Goal: Task Accomplishment & Management: Complete application form

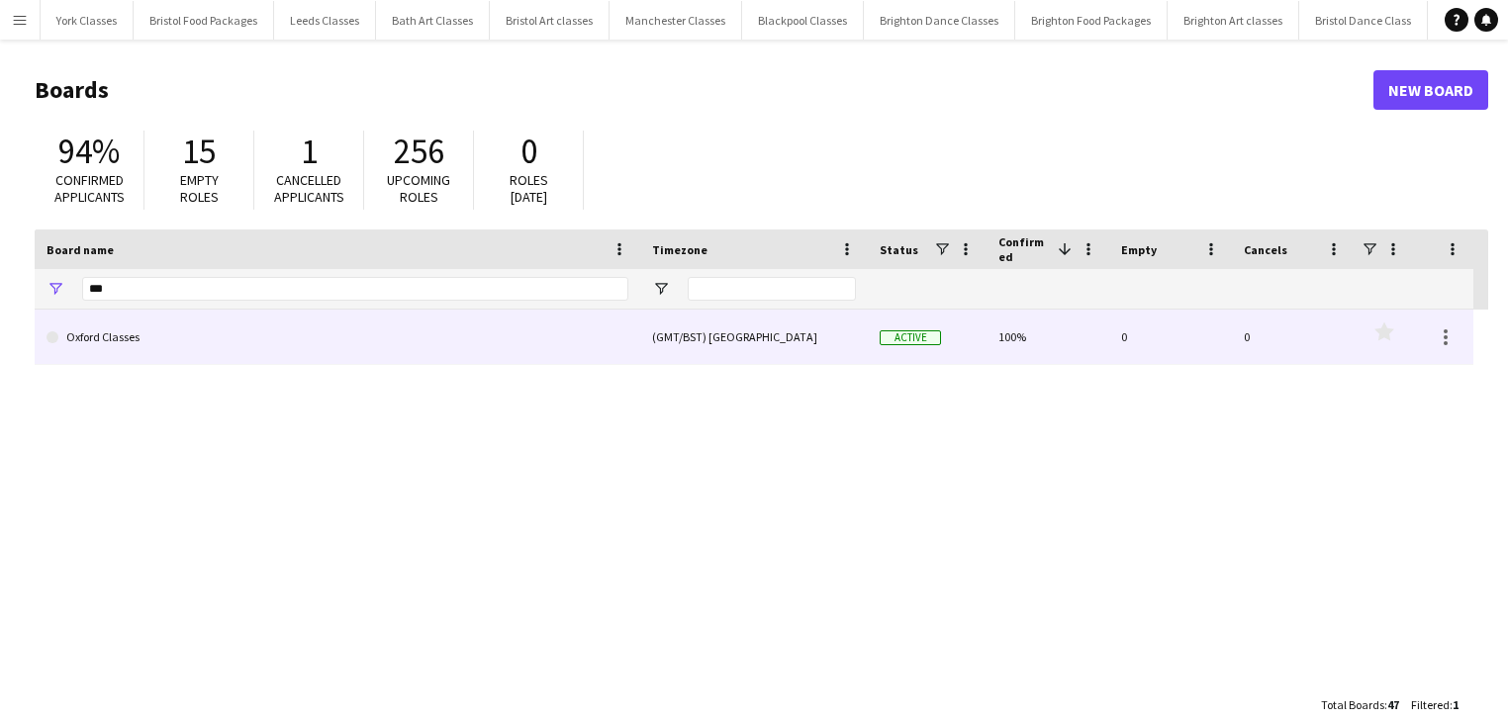
type input "***"
click at [122, 343] on link "Oxford Classes" at bounding box center [337, 337] width 582 height 55
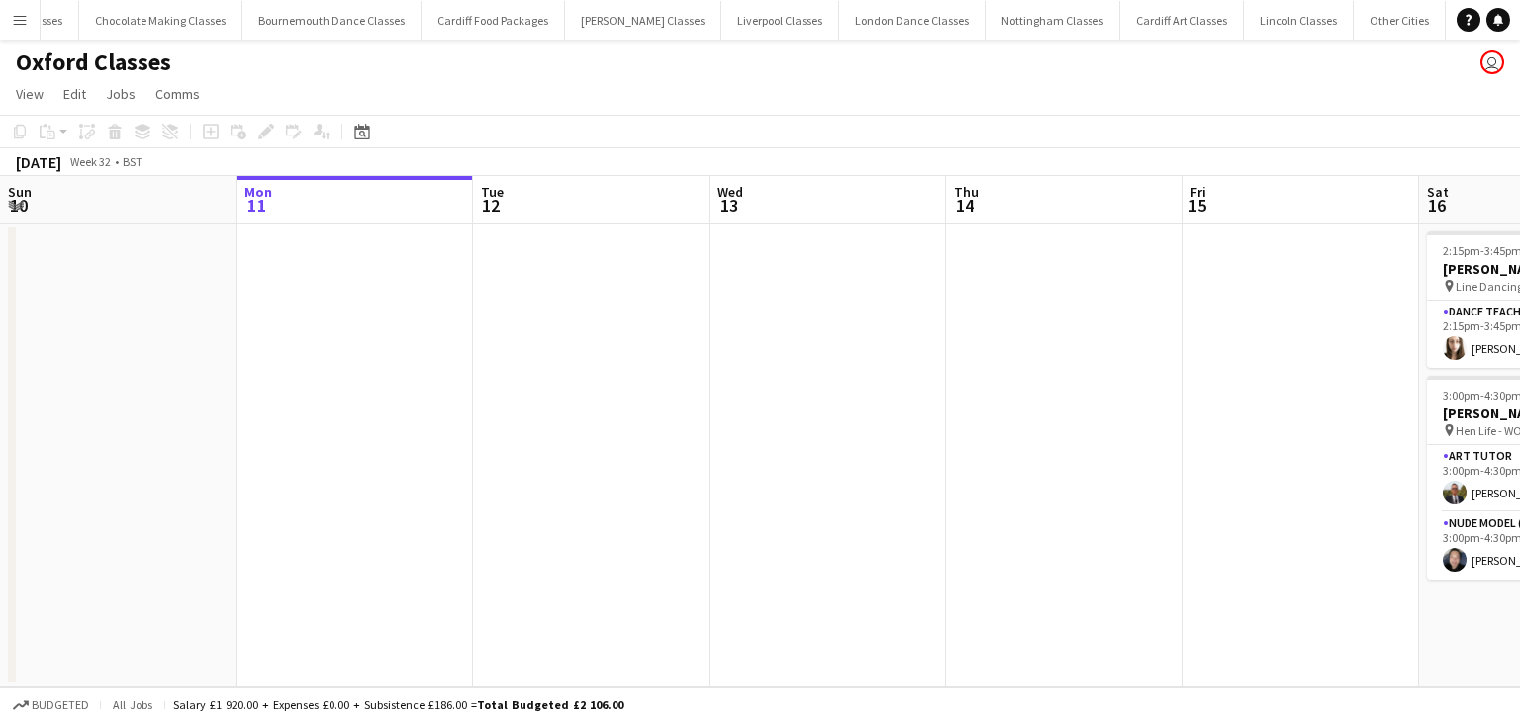
scroll to position [0, 2003]
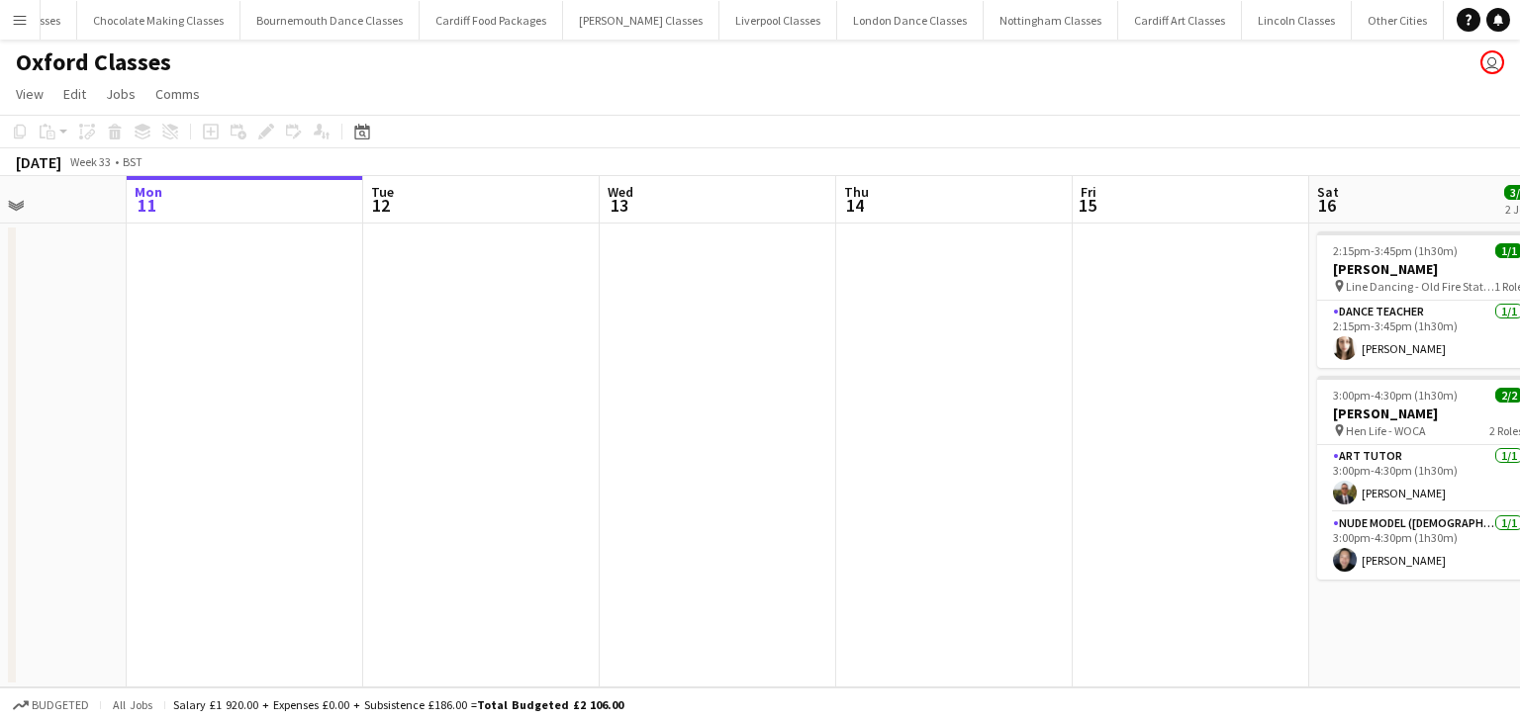
drag, startPoint x: 276, startPoint y: 381, endPoint x: -92, endPoint y: 401, distance: 368.5
click at [0, 401] on html "Menu Boards Boards Boards All jobs Status Workforce Workforce My Workforce Recr…" at bounding box center [760, 360] width 1520 height 721
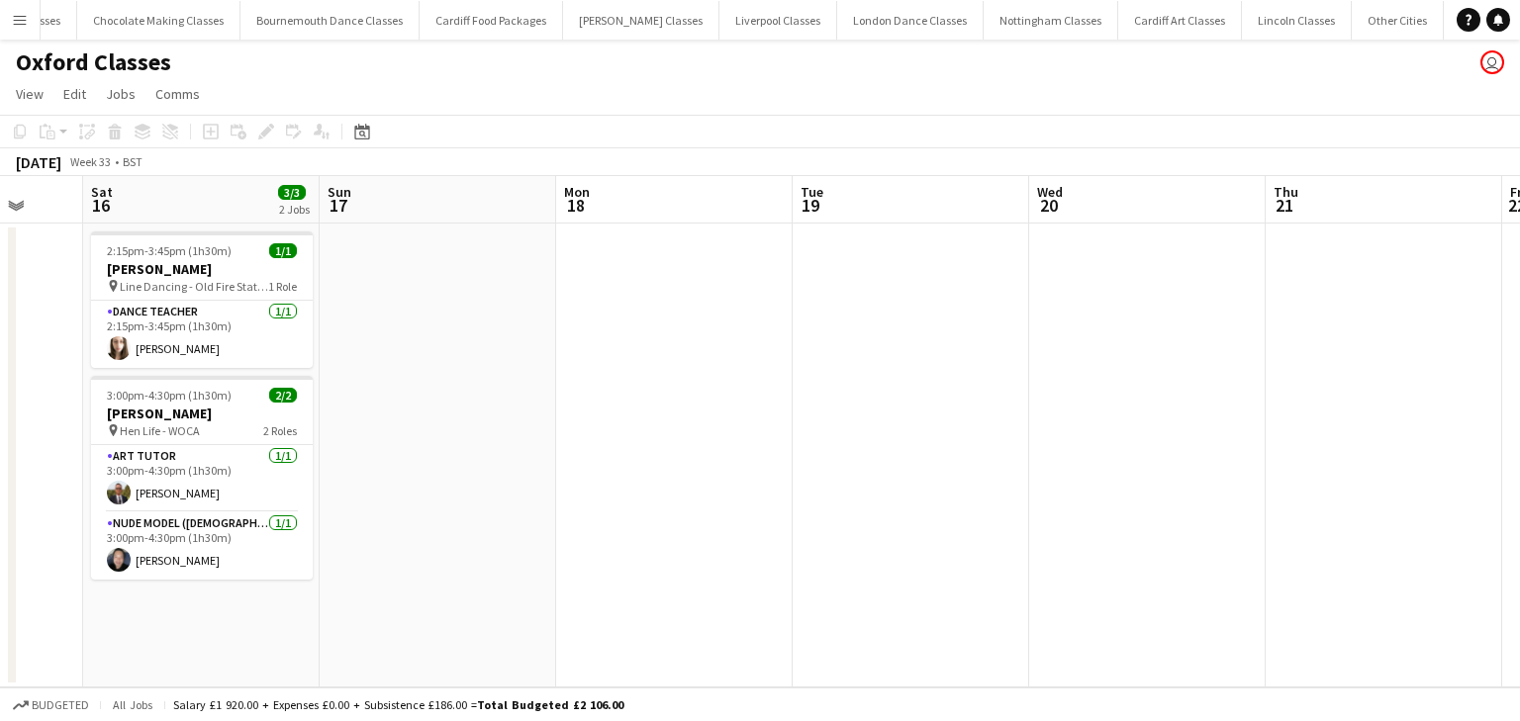
drag, startPoint x: 470, startPoint y: 430, endPoint x: 140, endPoint y: 427, distance: 329.4
click at [140, 427] on app-calendar-viewport "Tue 12 Wed 13 Thu 14 Fri 15 Sat 16 3/3 2 Jobs Sun 17 Mon 18 Tue 19 Wed 20 Thu 2…" at bounding box center [760, 431] width 1520 height 511
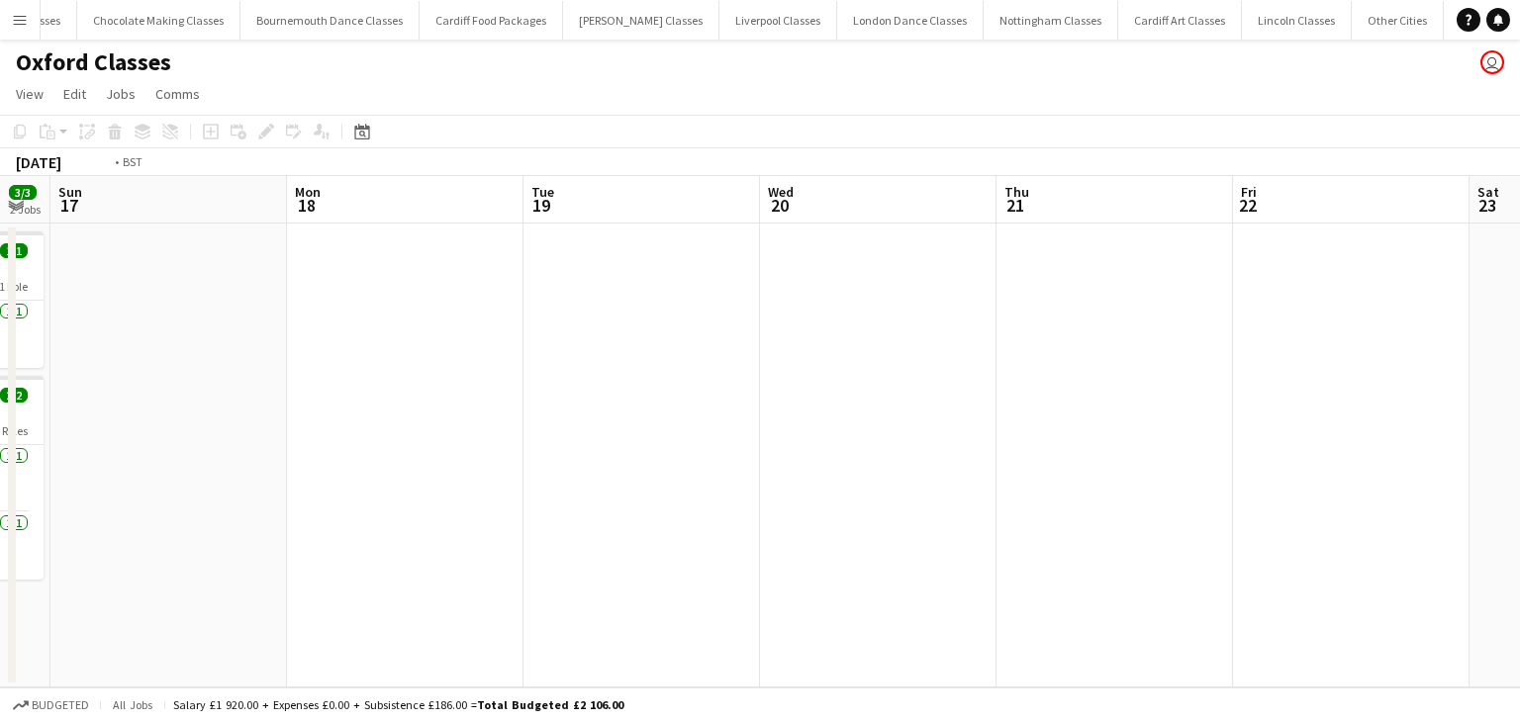
drag, startPoint x: 811, startPoint y: 335, endPoint x: 182, endPoint y: 332, distance: 629.2
click at [182, 332] on app-calendar-viewport "Thu 14 Fri 15 Sat 16 3/3 2 Jobs Sun 17 Mon 18 Tue 19 Wed 20 Thu 21 Fri 22 Sat 2…" at bounding box center [760, 431] width 1520 height 511
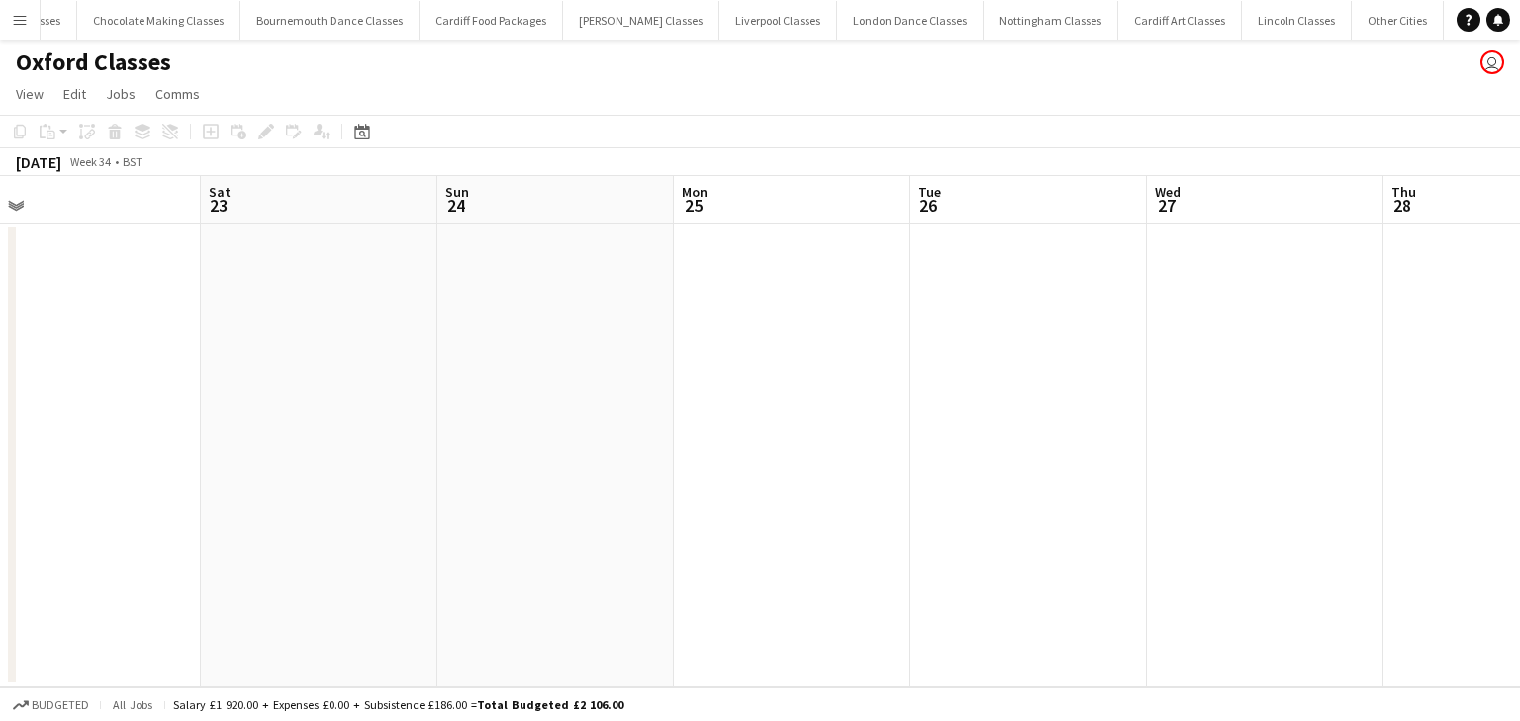
drag, startPoint x: 620, startPoint y: 314, endPoint x: 112, endPoint y: 336, distance: 509.0
click at [112, 336] on app-calendar-viewport "Wed 20 Thu 21 Fri 22 Sat 23 Sun 24 Mon 25 Tue 26 Wed 27 Thu 28 Fri 29 Sat 30 Su…" at bounding box center [760, 431] width 1520 height 511
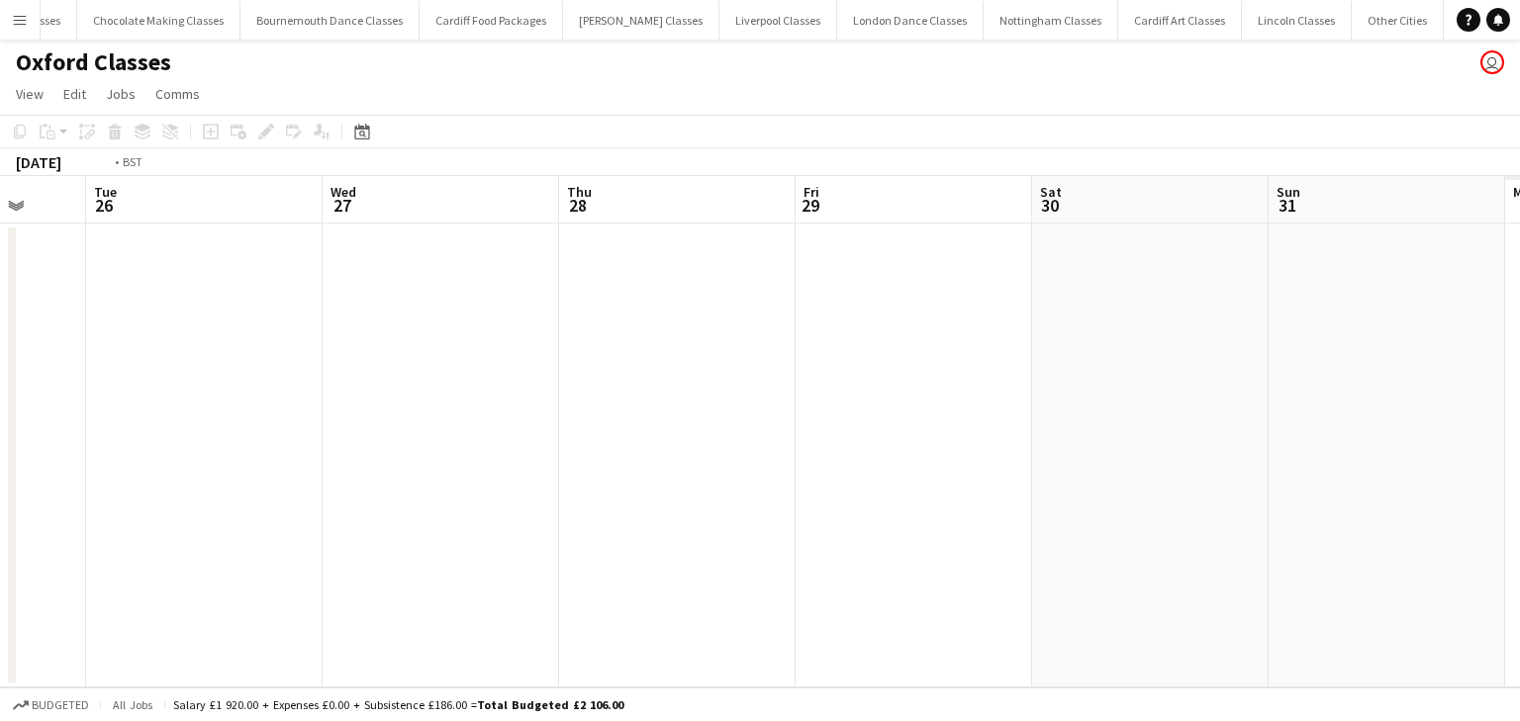
drag, startPoint x: 958, startPoint y: 335, endPoint x: 111, endPoint y: 325, distance: 846.9
click at [111, 325] on app-calendar-viewport "Fri 22 Sat 23 Sun 24 Mon 25 Tue 26 Wed 27 Thu 28 Fri 29 Sat 30 Sun 31 Mon 1 Tue…" at bounding box center [760, 431] width 1520 height 511
drag, startPoint x: 752, startPoint y: 319, endPoint x: 80, endPoint y: 345, distance: 672.3
click at [80, 345] on app-calendar-viewport "Fri 22 Sat 23 Sun 24 Mon 25 Tue 26 Wed 27 Thu 28 Fri 29 Sat 30 Sun 31 Mon 1 Tue…" at bounding box center [760, 431] width 1520 height 511
drag, startPoint x: 656, startPoint y: 325, endPoint x: 168, endPoint y: 342, distance: 488.0
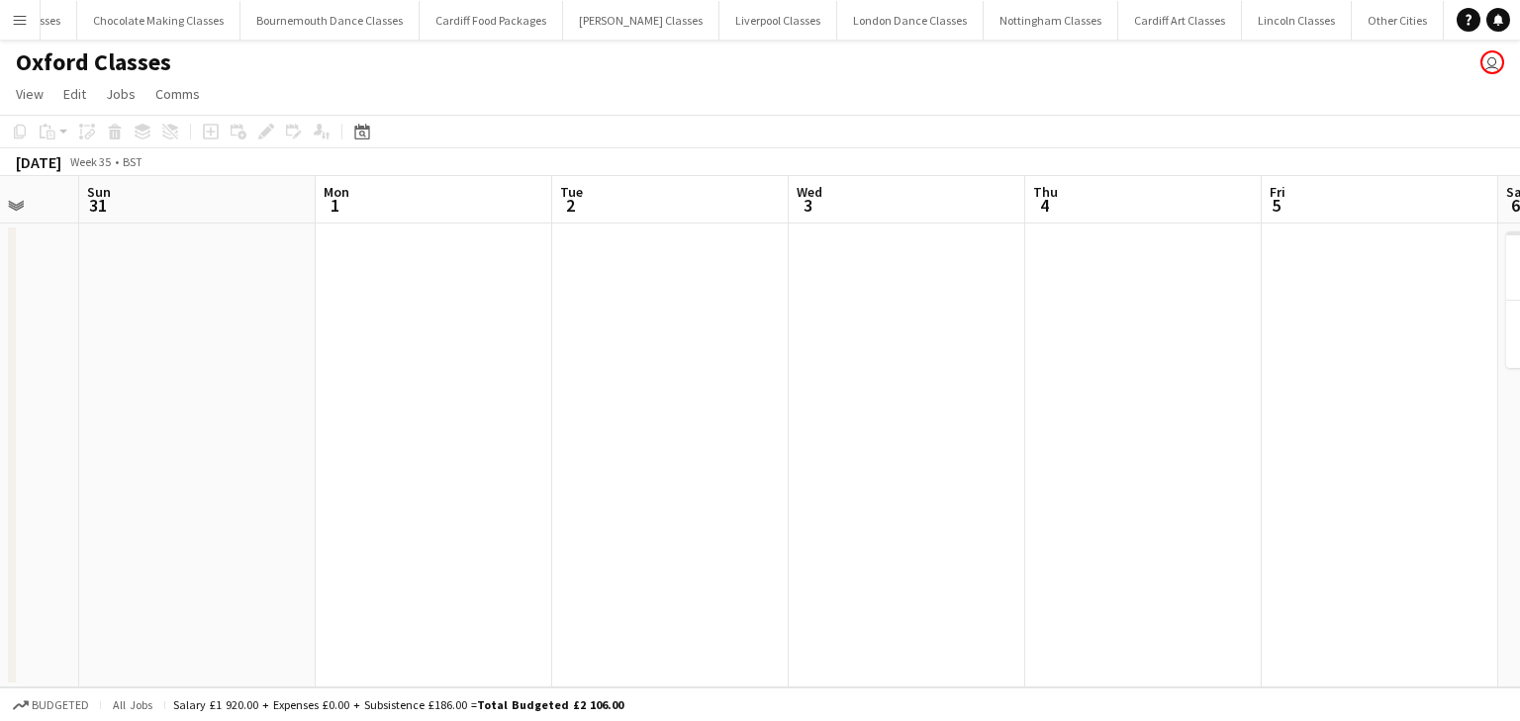
click at [168, 342] on app-calendar-viewport "Thu 28 Fri 29 Sat 30 Sun 31 Mon 1 Tue 2 Wed 3 Thu 4 Fri 5 Sat 6 1/1 1 Job Sun 7…" at bounding box center [760, 431] width 1520 height 511
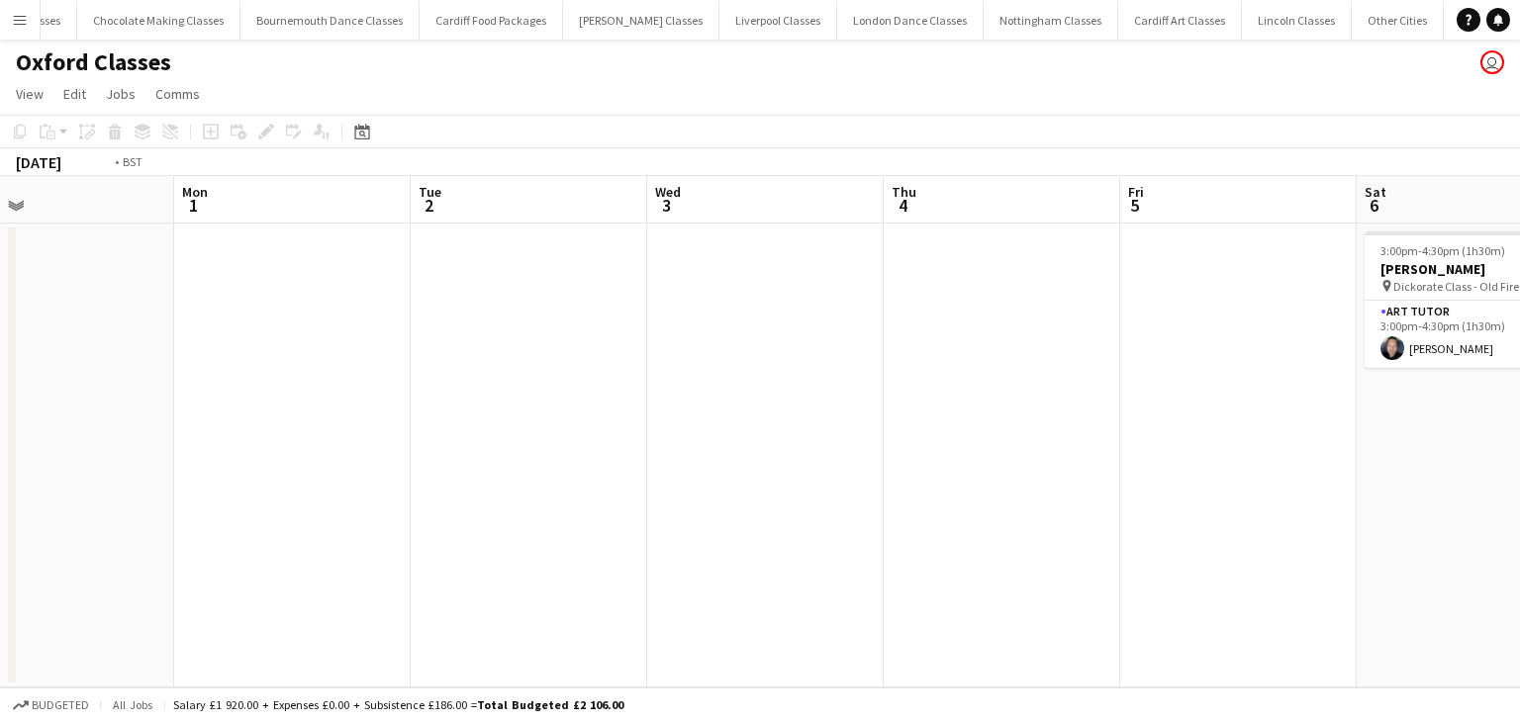
drag, startPoint x: 641, startPoint y: 314, endPoint x: -46, endPoint y: 330, distance: 687.8
click at [0, 330] on html "Menu Boards Boards Boards All jobs Status Workforce Workforce My Workforce Recr…" at bounding box center [760, 360] width 1520 height 721
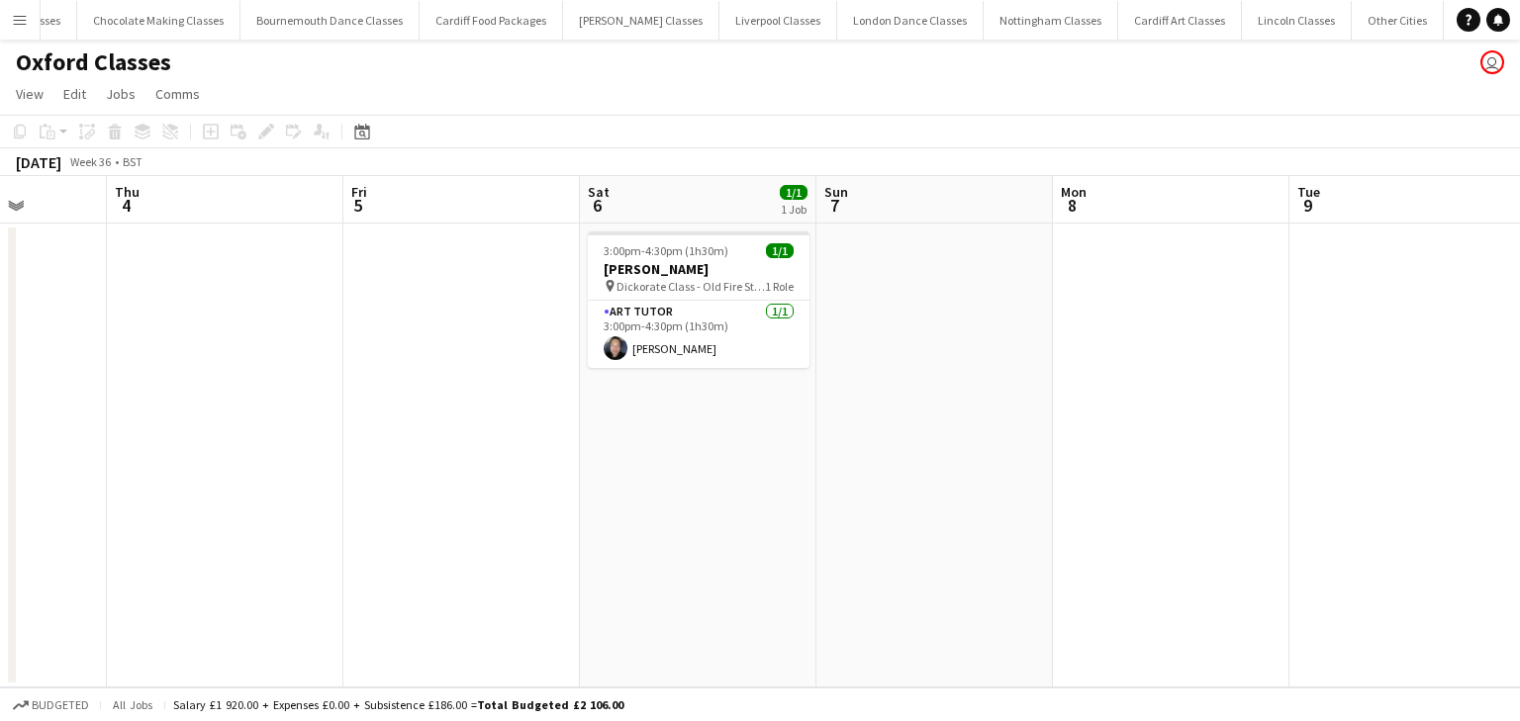
drag, startPoint x: 793, startPoint y: 368, endPoint x: 488, endPoint y: 356, distance: 305.9
click at [488, 356] on app-calendar-viewport "Sun 31 Mon 1 Tue 2 Wed 3 Thu 4 Fri 5 Sat 6 1/1 1 Job Sun 7 Mon 8 Tue 9 Wed 10 T…" at bounding box center [760, 431] width 1520 height 511
click at [1131, 332] on app-date-cell at bounding box center [1168, 456] width 236 height 464
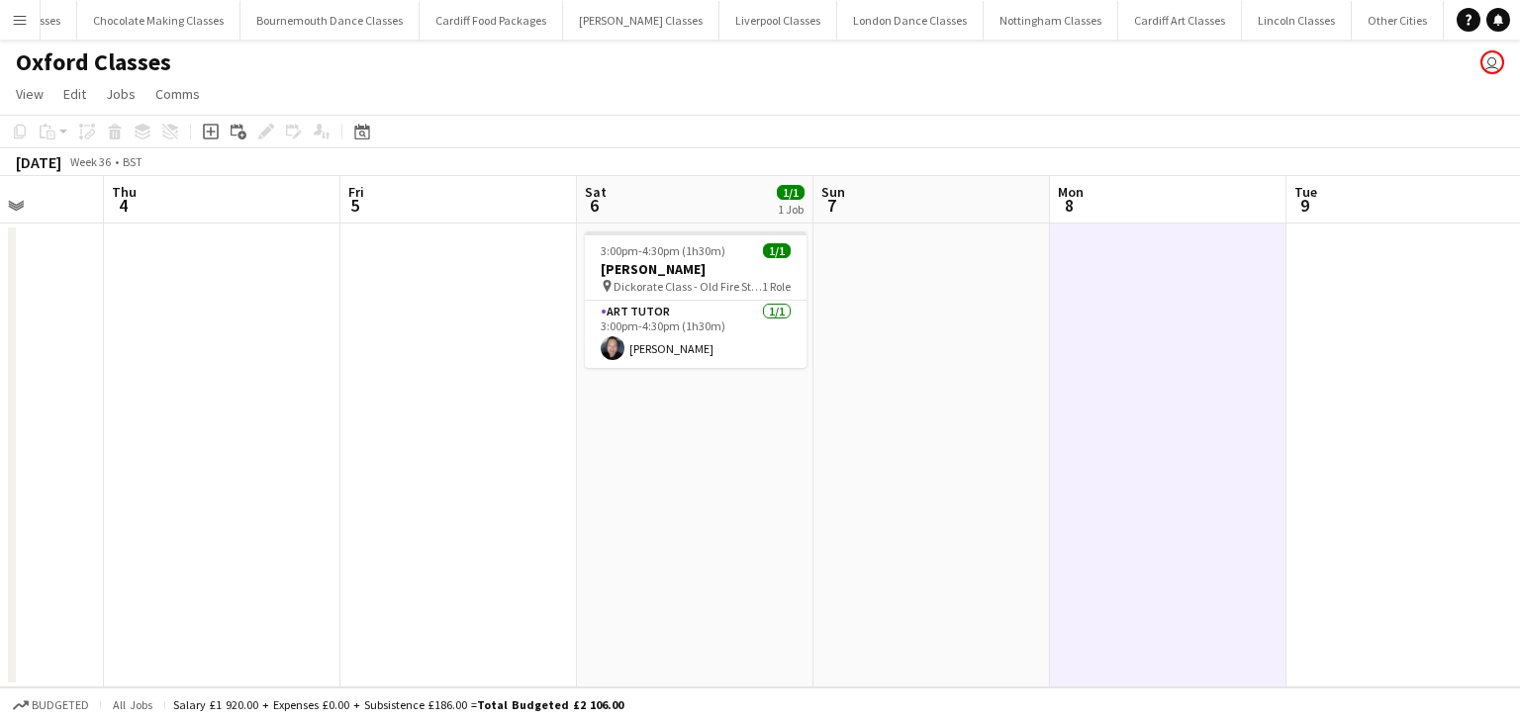
click at [1131, 332] on app-date-cell at bounding box center [1168, 456] width 236 height 464
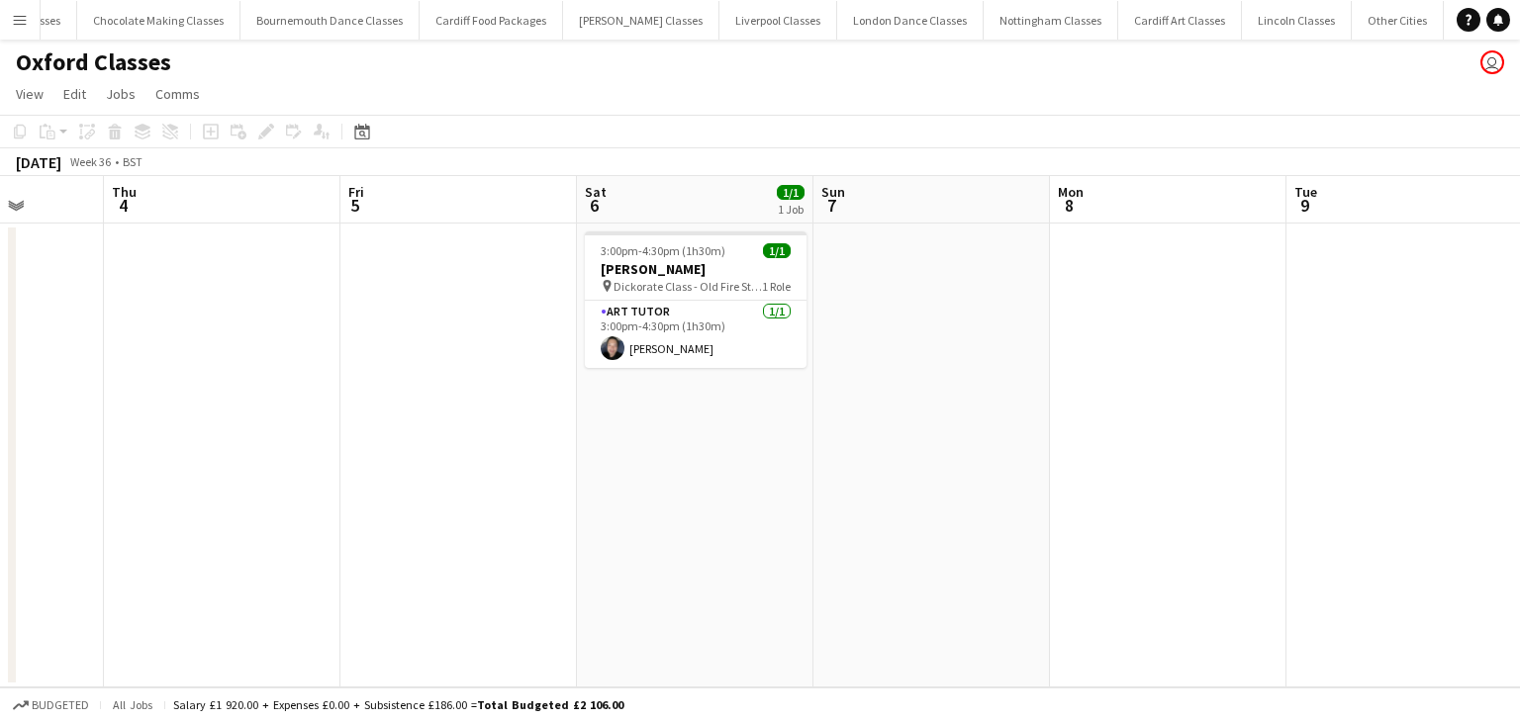
click at [1131, 332] on app-date-cell at bounding box center [1168, 456] width 236 height 464
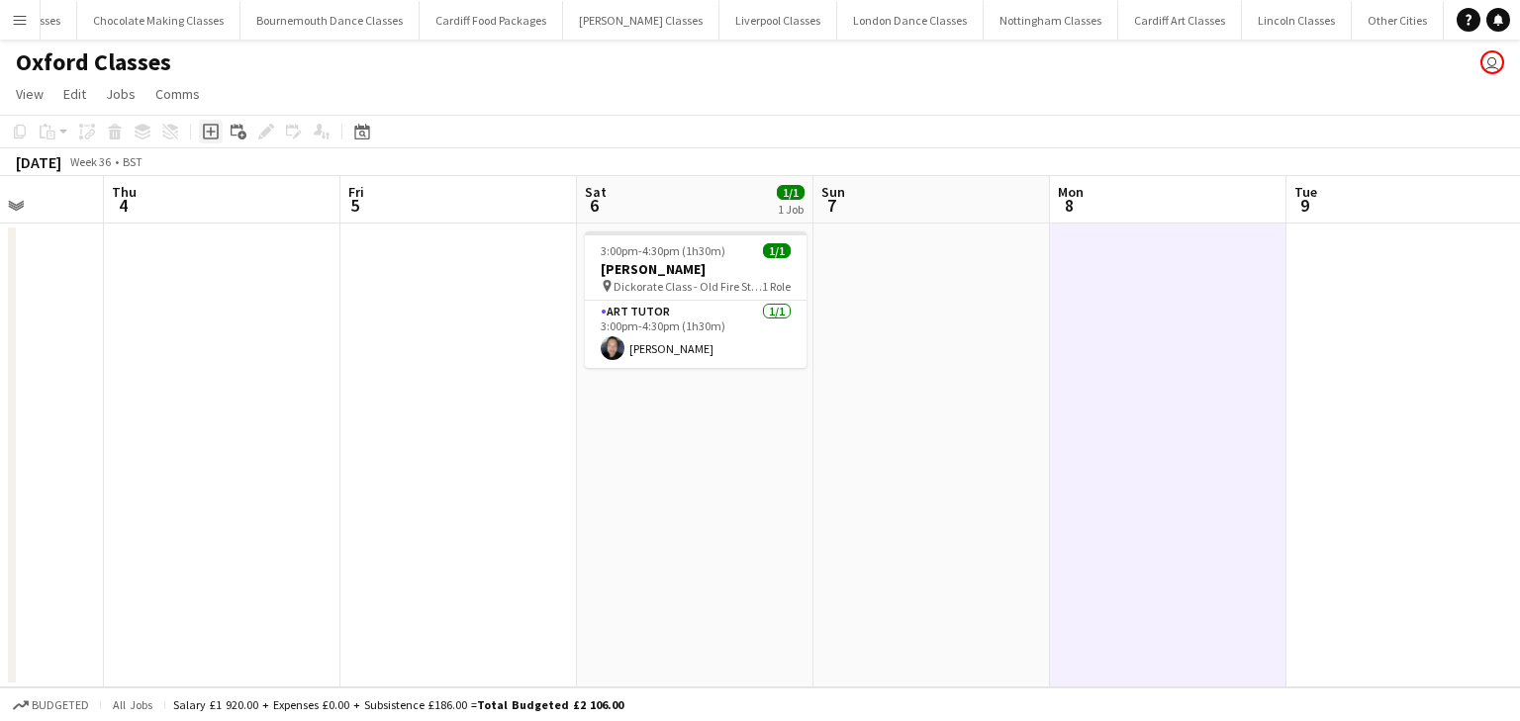
click at [207, 126] on icon "Add job" at bounding box center [211, 132] width 16 height 16
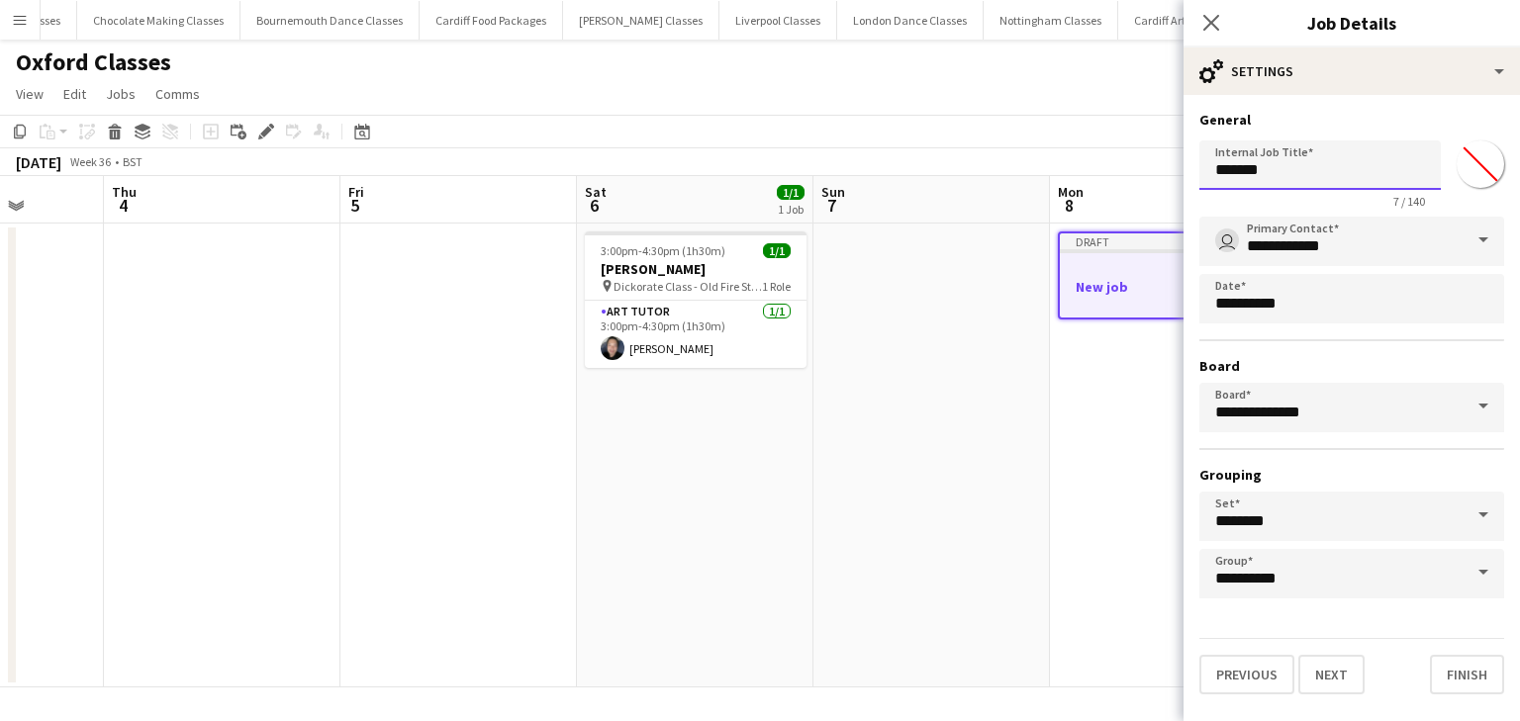
click at [1269, 167] on input "*******" at bounding box center [1319, 164] width 241 height 49
type input "**********"
click at [1327, 675] on button "Next" at bounding box center [1331, 675] width 66 height 40
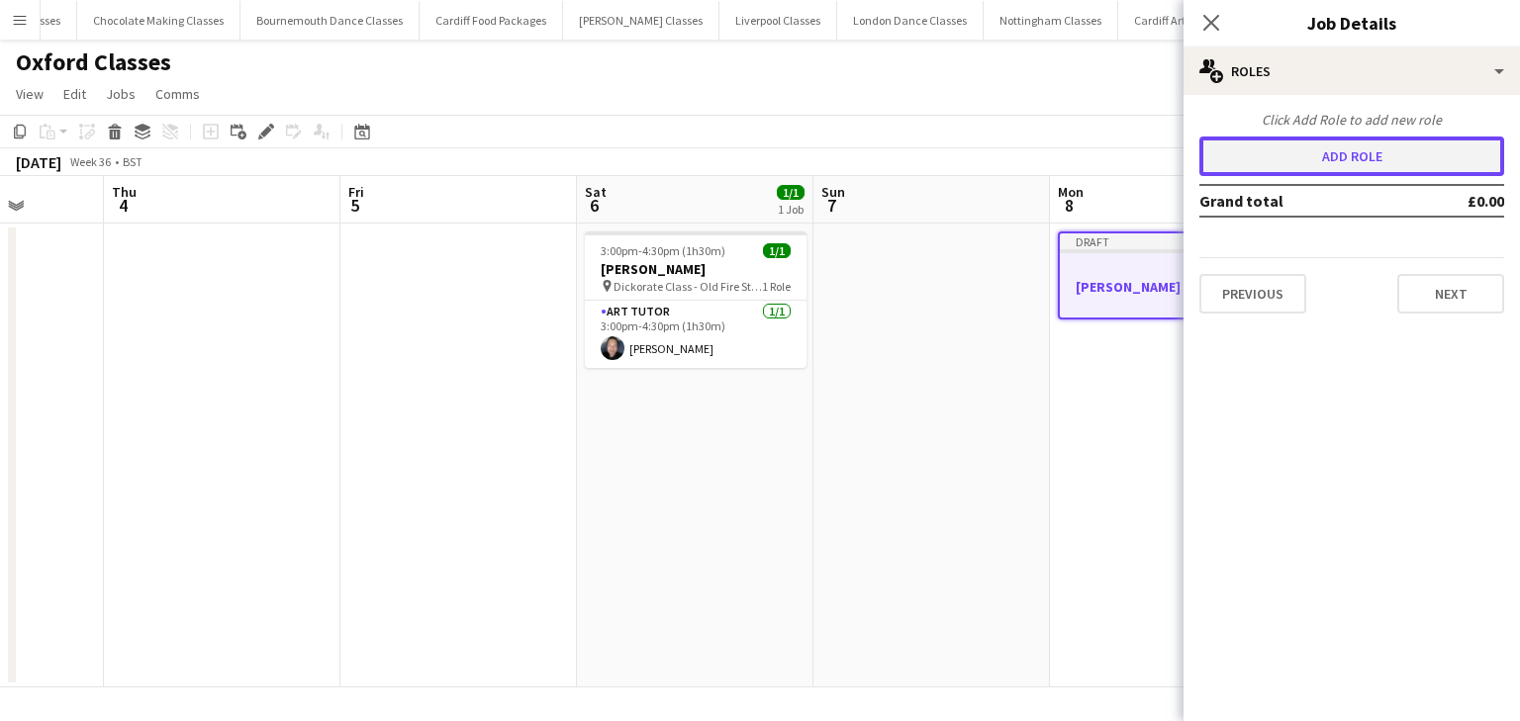
click at [1275, 166] on button "Add role" at bounding box center [1351, 157] width 305 height 40
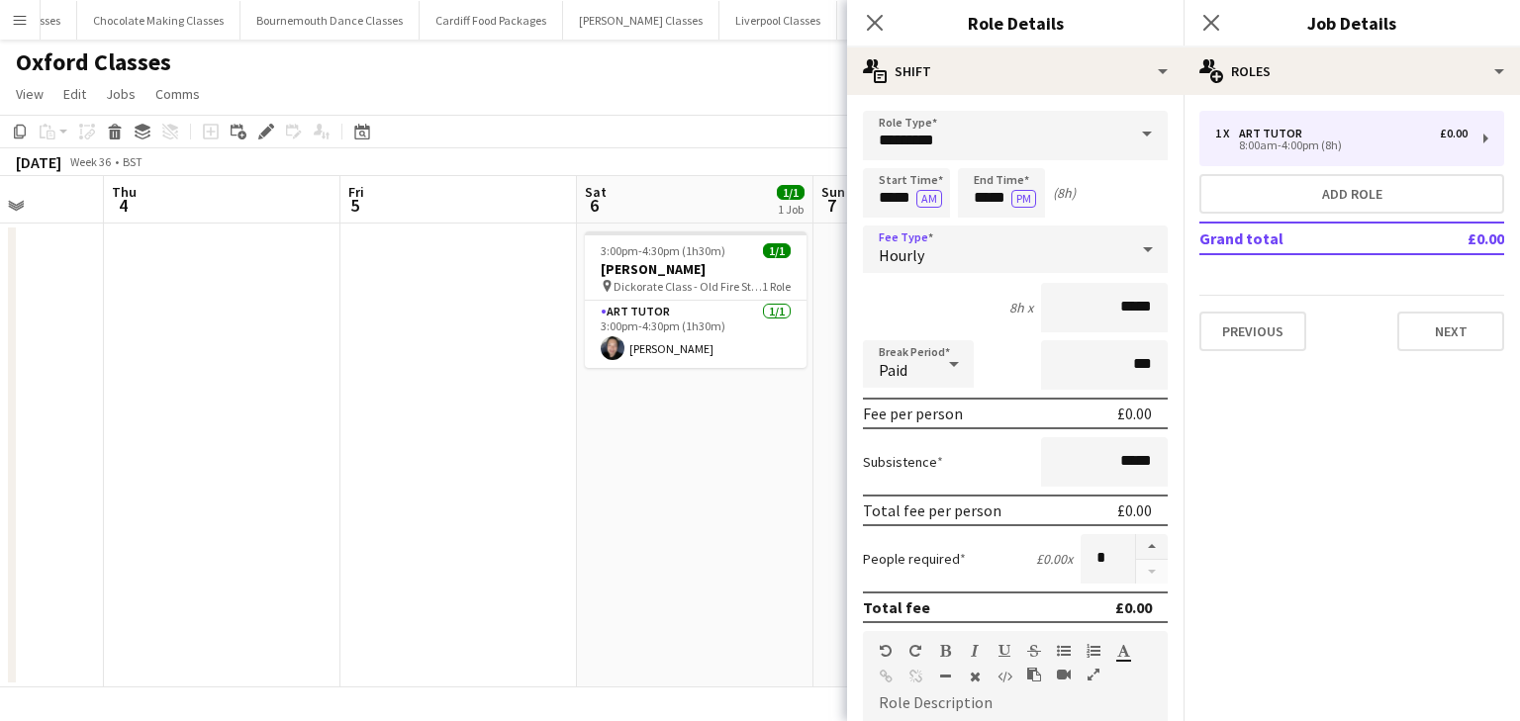
click at [917, 241] on div "Hourly" at bounding box center [995, 249] width 265 height 47
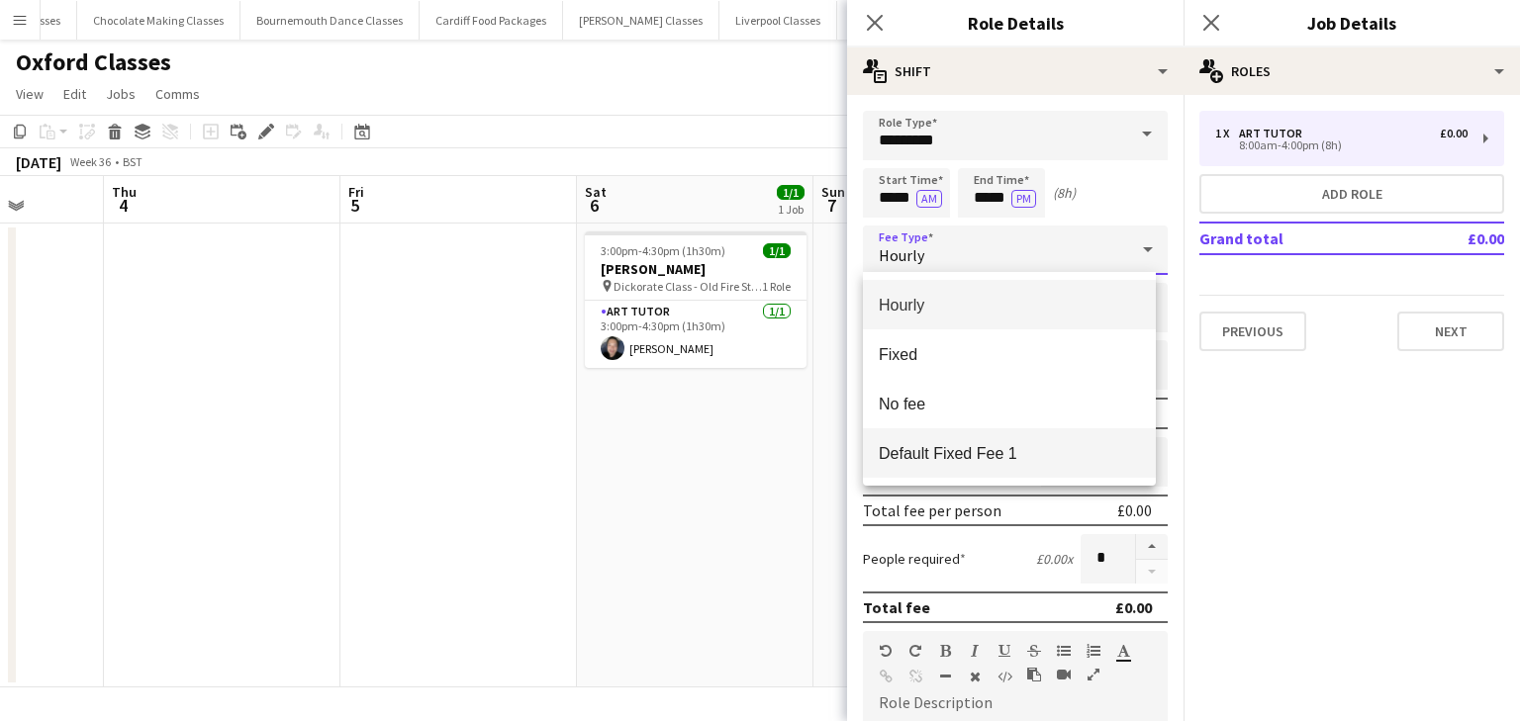
click at [969, 451] on span "Default Fixed Fee 1" at bounding box center [1008, 453] width 261 height 19
type input "******"
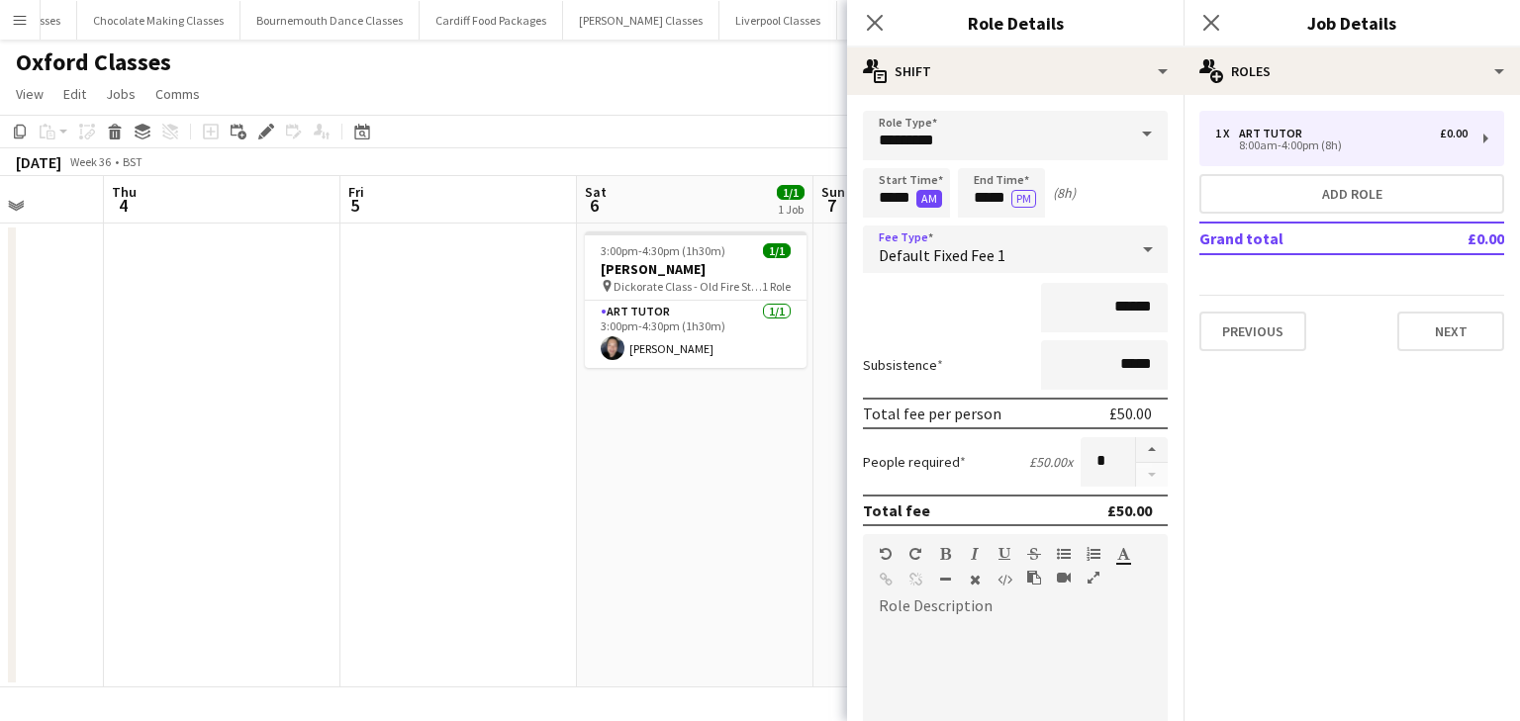
click at [919, 198] on button "AM" at bounding box center [929, 199] width 26 height 18
click at [902, 186] on input "*****" at bounding box center [906, 192] width 87 height 49
click at [885, 160] on div at bounding box center [887, 158] width 40 height 20
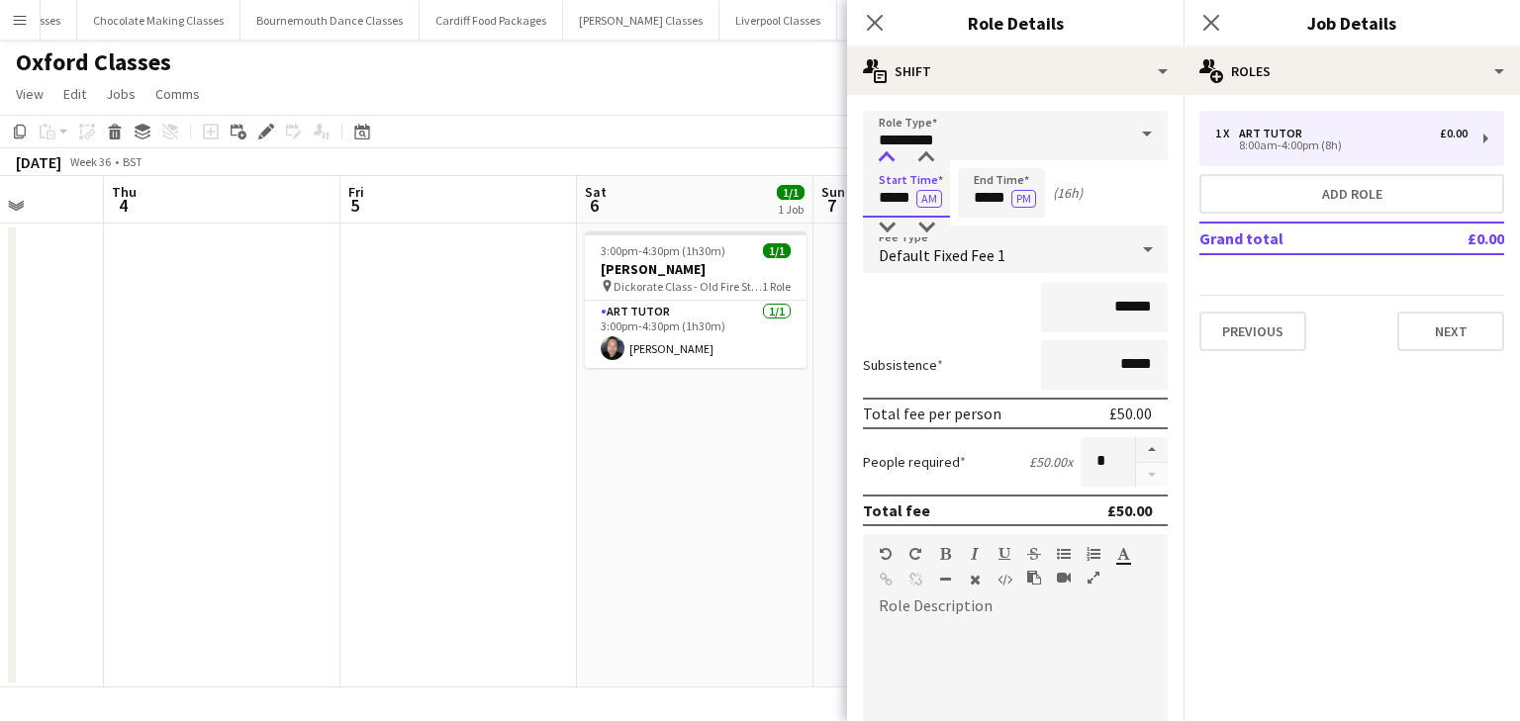
click at [885, 160] on div at bounding box center [887, 158] width 40 height 20
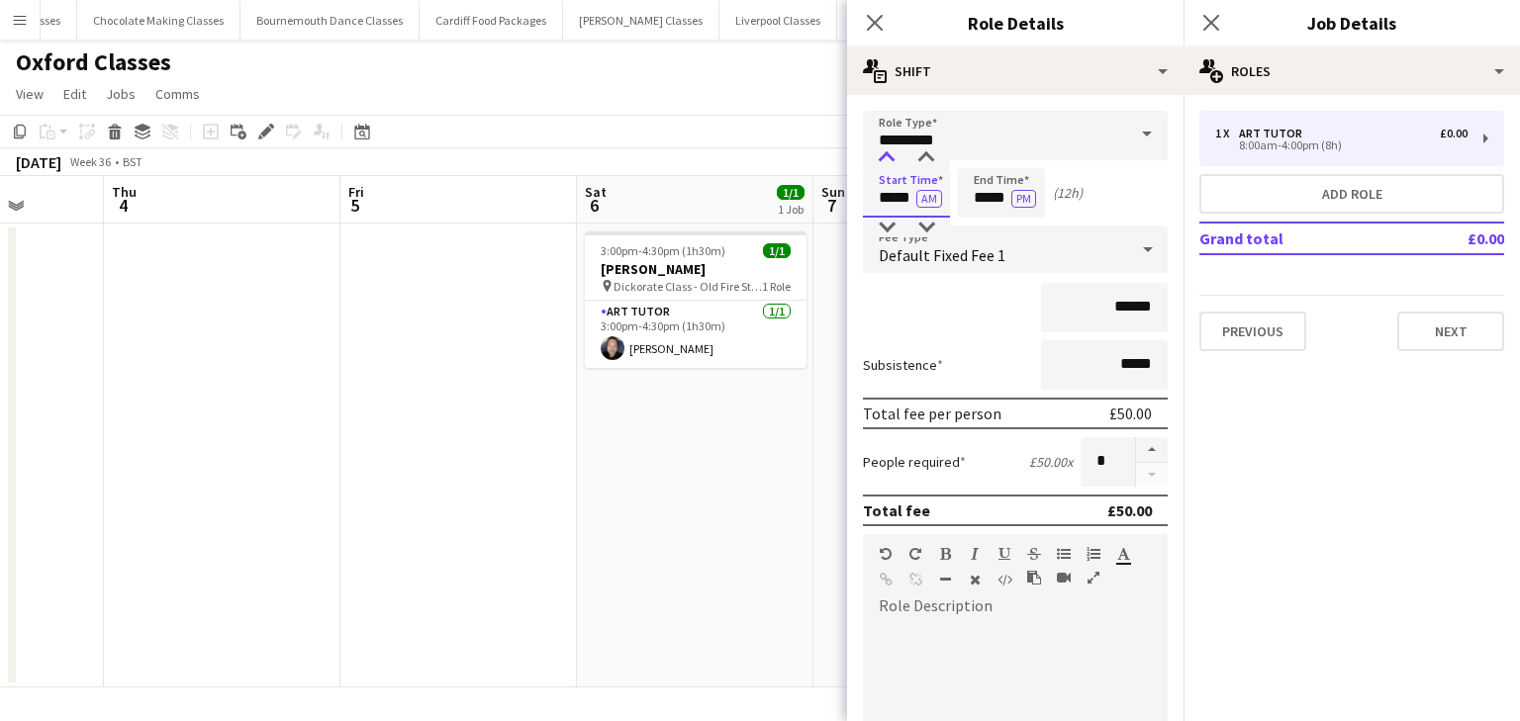
click at [885, 160] on div at bounding box center [887, 158] width 40 height 20
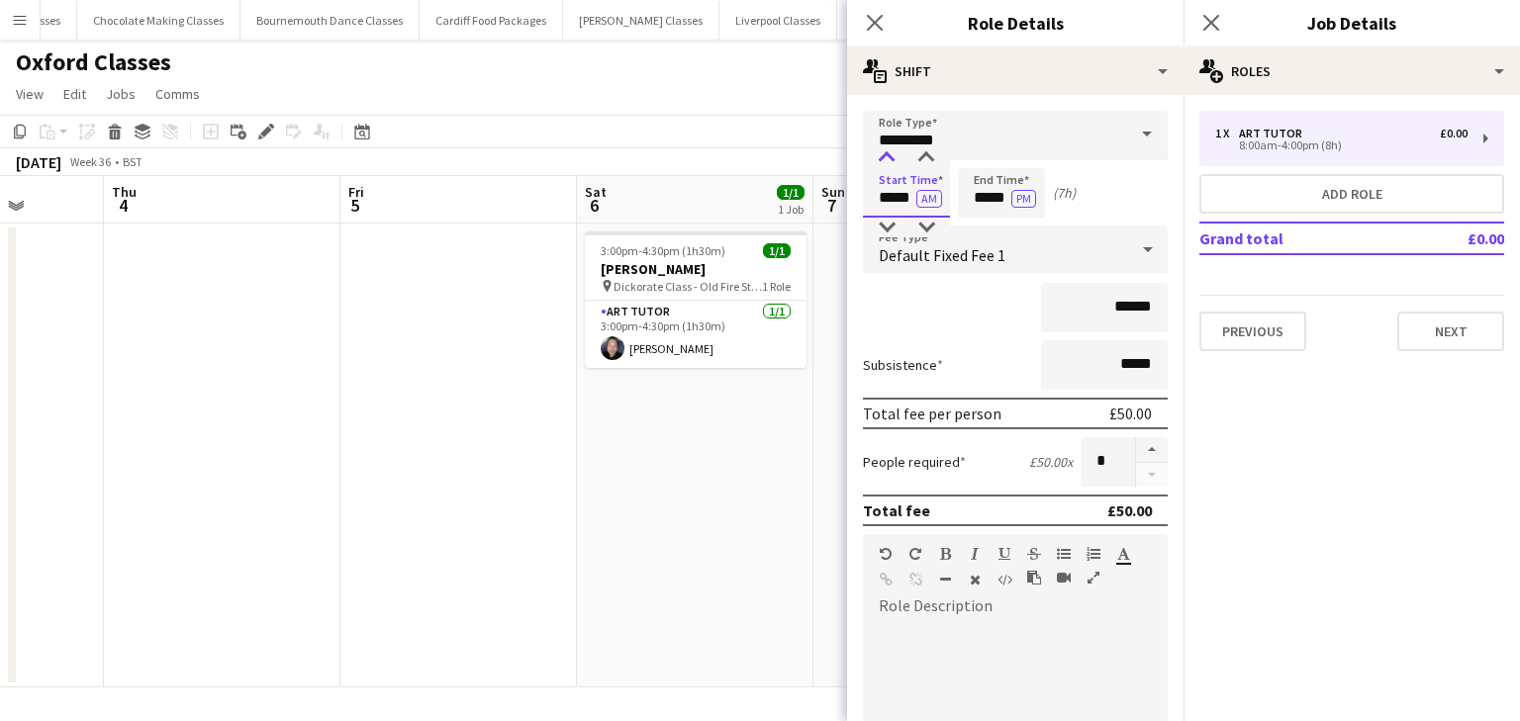
click at [885, 159] on div at bounding box center [887, 158] width 40 height 20
type input "*****"
click at [885, 159] on div at bounding box center [887, 158] width 40 height 20
click at [1005, 168] on input "*****" at bounding box center [1001, 192] width 87 height 49
click at [981, 218] on div at bounding box center [982, 228] width 40 height 20
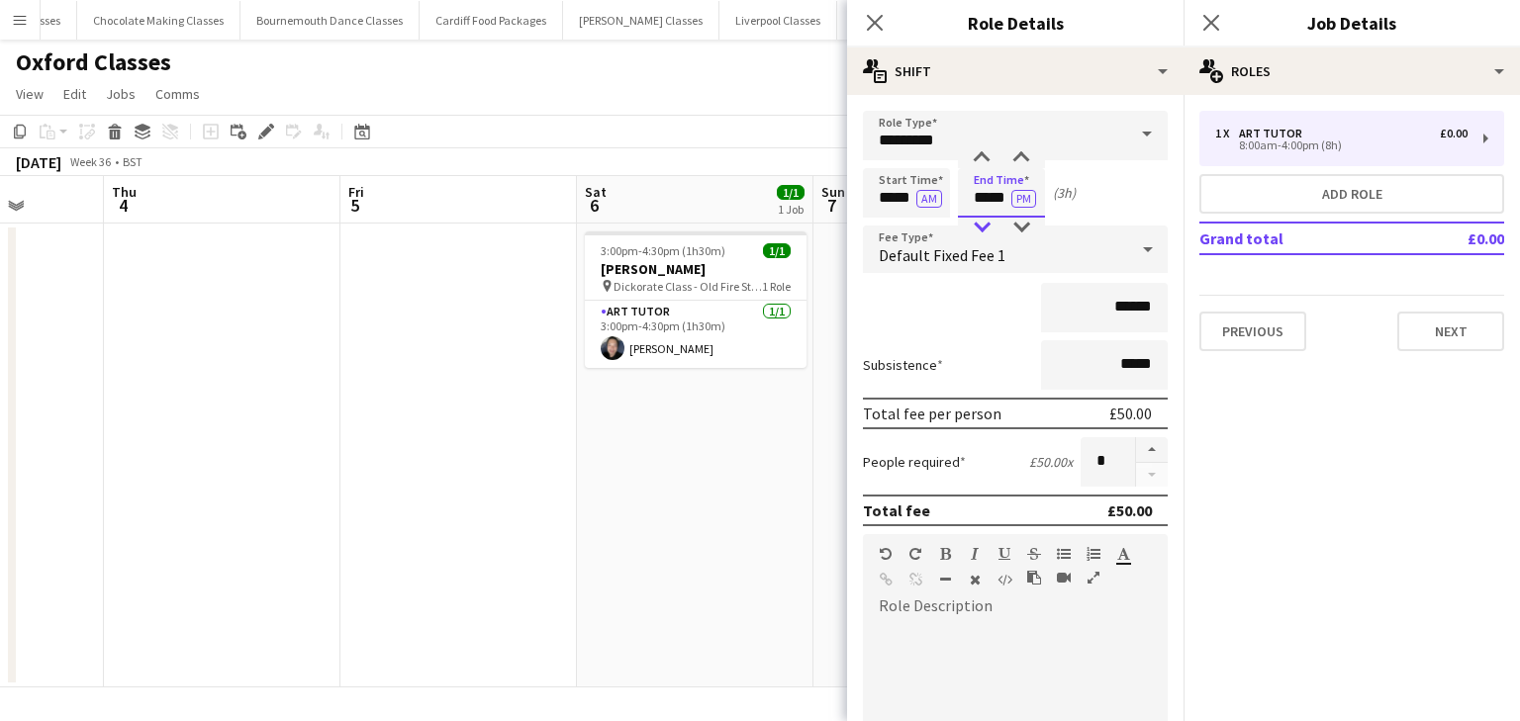
click at [981, 218] on div at bounding box center [982, 228] width 40 height 20
click at [975, 149] on div at bounding box center [982, 158] width 40 height 20
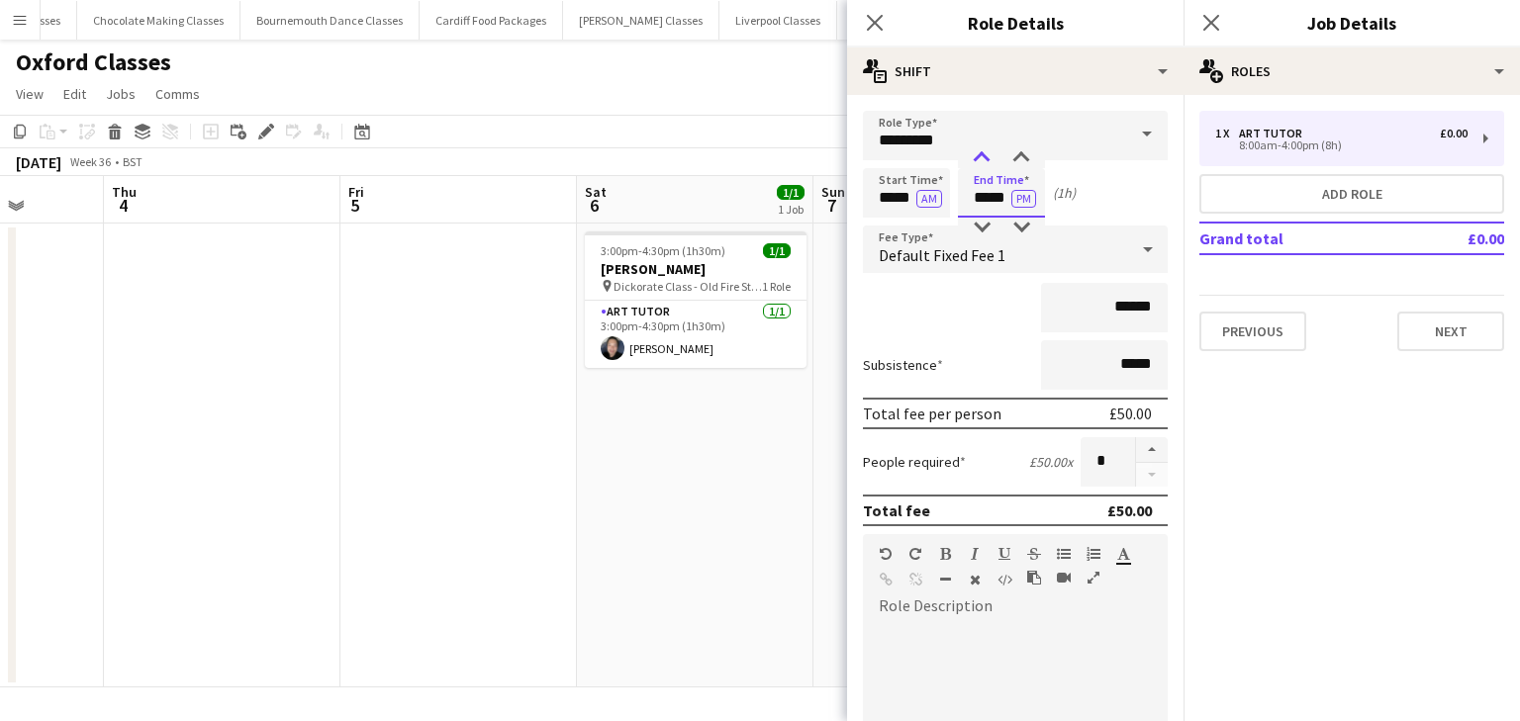
type input "*****"
click at [975, 149] on div at bounding box center [982, 158] width 40 height 20
click at [1096, 298] on input "******" at bounding box center [1104, 307] width 127 height 49
click at [1113, 298] on input "******" at bounding box center [1104, 307] width 127 height 49
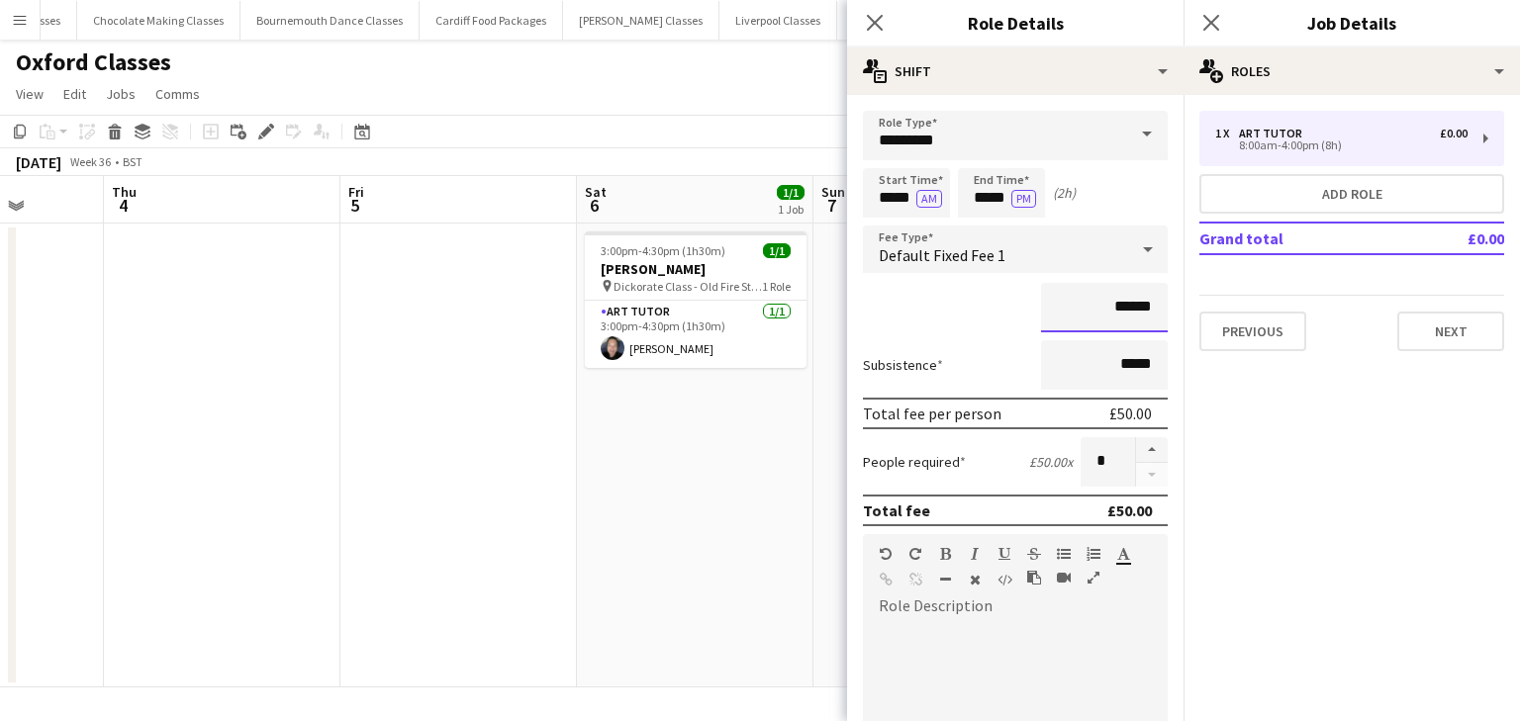
click at [1113, 298] on input "******" at bounding box center [1104, 307] width 127 height 49
type input "***"
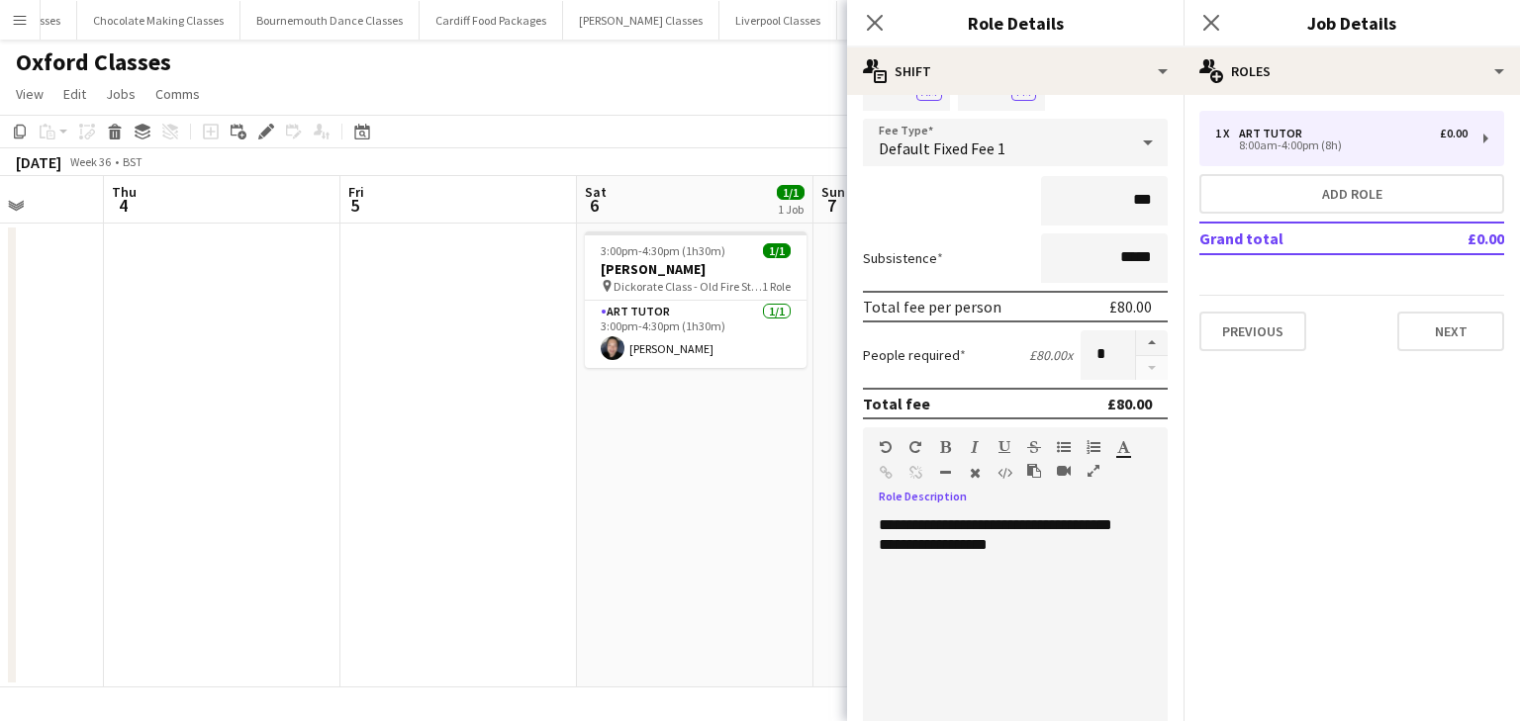
scroll to position [360, 0]
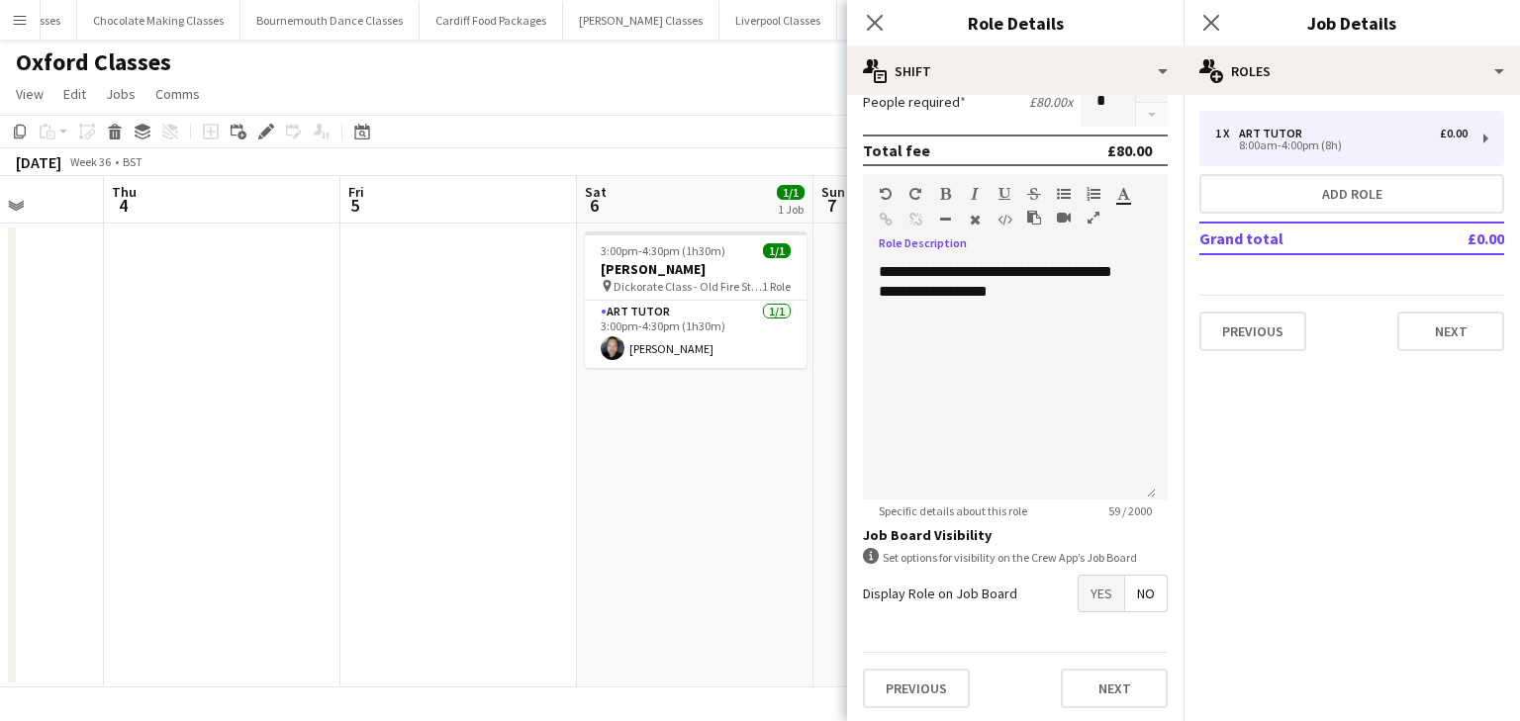
click at [1087, 600] on span "Yes" at bounding box center [1101, 594] width 46 height 36
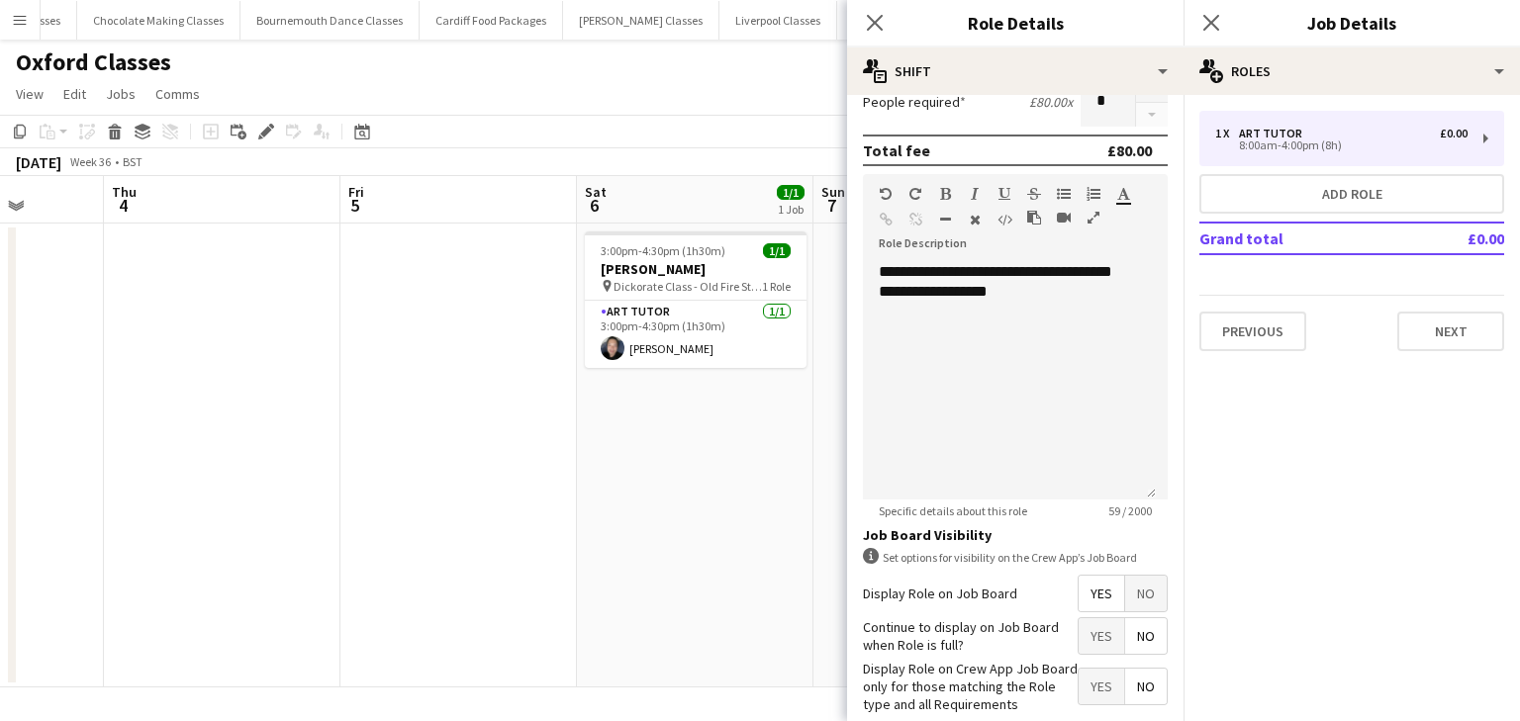
click at [1125, 629] on span "No" at bounding box center [1146, 636] width 42 height 36
click at [1091, 681] on span "Yes" at bounding box center [1101, 687] width 46 height 36
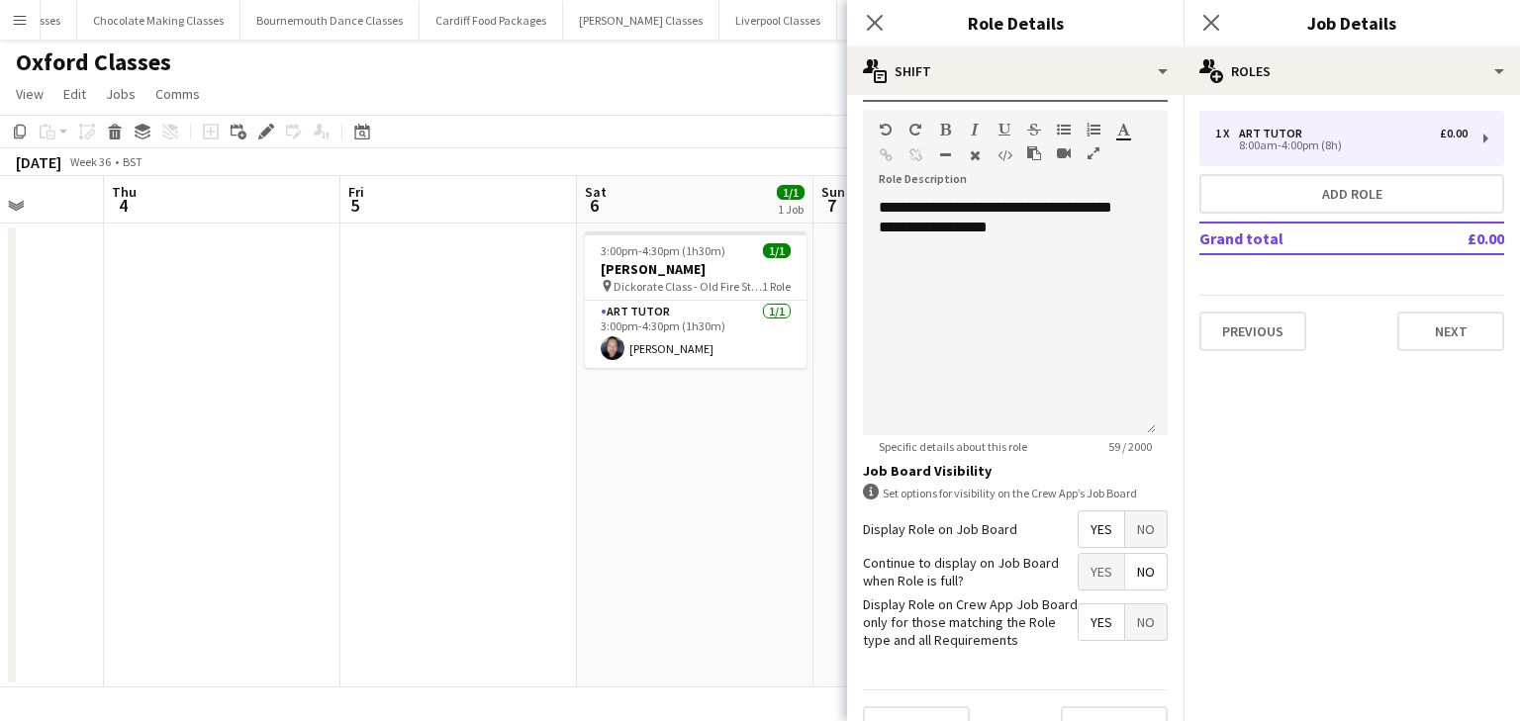
scroll to position [460, 0]
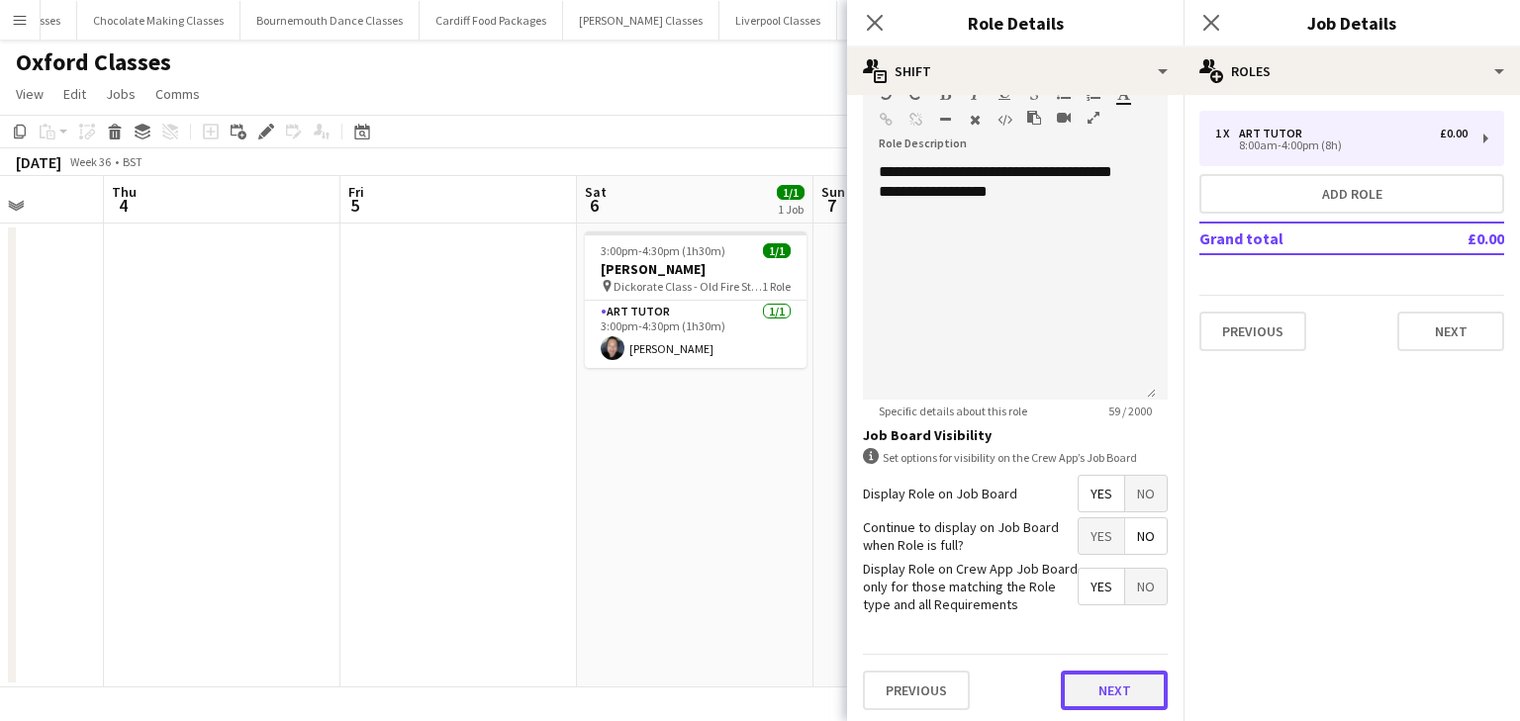
click at [1093, 673] on button "Next" at bounding box center [1114, 691] width 107 height 40
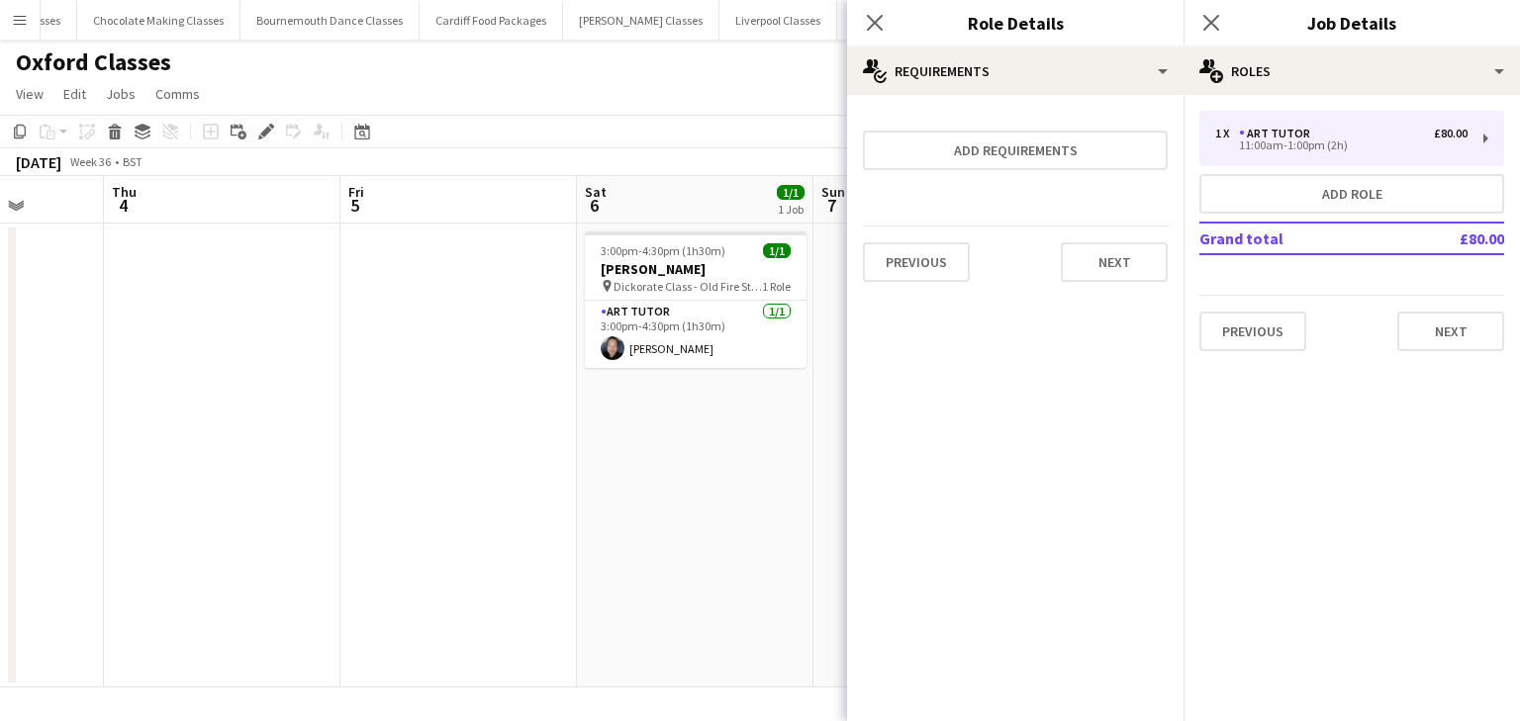
scroll to position [0, 0]
click at [1420, 336] on button "Next" at bounding box center [1450, 332] width 107 height 40
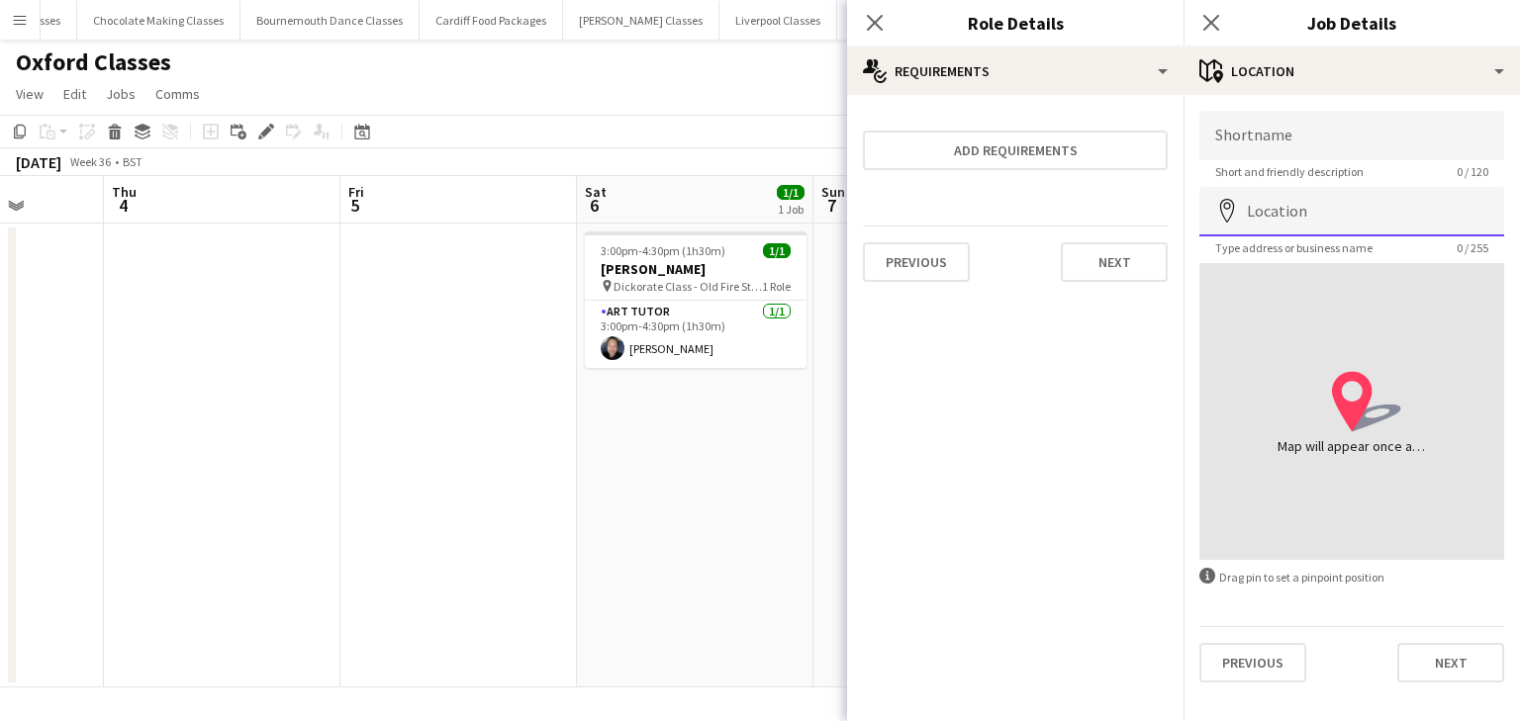
click at [1280, 201] on input "Location" at bounding box center [1351, 211] width 305 height 49
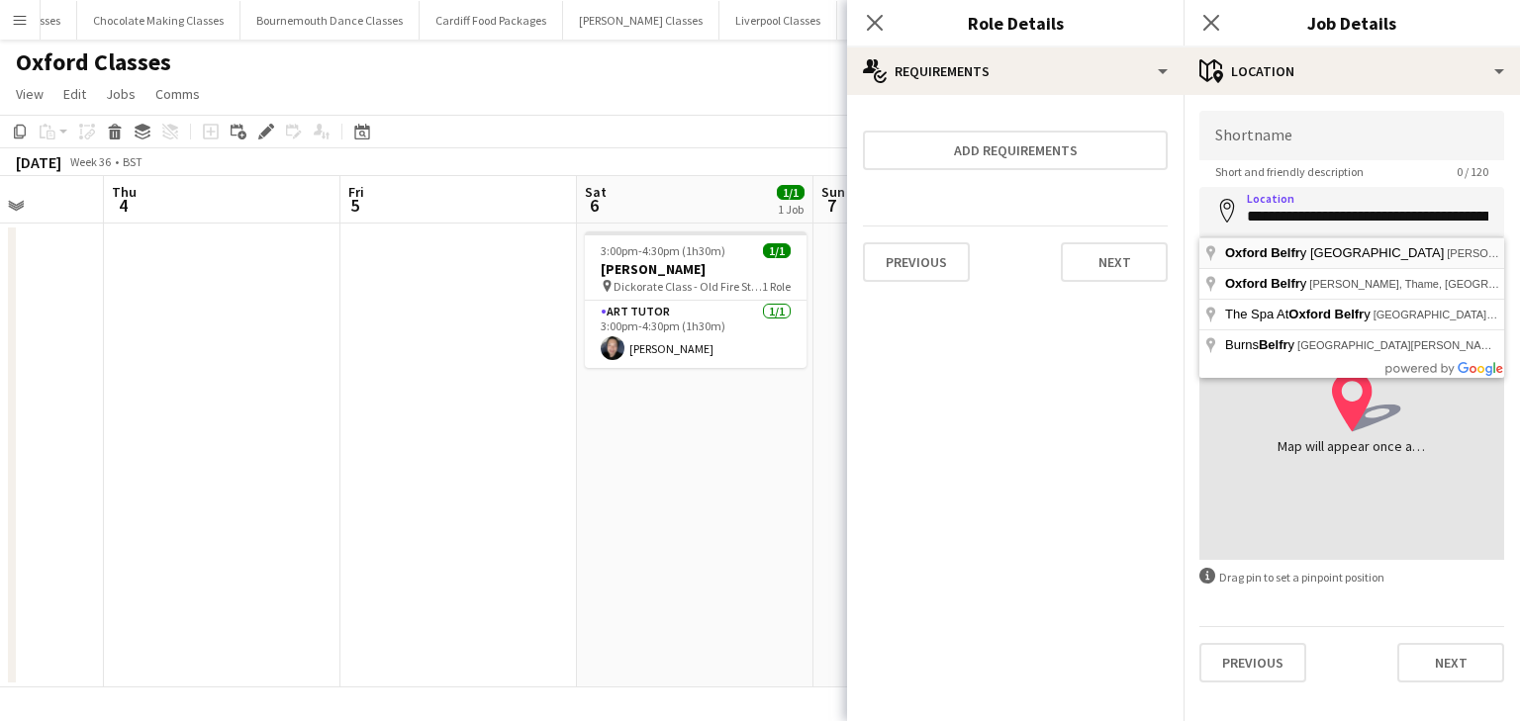
type input "**********"
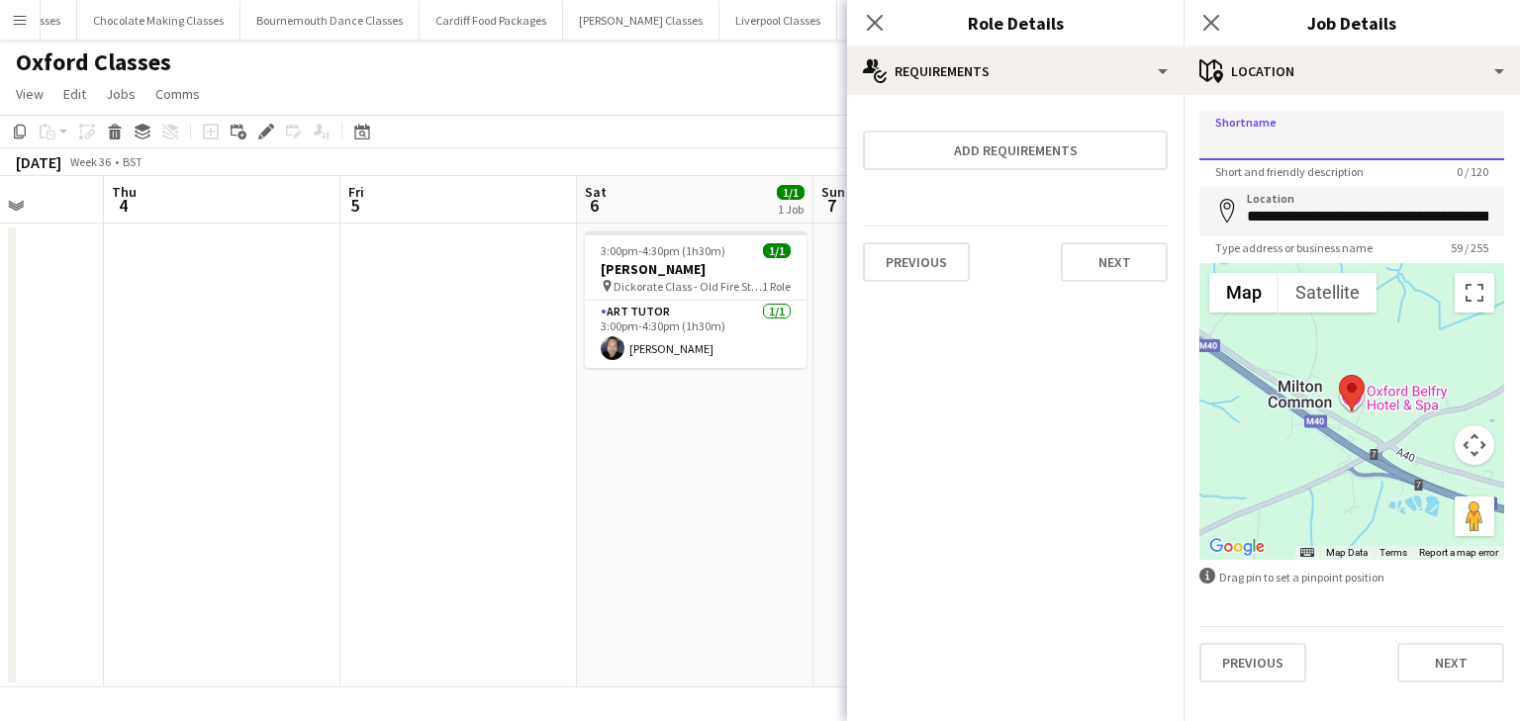
click at [1283, 132] on input "Shortname" at bounding box center [1351, 135] width 305 height 49
type input "**********"
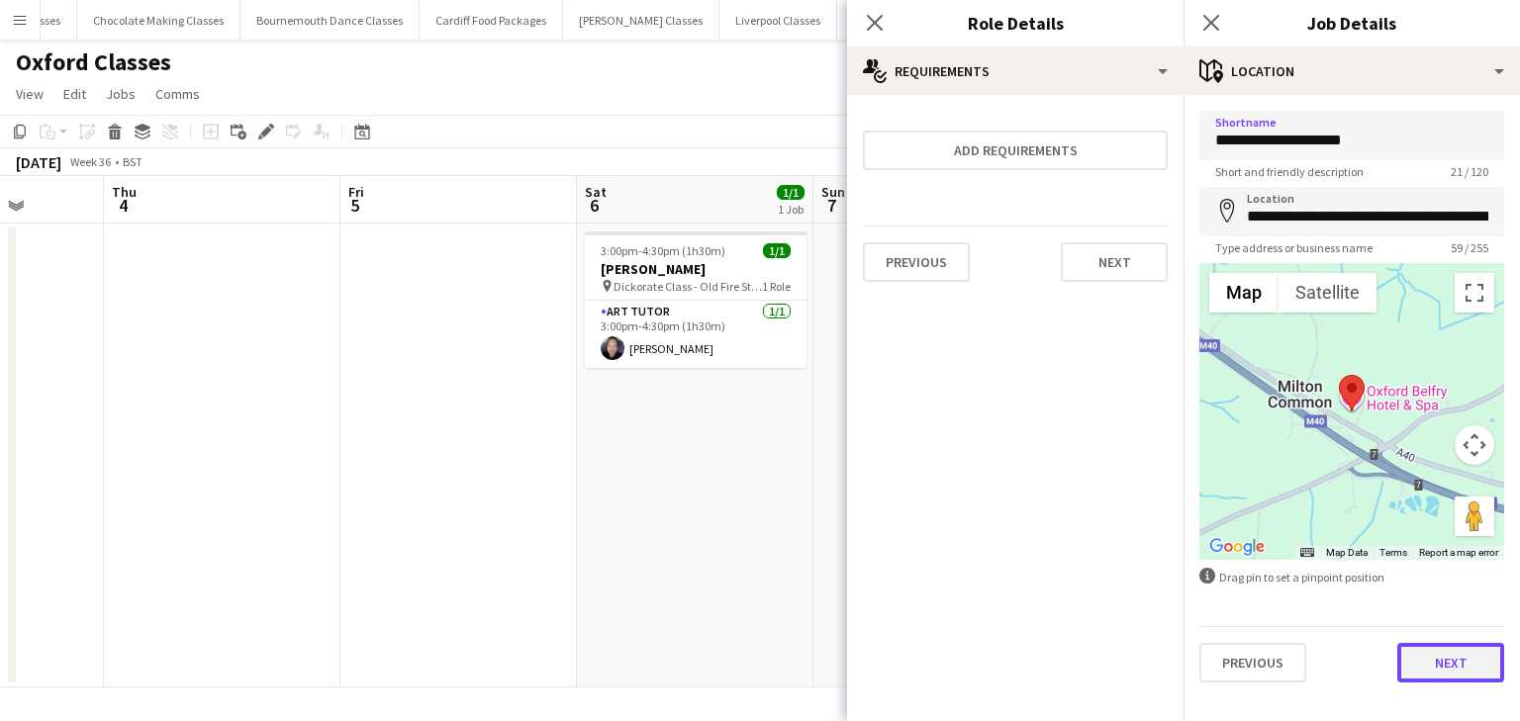
click at [1468, 656] on button "Next" at bounding box center [1450, 663] width 107 height 40
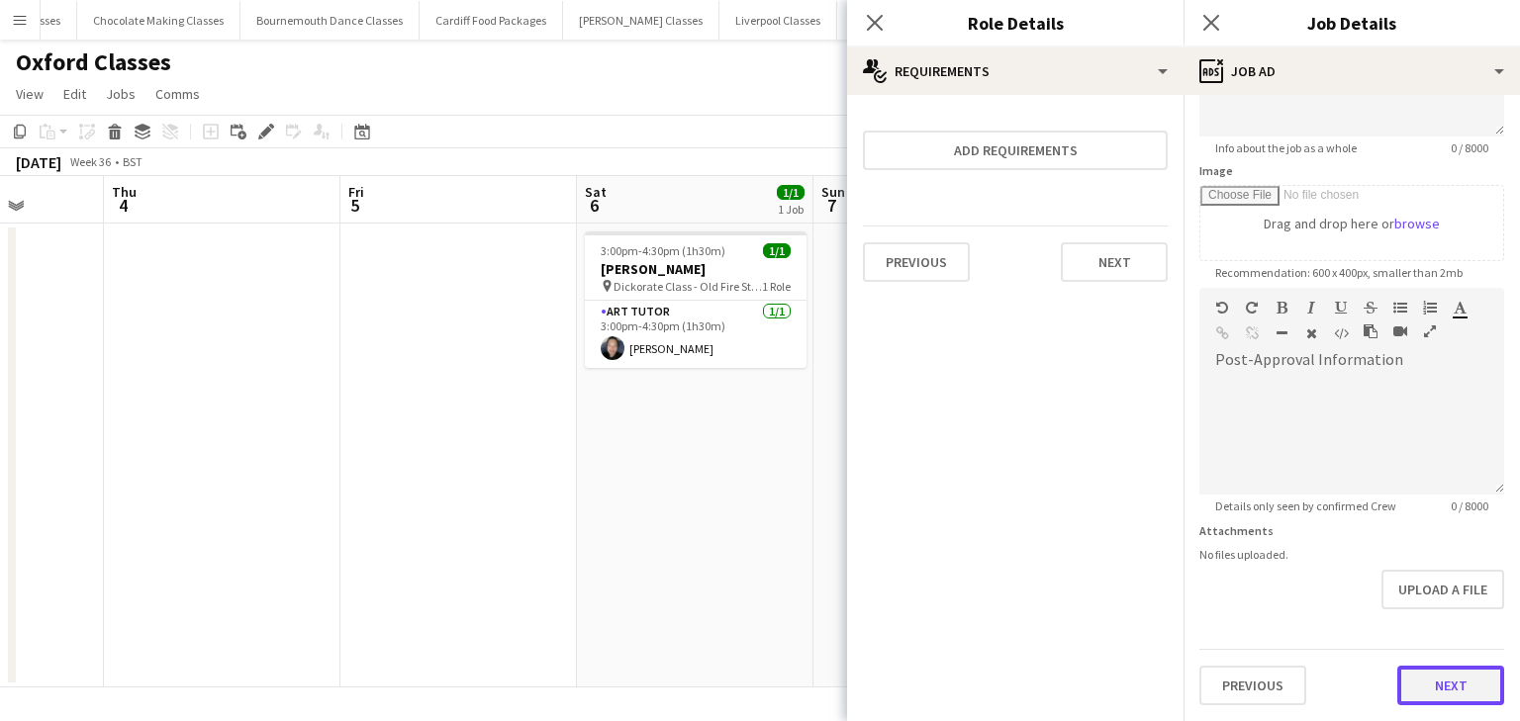
click at [1477, 644] on form "**********" at bounding box center [1351, 280] width 336 height 852
click at [1438, 676] on button "Next" at bounding box center [1450, 688] width 107 height 40
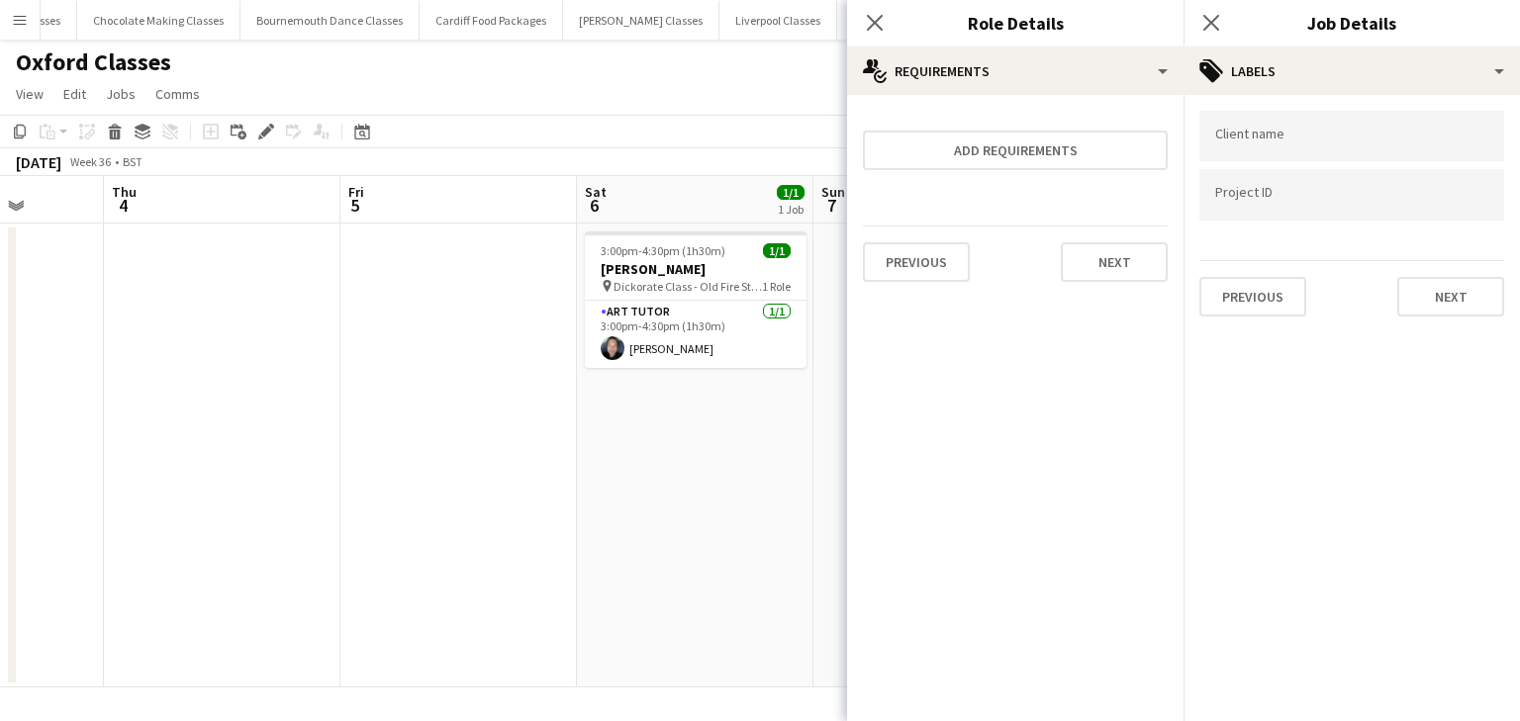
click at [1488, 317] on div "Client name Project ID Previous Next" at bounding box center [1351, 213] width 336 height 237
click at [1485, 311] on button "Next" at bounding box center [1450, 297] width 107 height 40
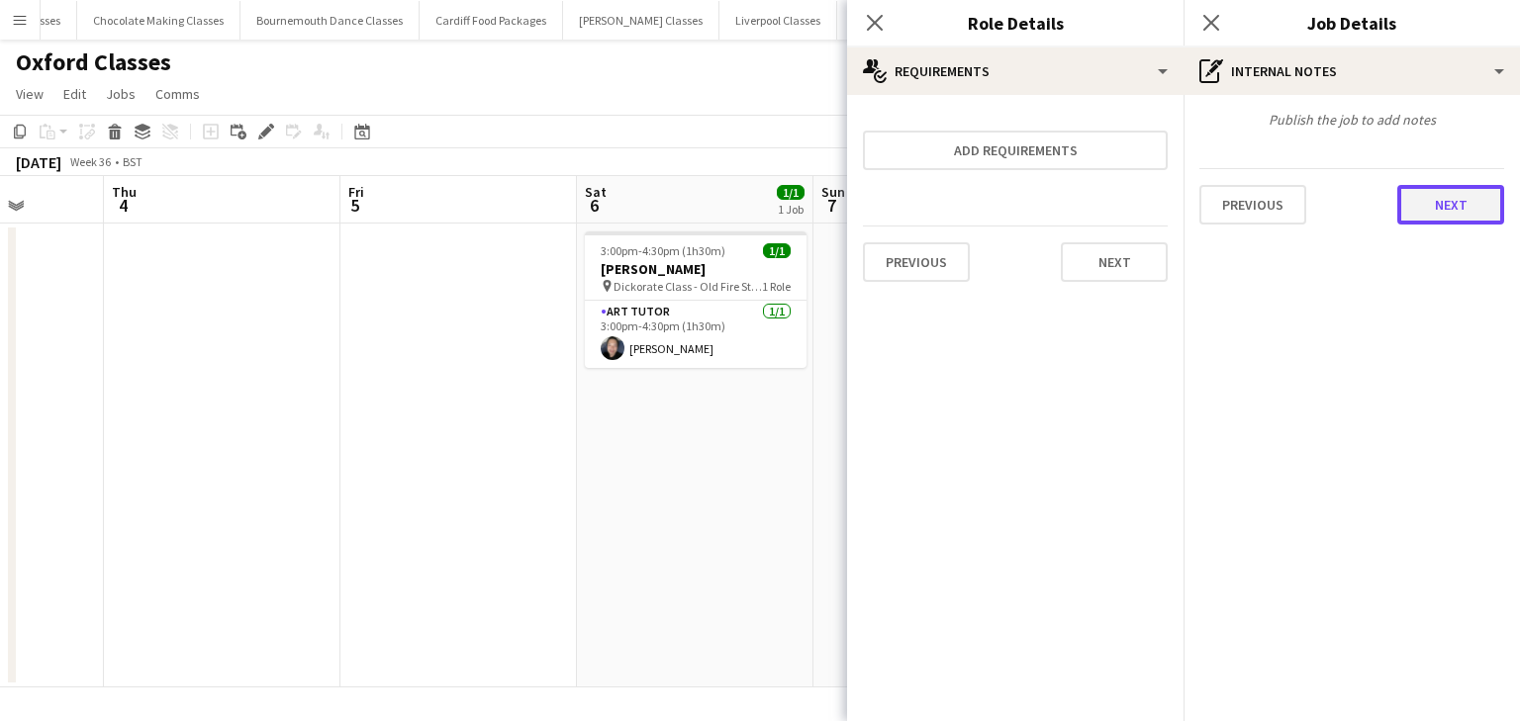
click at [1425, 210] on button "Next" at bounding box center [1450, 205] width 107 height 40
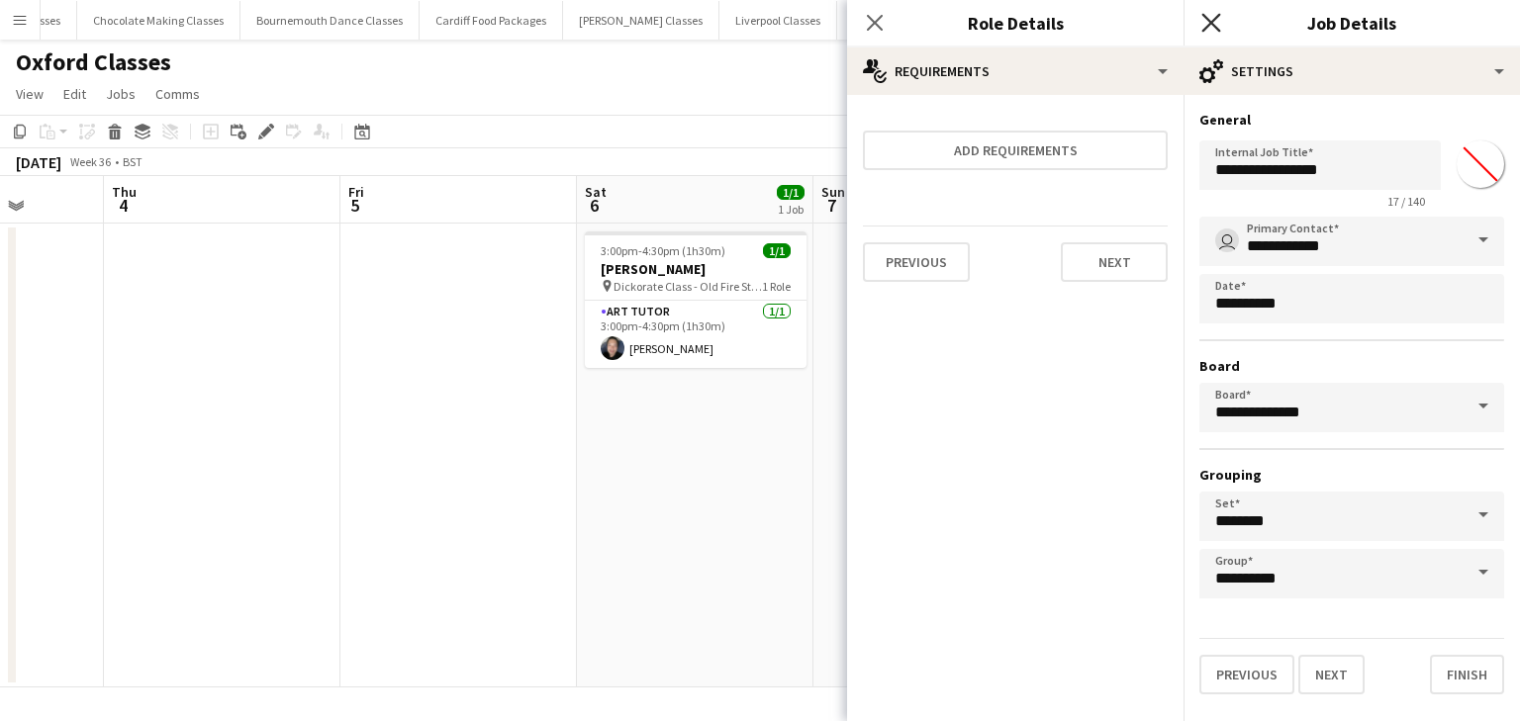
click at [1209, 20] on icon at bounding box center [1210, 22] width 19 height 19
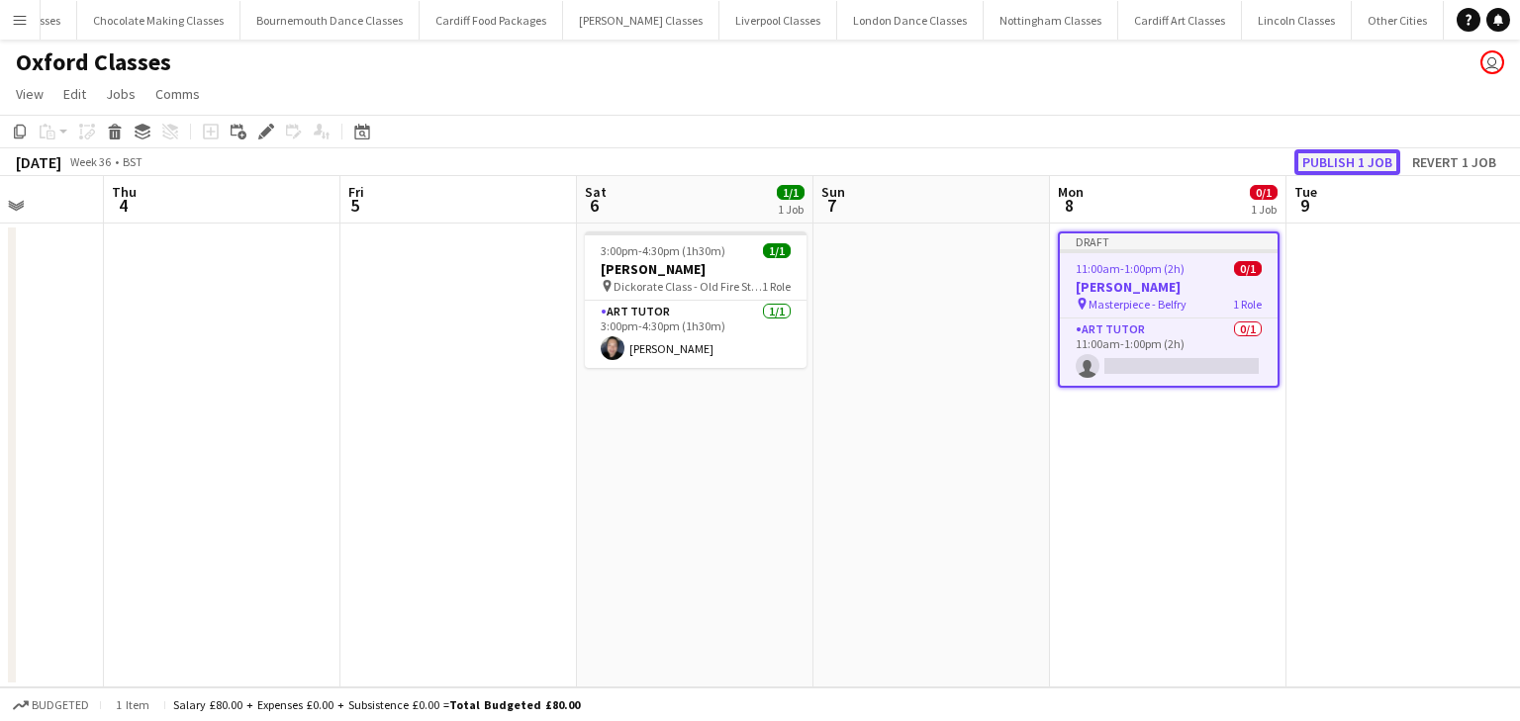
click at [1335, 158] on button "Publish 1 job" at bounding box center [1347, 162] width 106 height 26
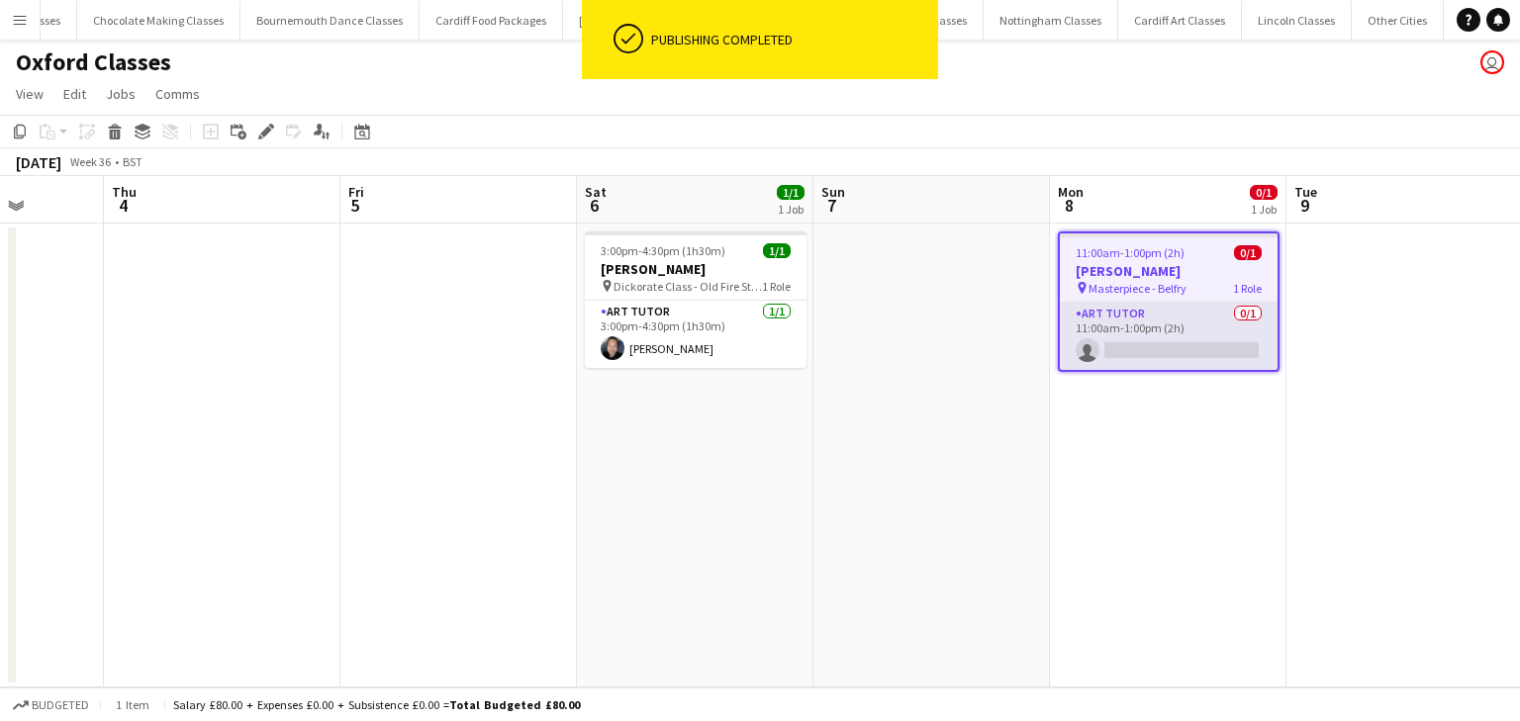
click at [1164, 344] on app-card-role "Art Tutor 0/1 11:00am-1:00pm (2h) single-neutral-actions" at bounding box center [1169, 336] width 218 height 67
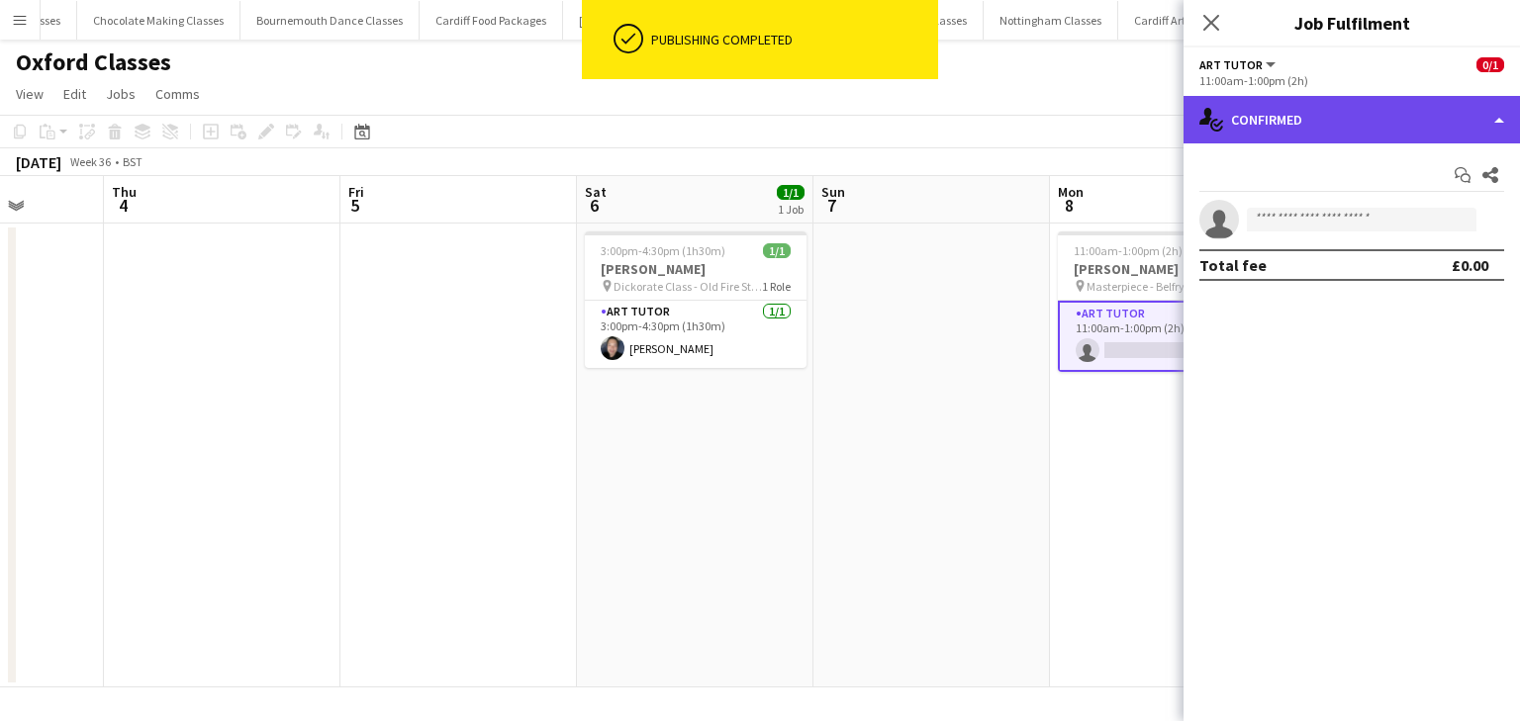
click at [1325, 121] on div "single-neutral-actions-check-2 Confirmed" at bounding box center [1351, 119] width 336 height 47
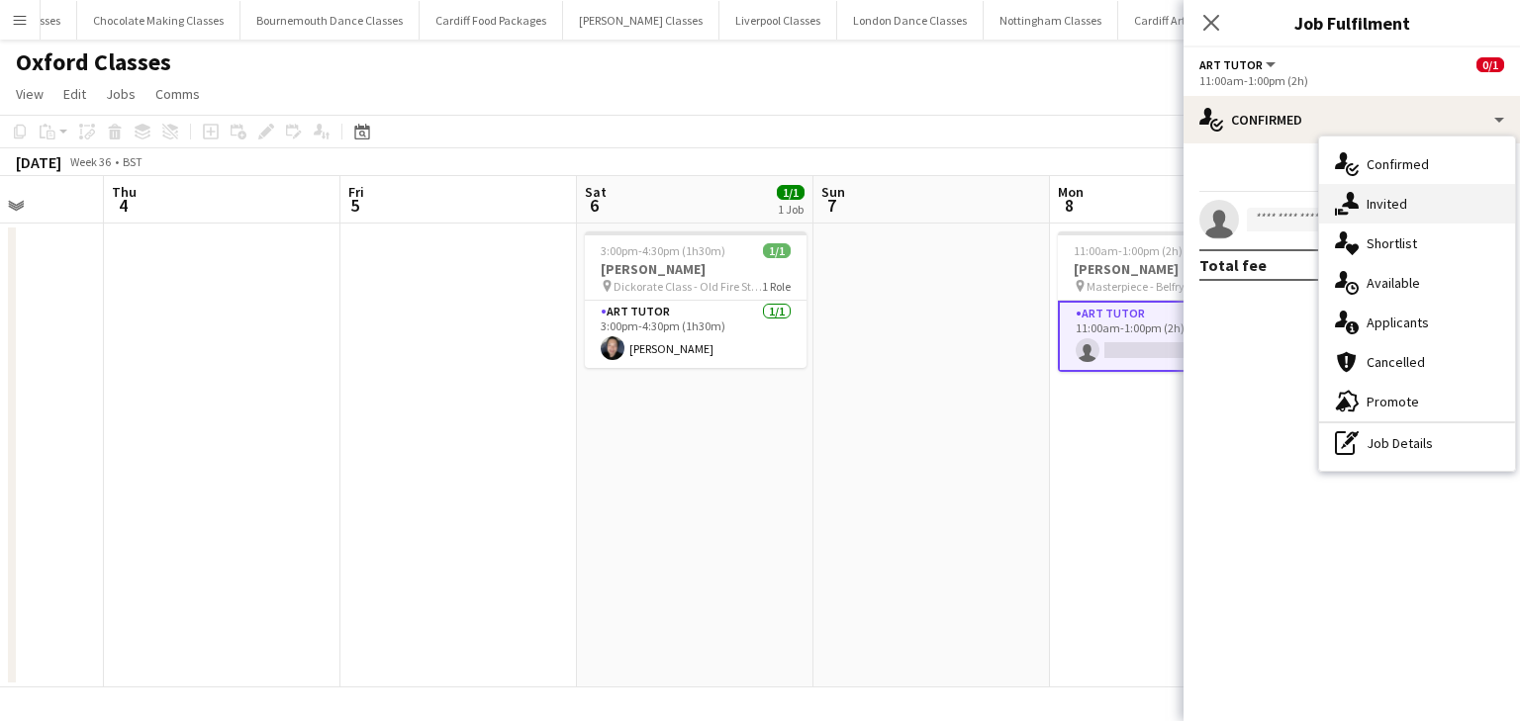
click at [1381, 206] on div "single-neutral-actions-share-1 Invited" at bounding box center [1417, 204] width 196 height 40
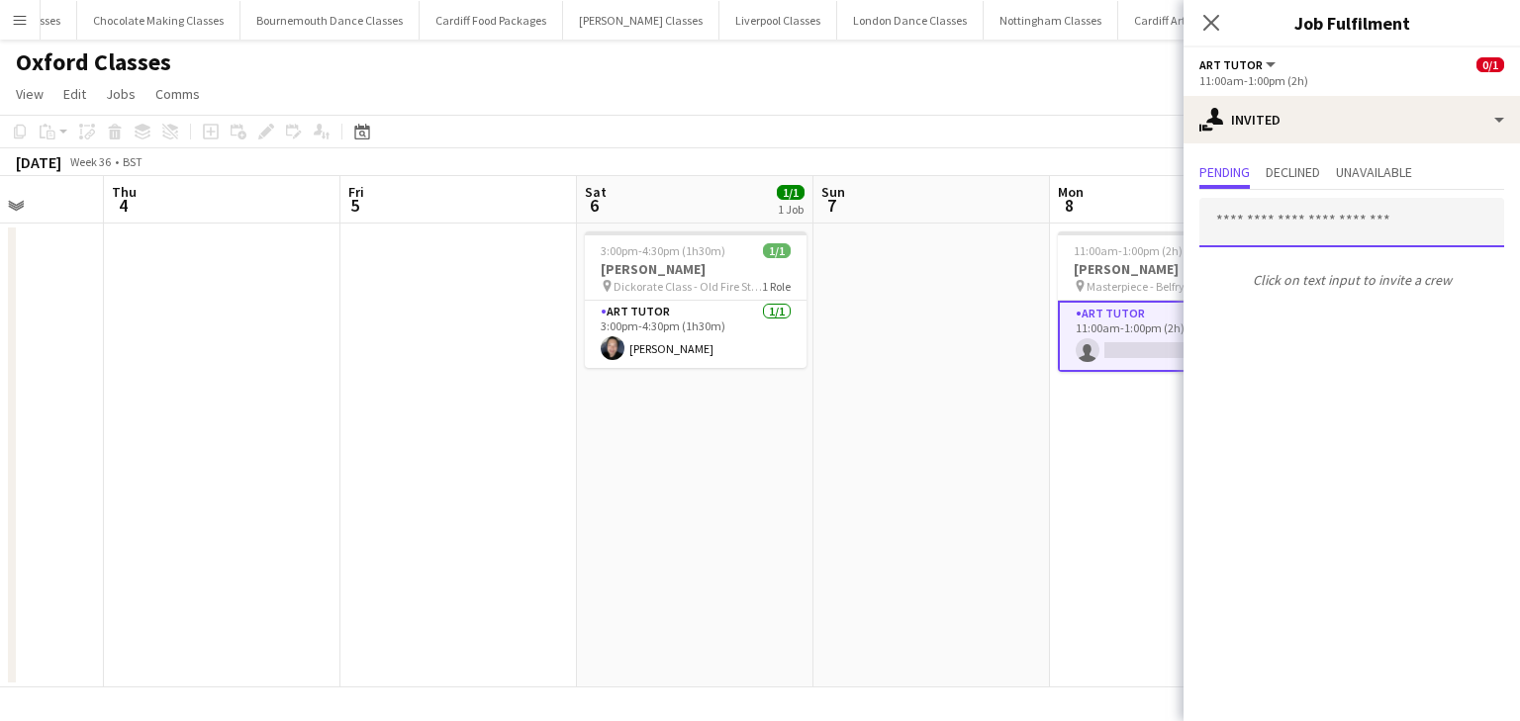
click at [1310, 241] on input "text" at bounding box center [1351, 222] width 305 height 49
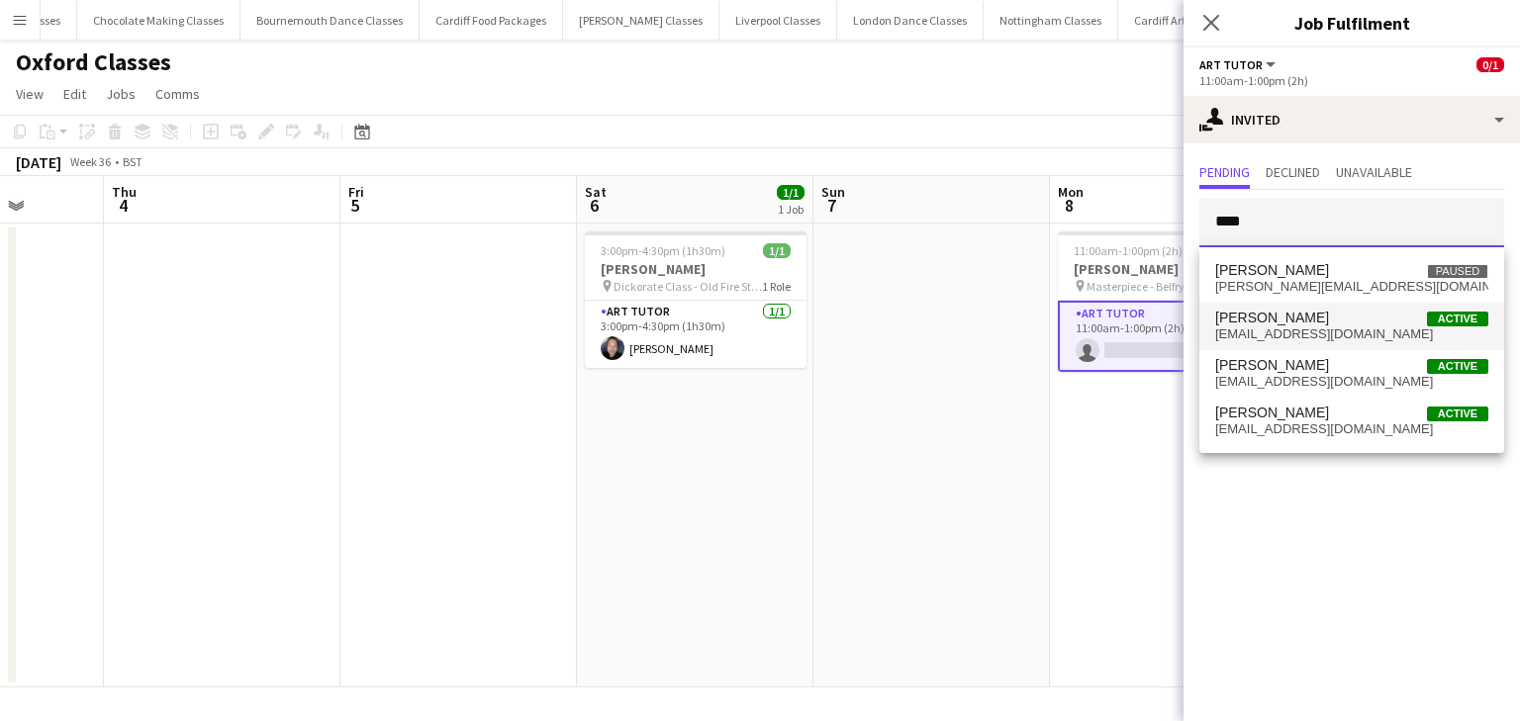
type input "****"
click at [1329, 332] on span "garyizzard@blueyonder.co.uk" at bounding box center [1351, 334] width 273 height 16
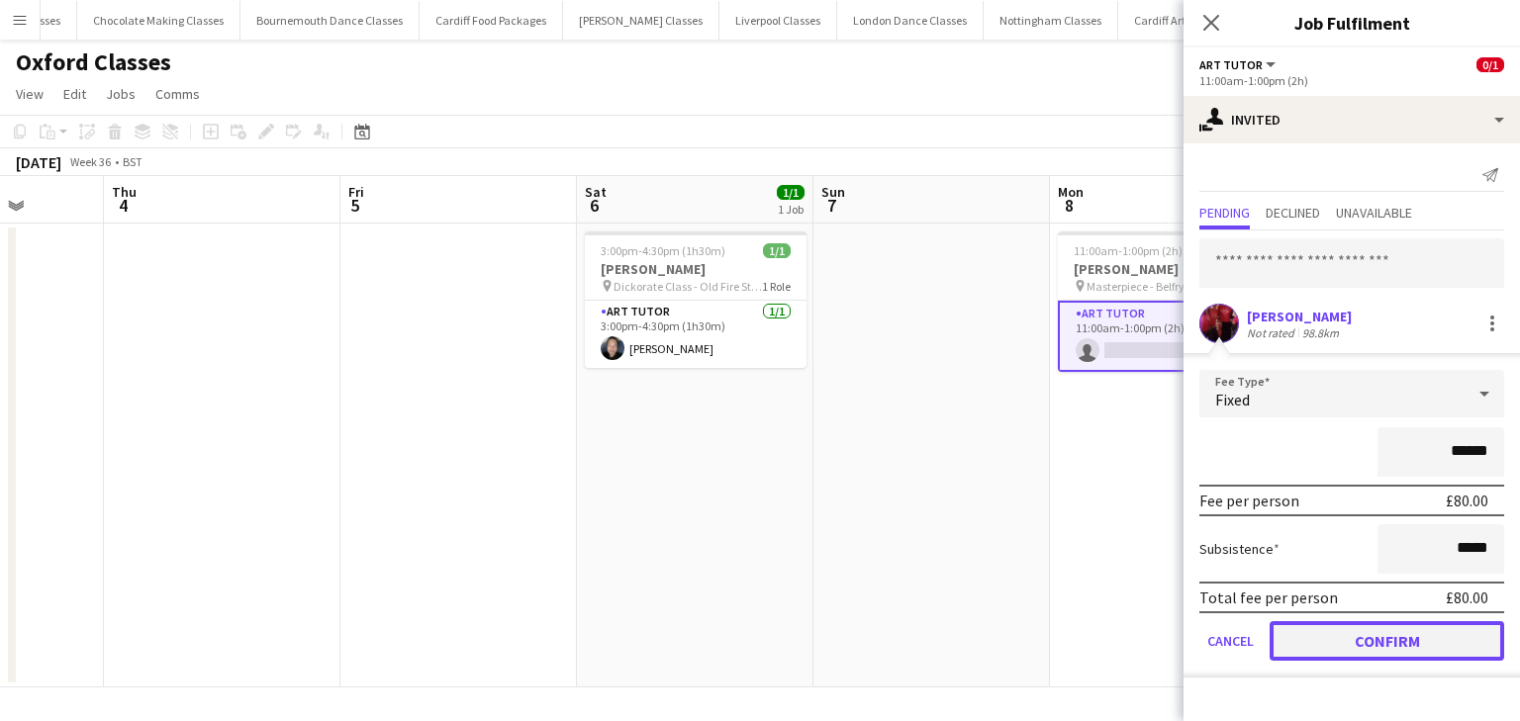
click at [1389, 650] on button "Confirm" at bounding box center [1386, 641] width 234 height 40
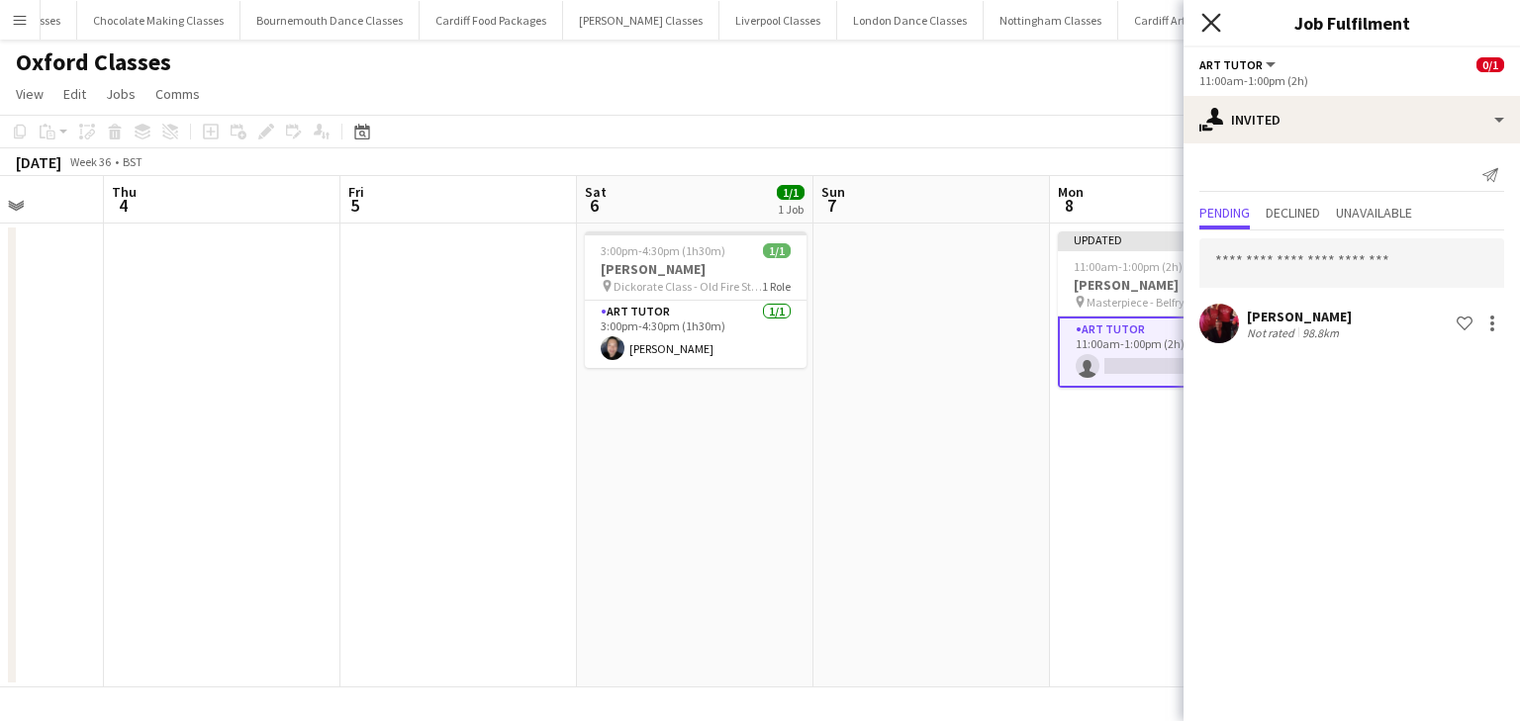
click at [1207, 23] on icon "Close pop-in" at bounding box center [1210, 22] width 19 height 19
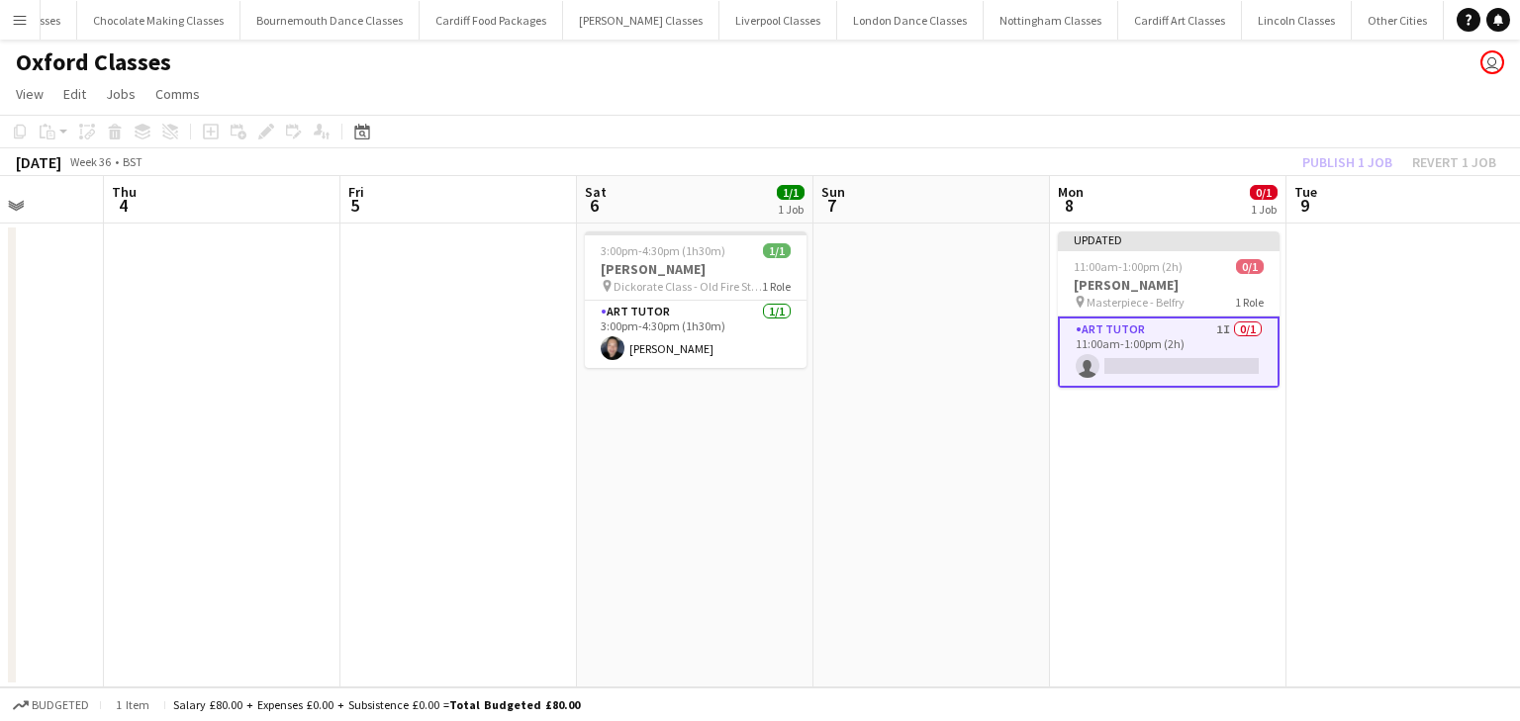
click at [1358, 156] on div "Publish 1 job Revert 1 job" at bounding box center [1398, 162] width 241 height 26
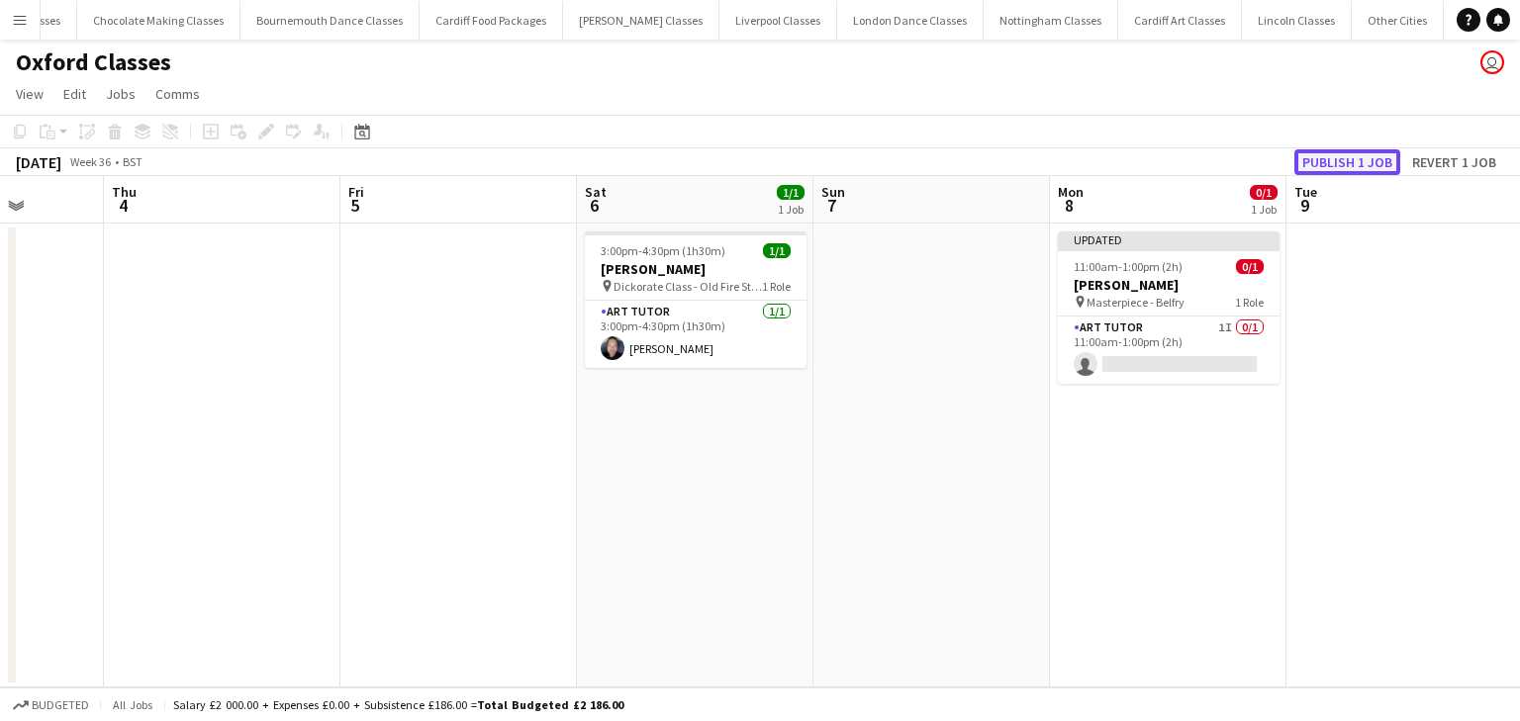
click at [1380, 158] on button "Publish 1 job" at bounding box center [1347, 162] width 106 height 26
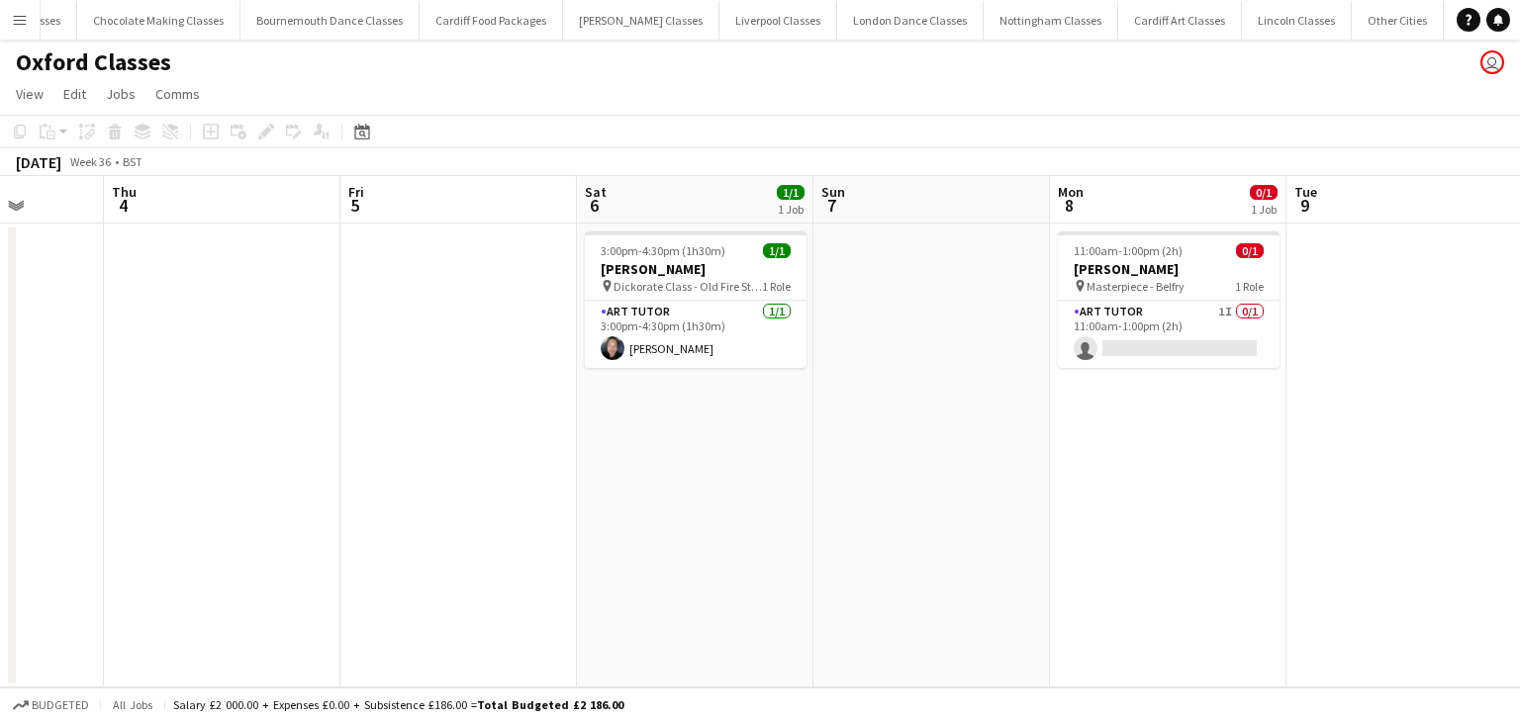
click at [23, 19] on app-icon "Menu" at bounding box center [20, 20] width 16 height 16
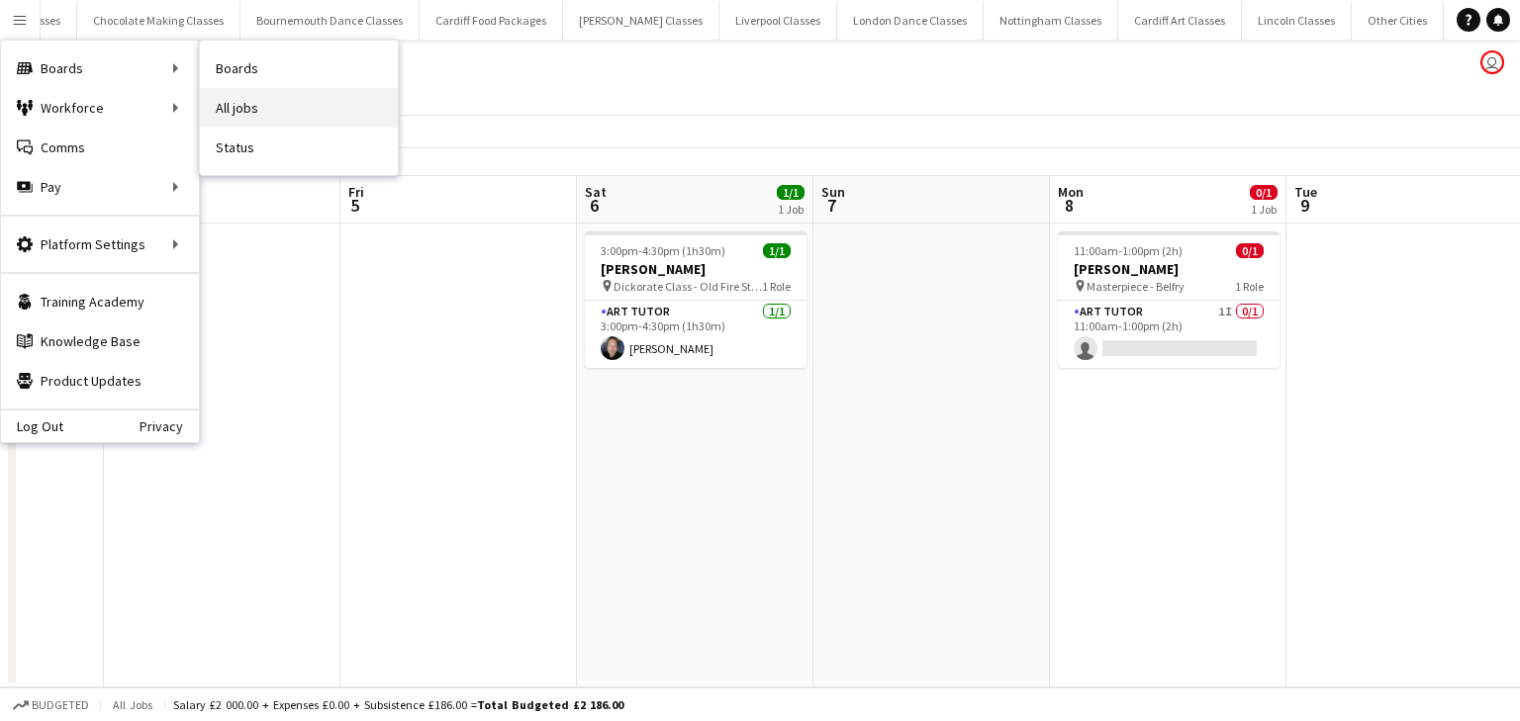
click at [277, 96] on link "All jobs" at bounding box center [299, 108] width 198 height 40
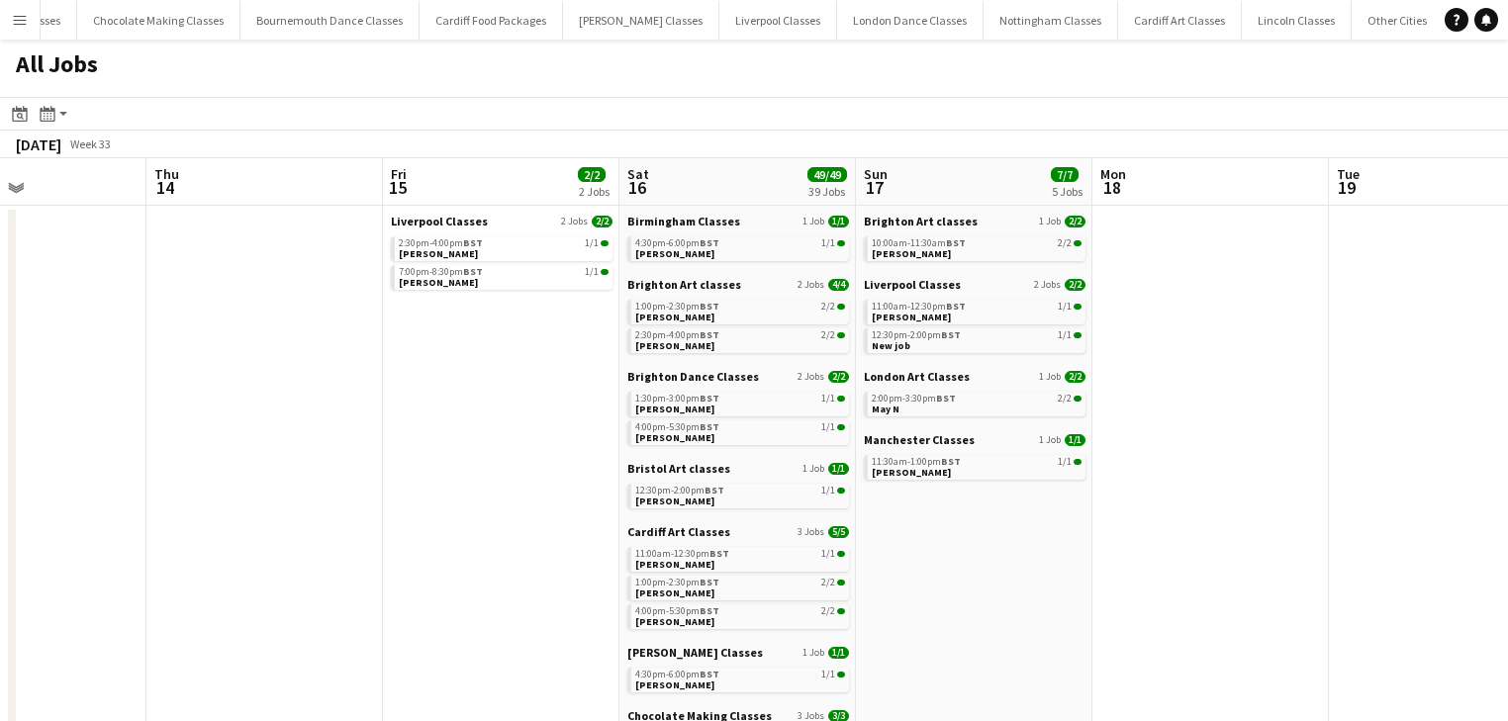
drag, startPoint x: 592, startPoint y: 406, endPoint x: -143, endPoint y: 407, distance: 735.0
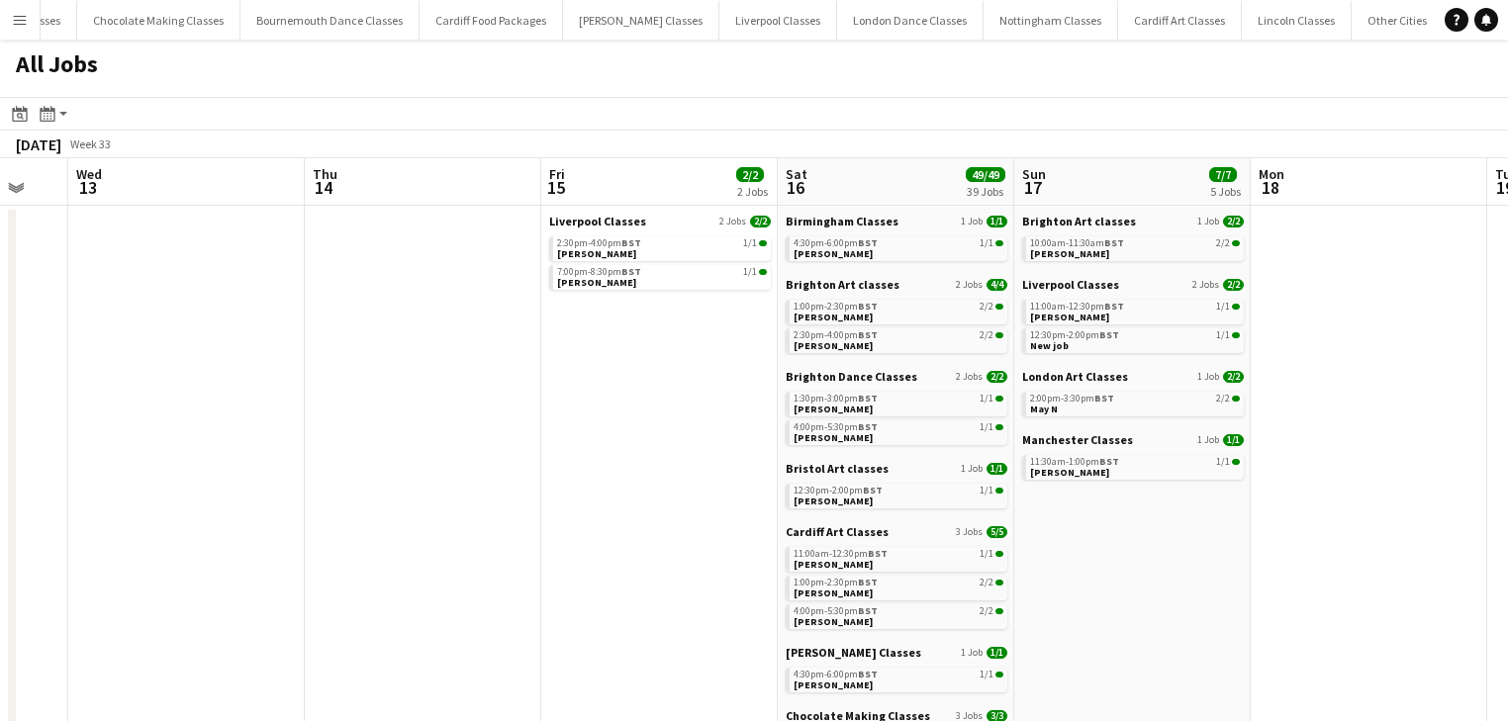
drag, startPoint x: 1121, startPoint y: 470, endPoint x: 319, endPoint y: 451, distance: 802.5
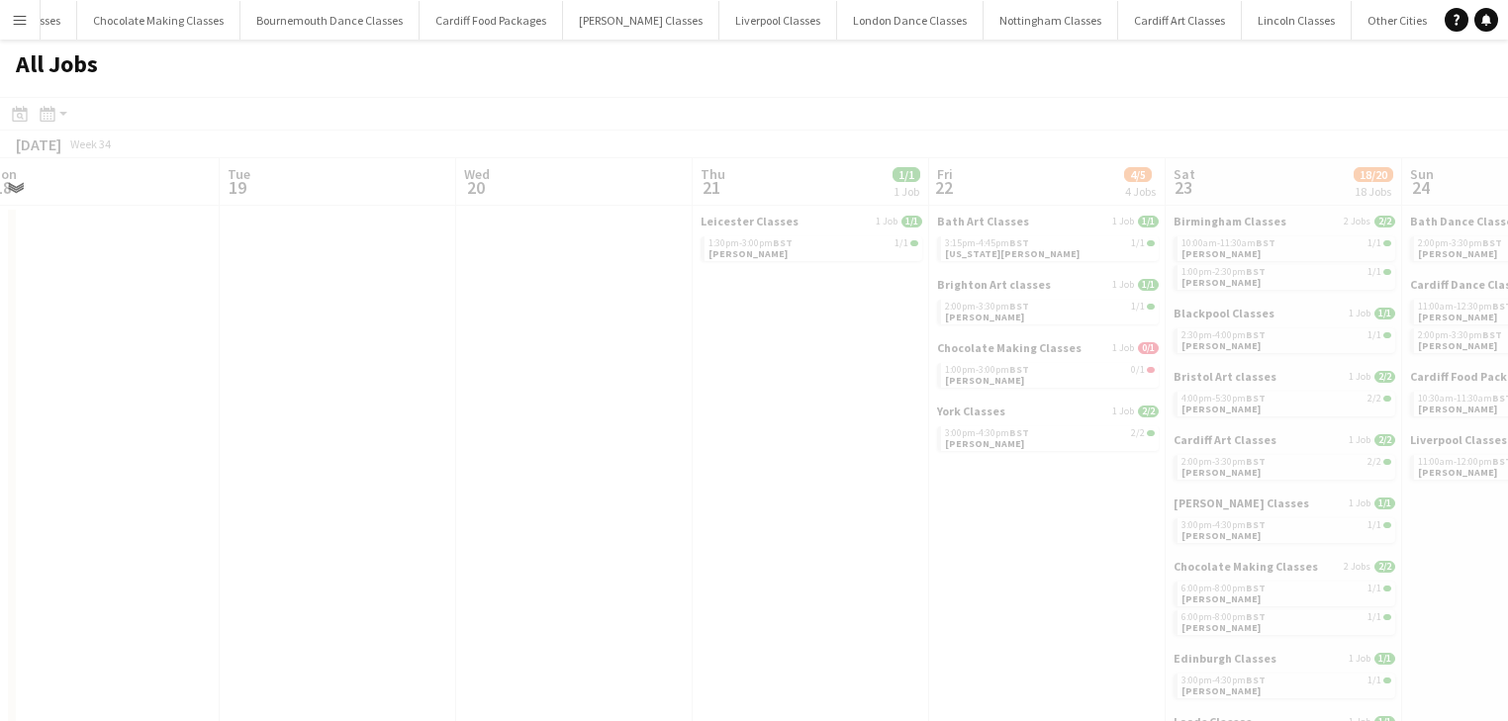
drag, startPoint x: 1023, startPoint y: 449, endPoint x: 717, endPoint y: 449, distance: 305.7
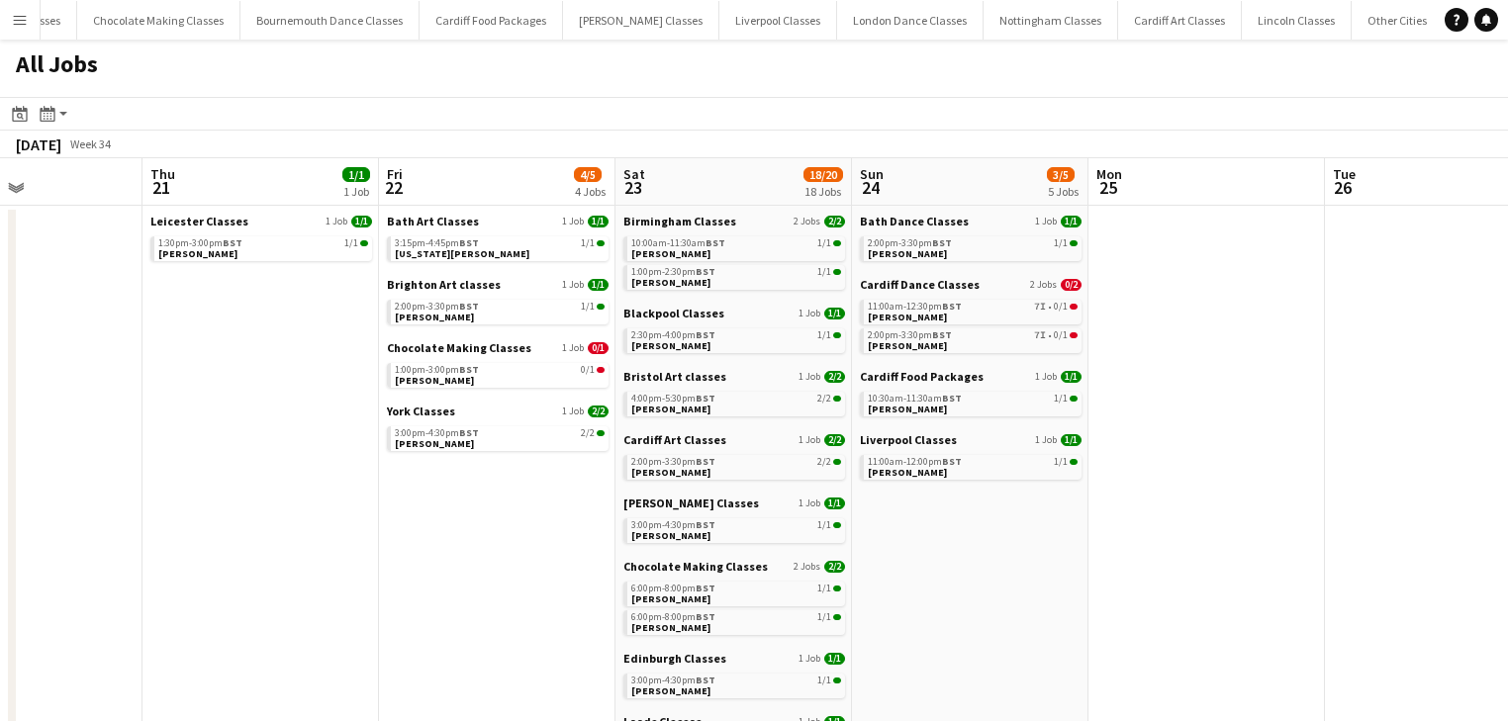
scroll to position [0, 579]
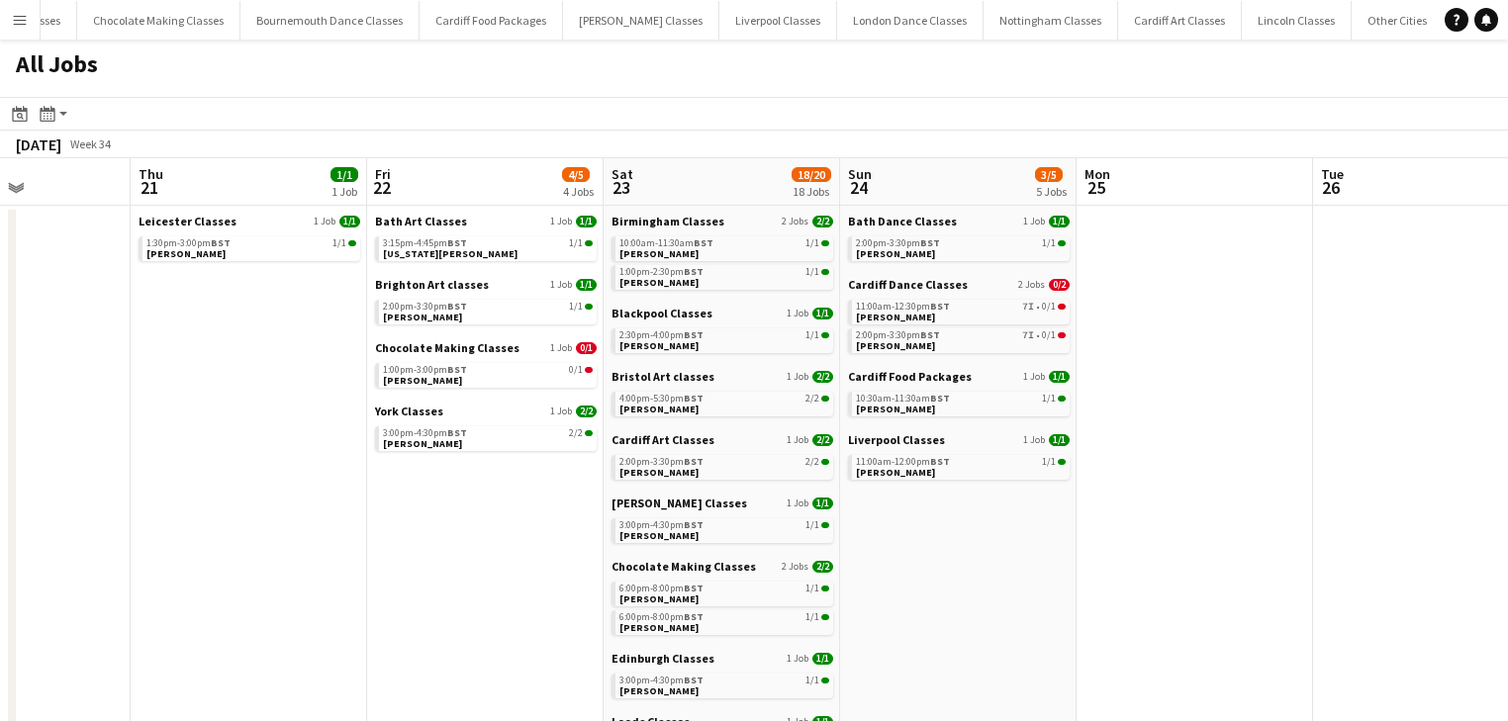
drag, startPoint x: 892, startPoint y: 447, endPoint x: 333, endPoint y: 447, distance: 558.9
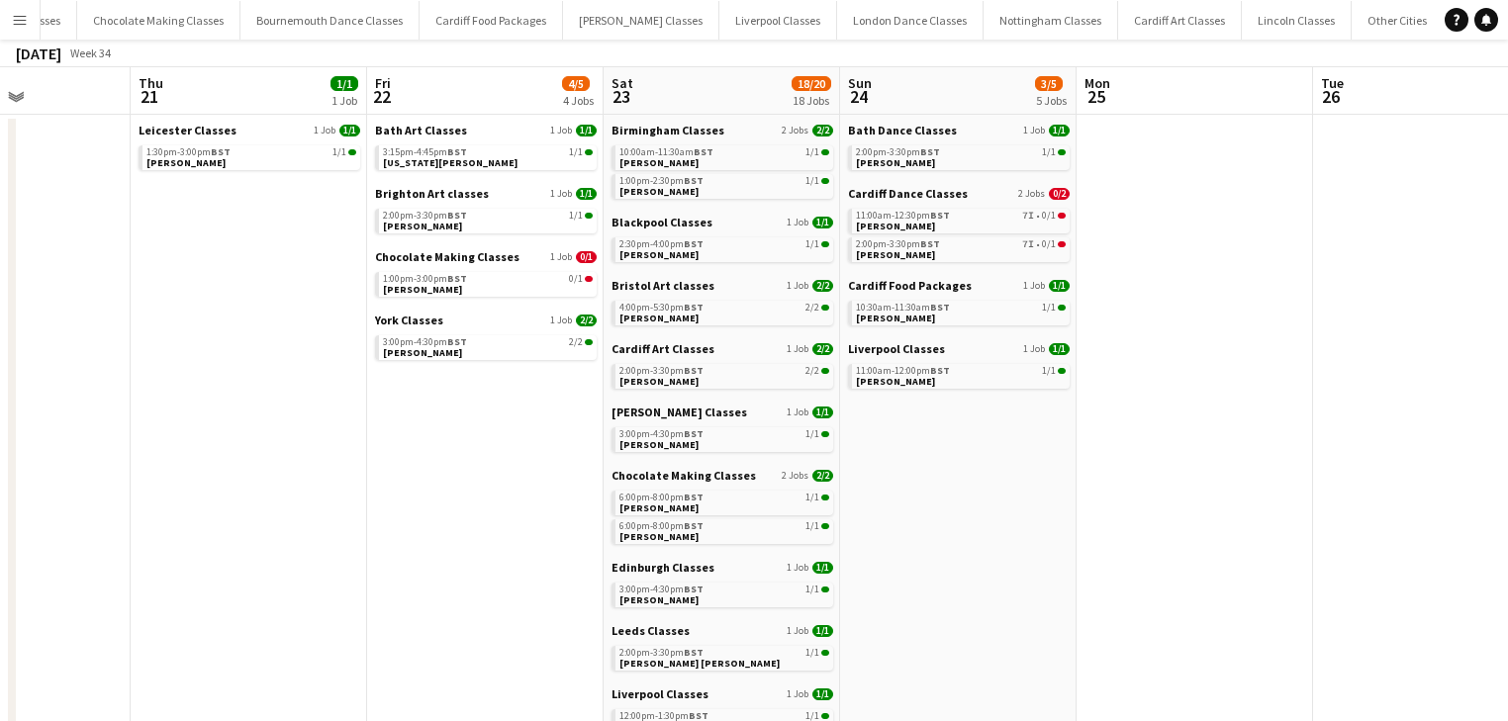
scroll to position [0, 0]
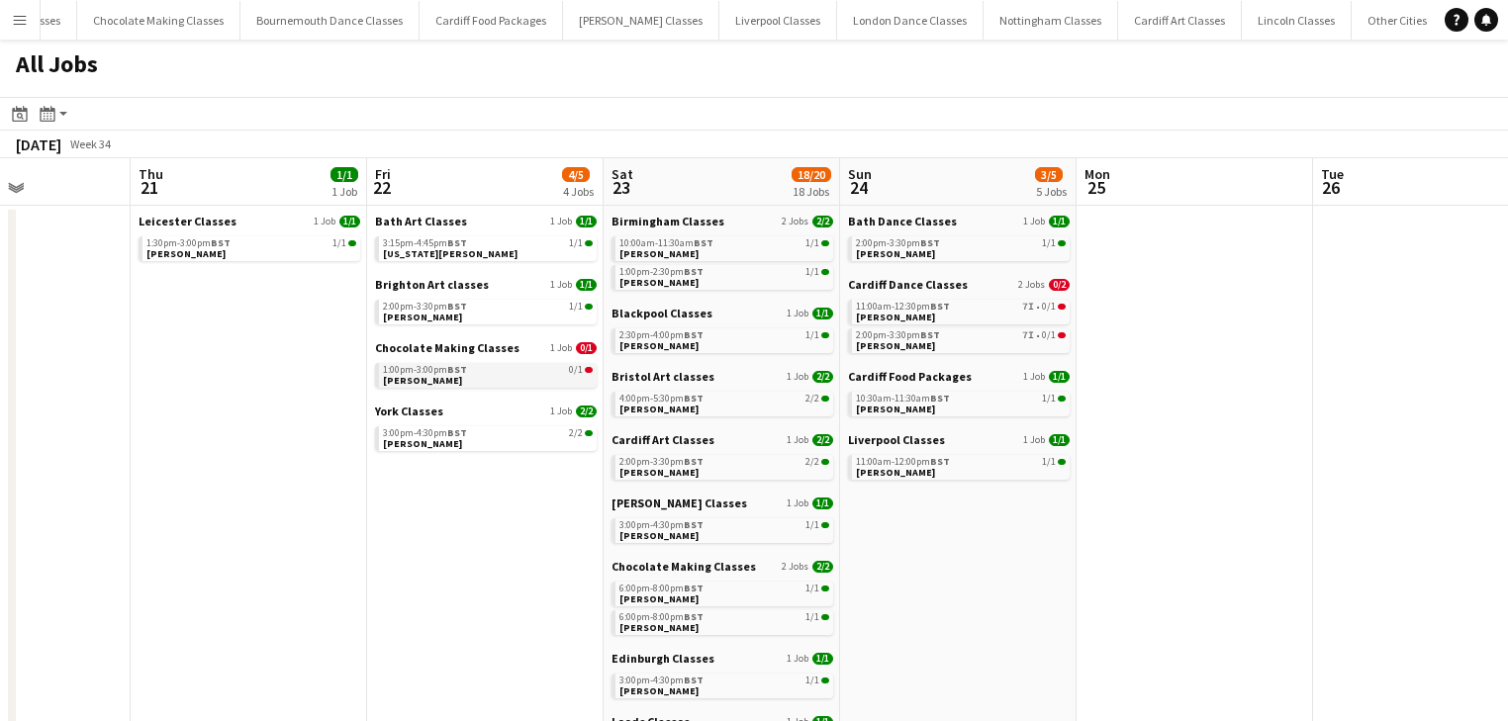
click at [491, 376] on link "1:00pm-3:00pm BST 0/1 Michelle Brookes" at bounding box center [488, 374] width 210 height 23
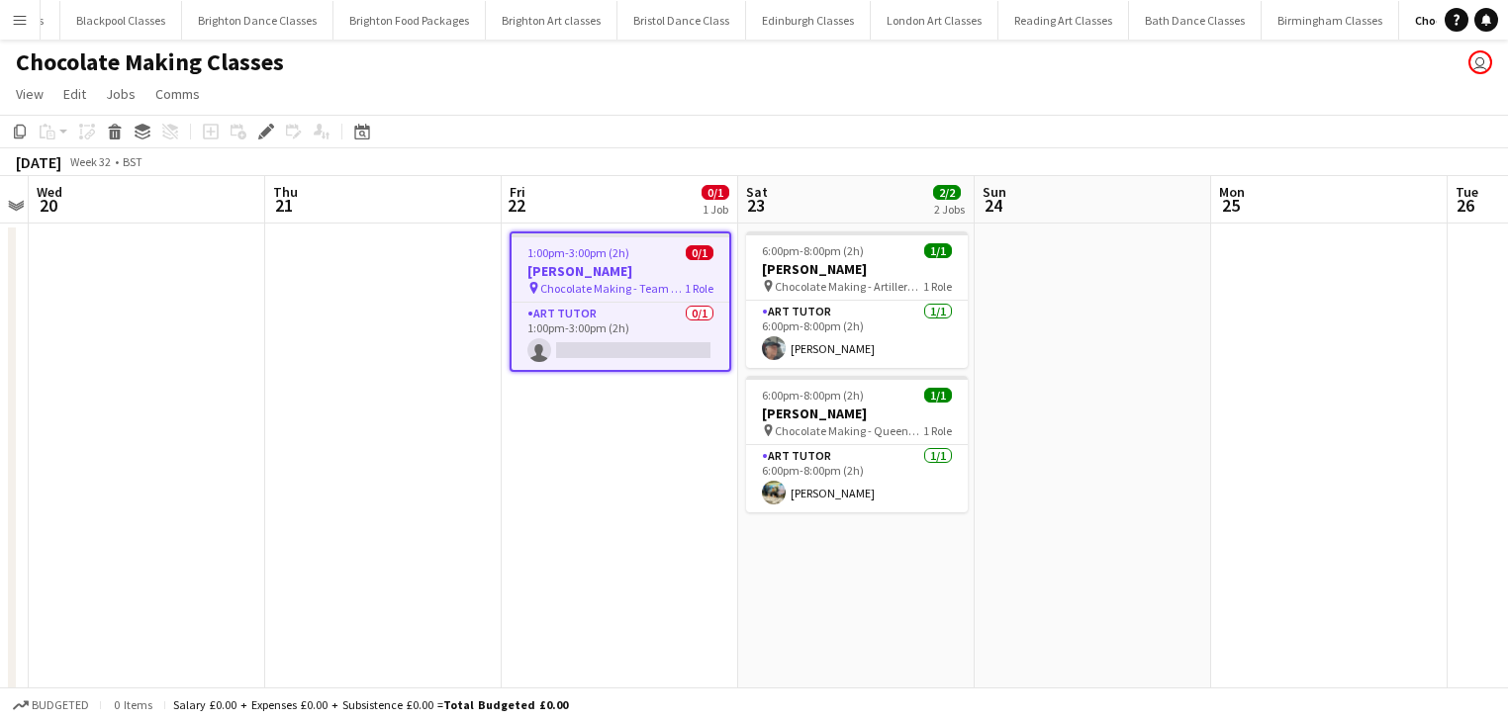
scroll to position [0, 764]
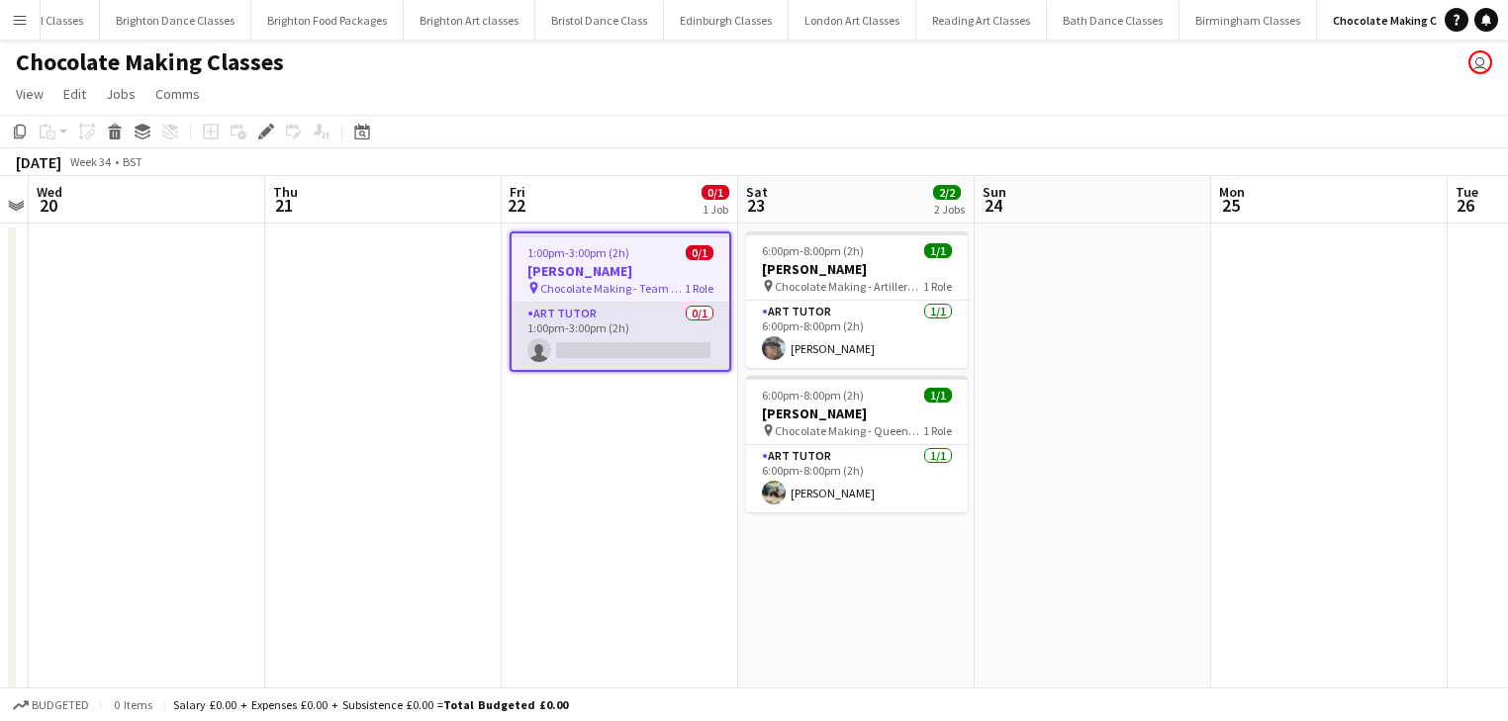
click at [653, 328] on app-card-role "Art Tutor 0/1 1:00pm-3:00pm (2h) single-neutral-actions" at bounding box center [620, 336] width 218 height 67
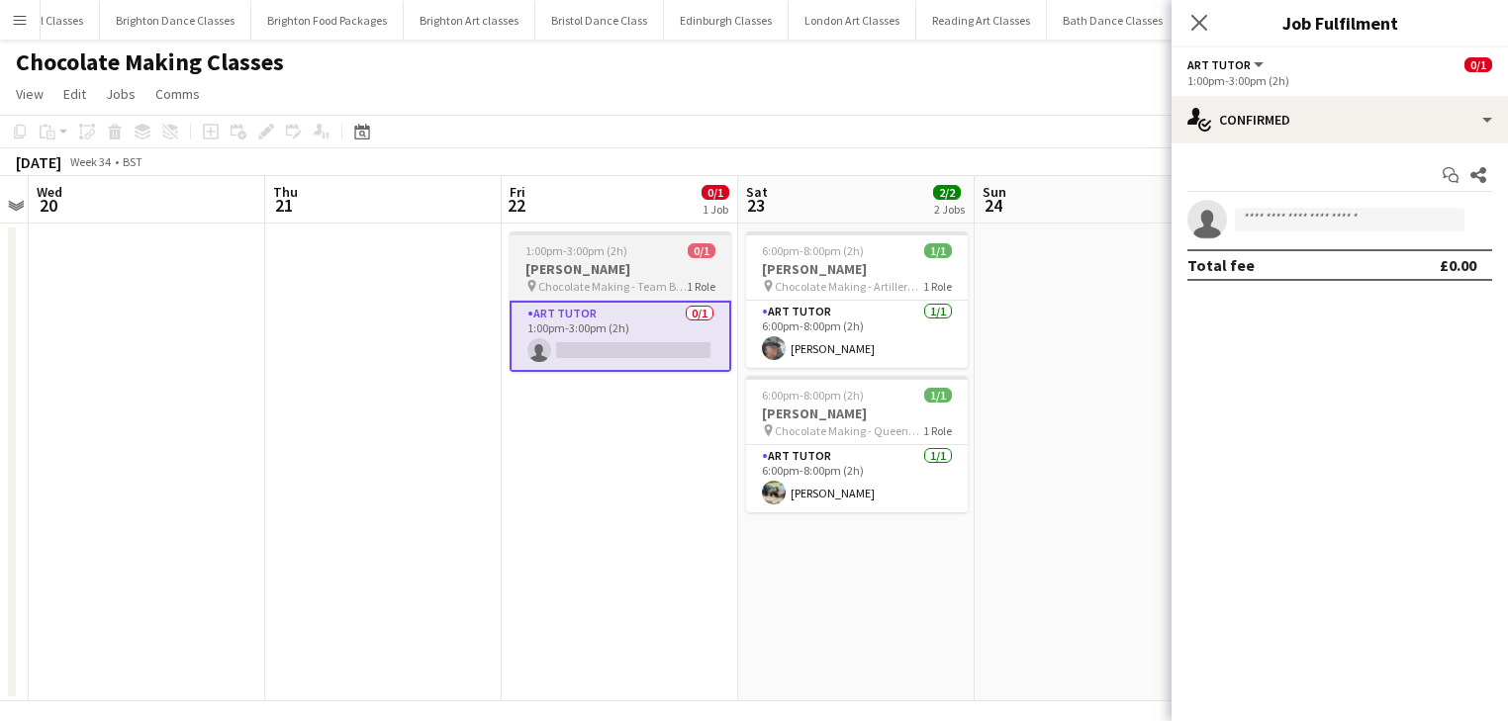
click at [637, 265] on h3 "[PERSON_NAME]" at bounding box center [620, 269] width 222 height 18
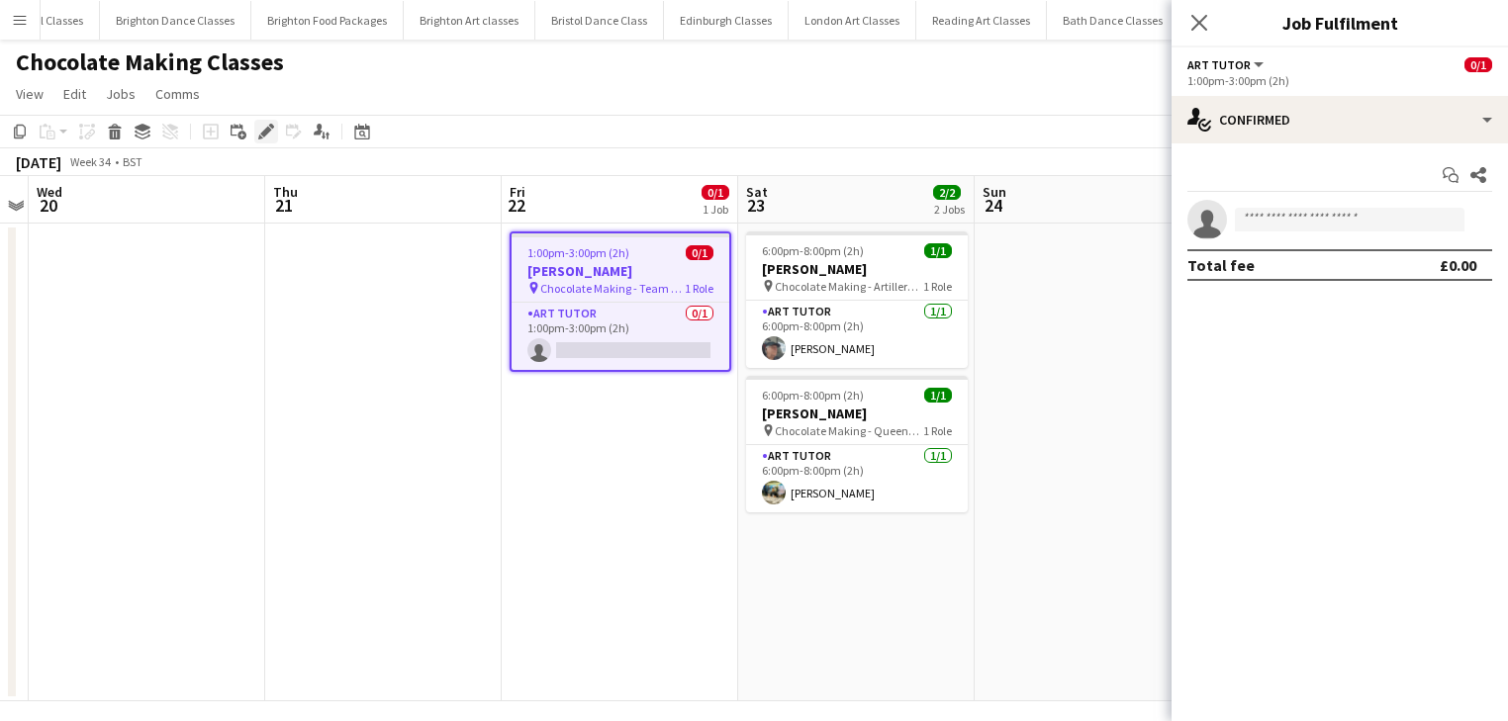
click at [261, 127] on icon "Edit" at bounding box center [266, 132] width 16 height 16
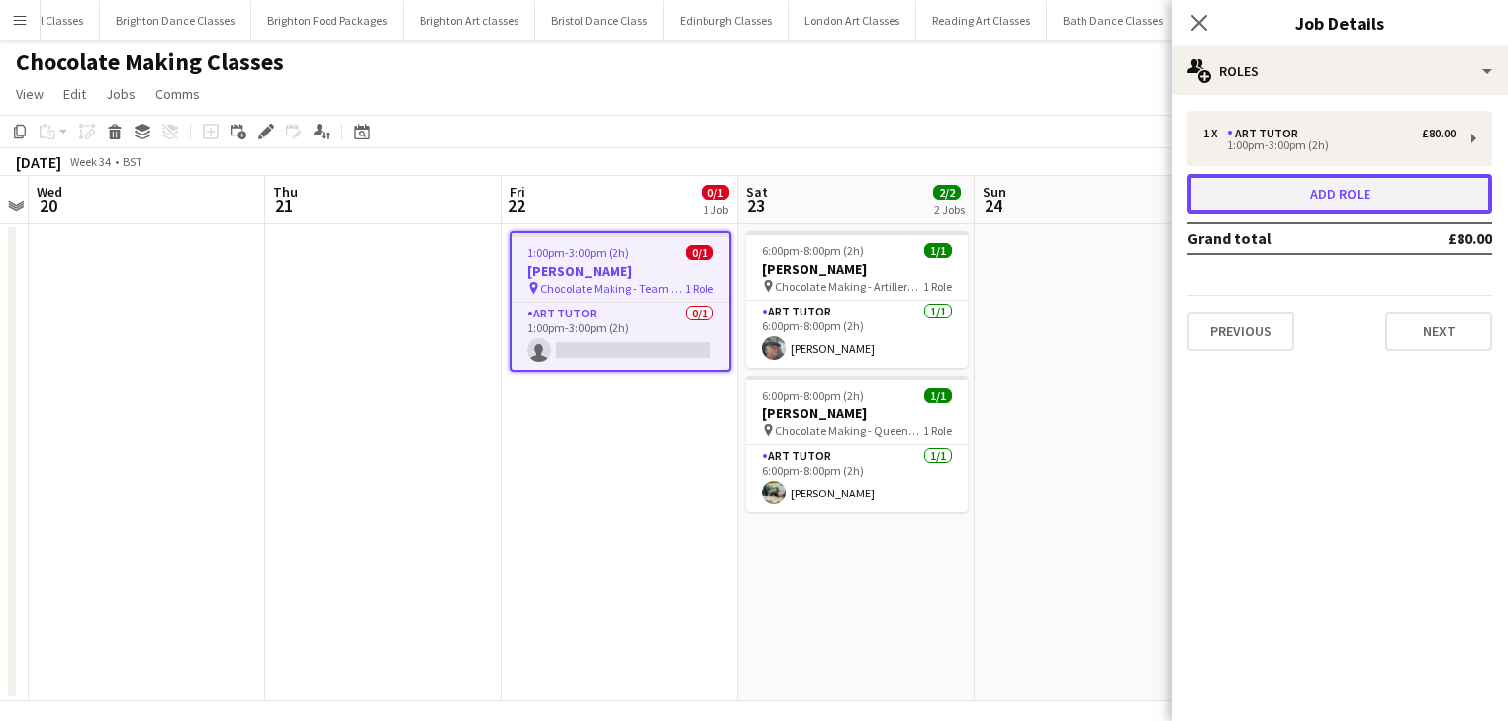
click at [1416, 192] on button "Add role" at bounding box center [1339, 194] width 305 height 40
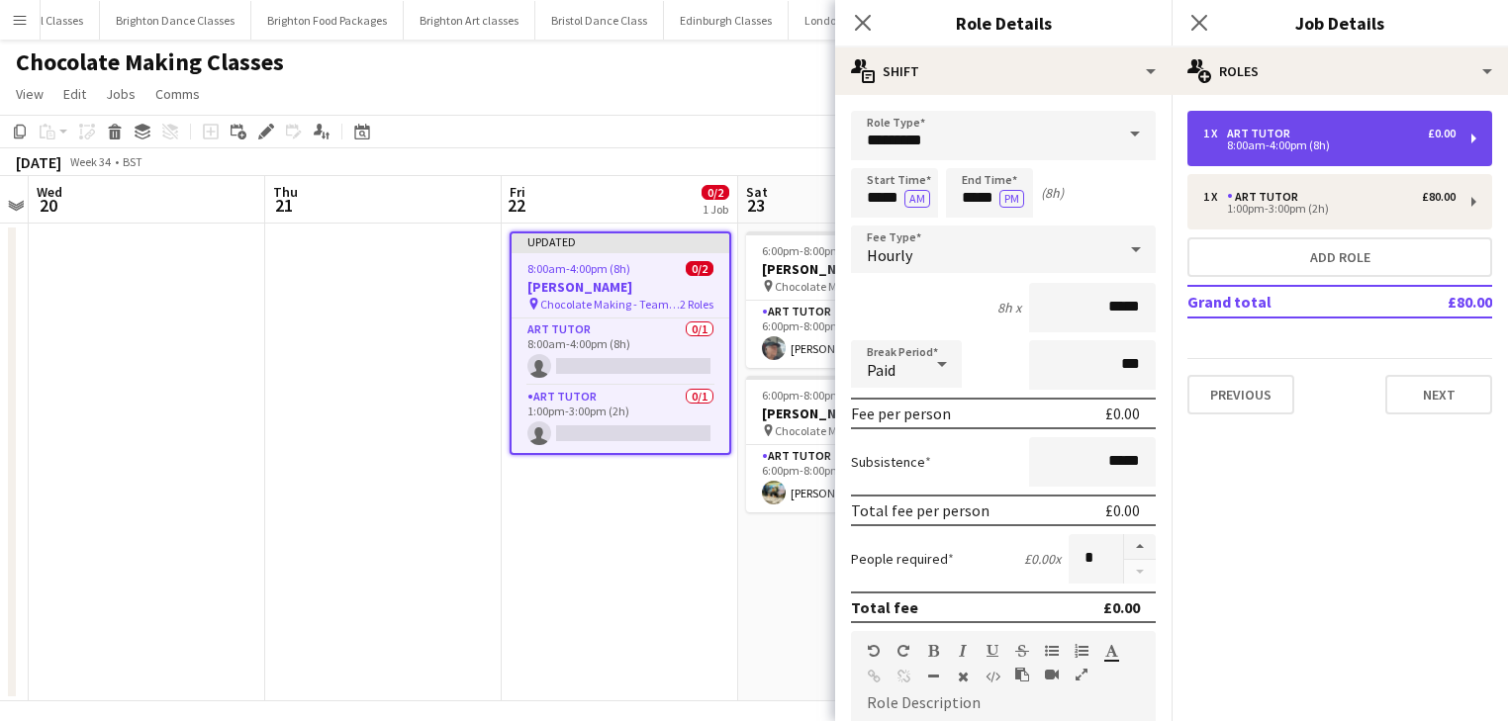
click at [1270, 146] on div "8:00am-4:00pm (8h)" at bounding box center [1329, 145] width 252 height 10
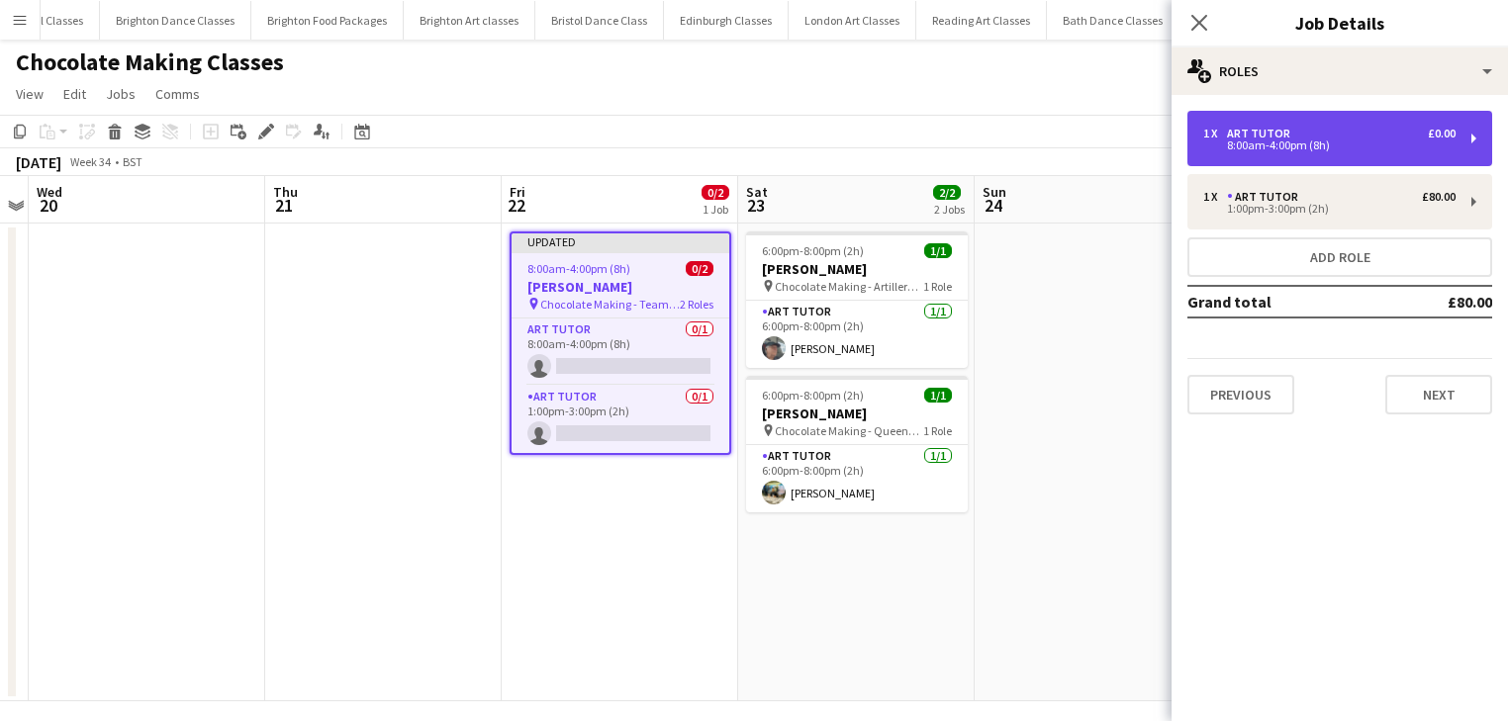
click at [1258, 154] on div "1 x Art Tutor £0.00 8:00am-4:00pm (8h)" at bounding box center [1339, 138] width 305 height 55
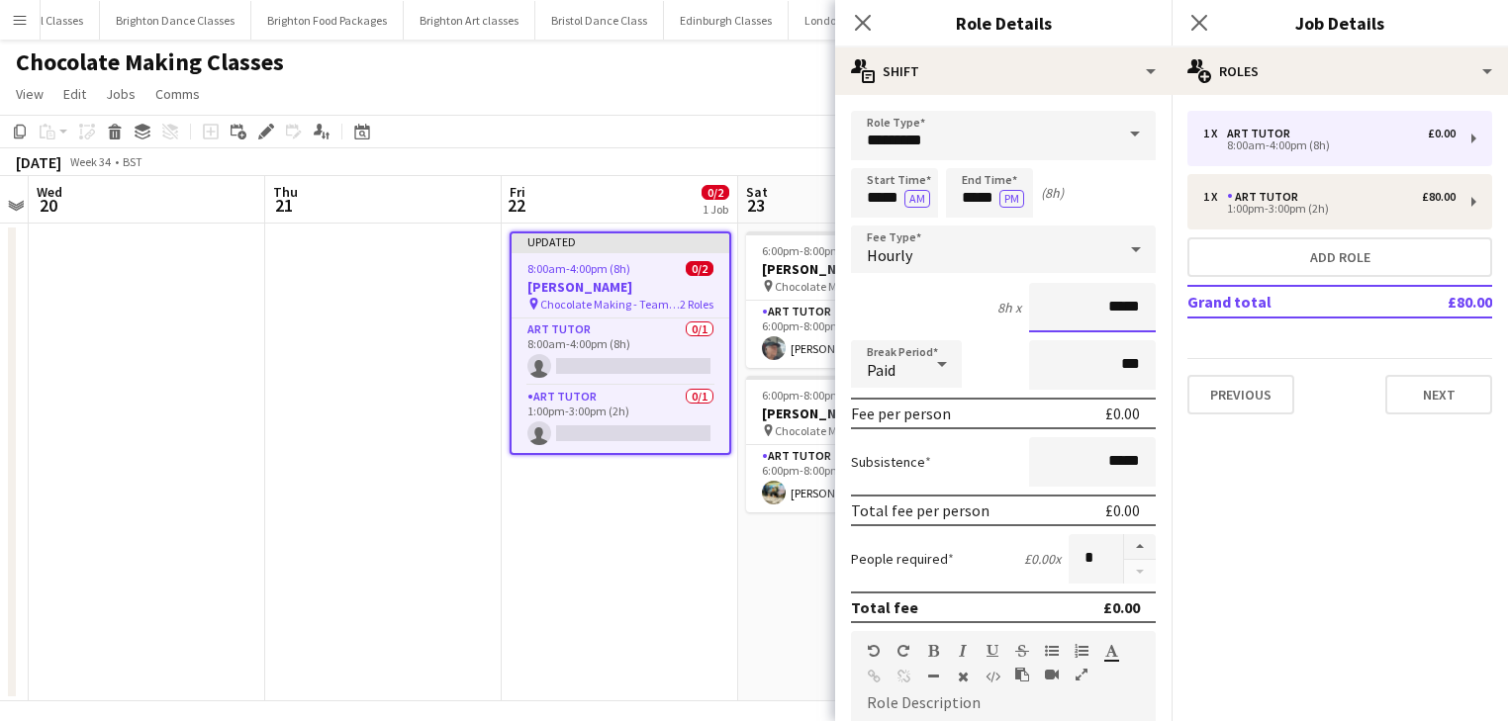
click at [1102, 317] on input "*****" at bounding box center [1092, 307] width 127 height 49
click at [899, 309] on div "8h x ***" at bounding box center [1003, 307] width 305 height 49
click at [957, 252] on div "Hourly" at bounding box center [983, 249] width 265 height 47
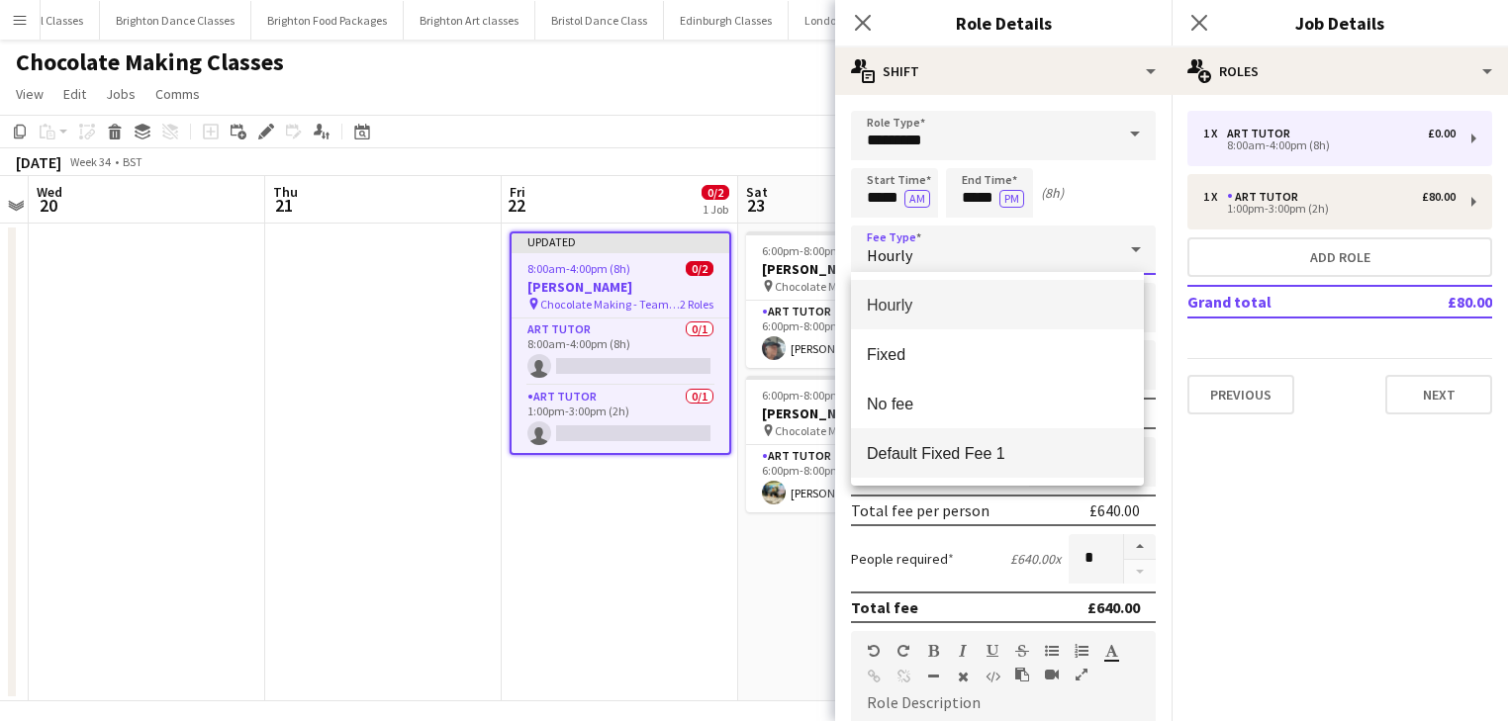
click at [914, 445] on span "Default Fixed Fee 1" at bounding box center [997, 453] width 261 height 19
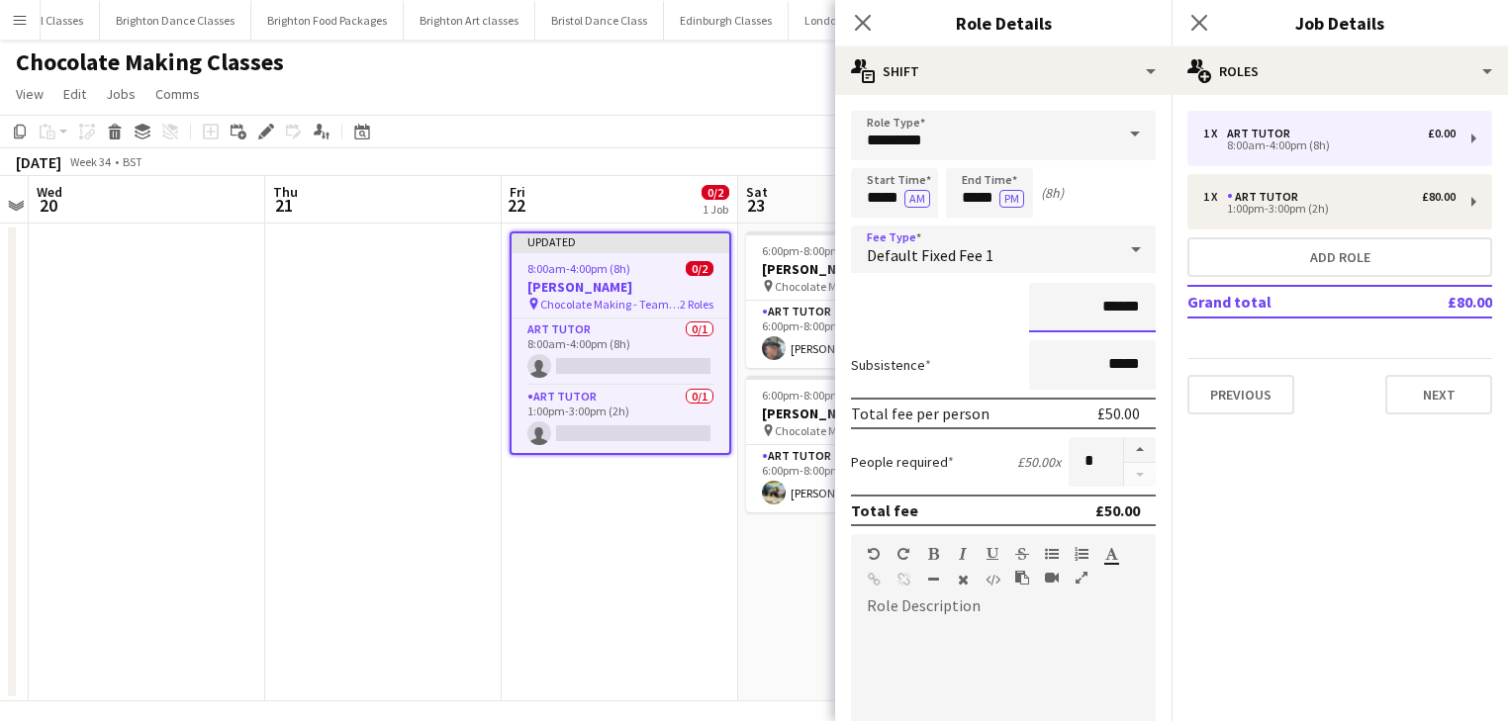
click at [1107, 299] on input "******" at bounding box center [1092, 307] width 127 height 49
type input "***"
click at [864, 299] on div "***" at bounding box center [1003, 307] width 305 height 49
click at [890, 191] on input "*****" at bounding box center [894, 192] width 87 height 49
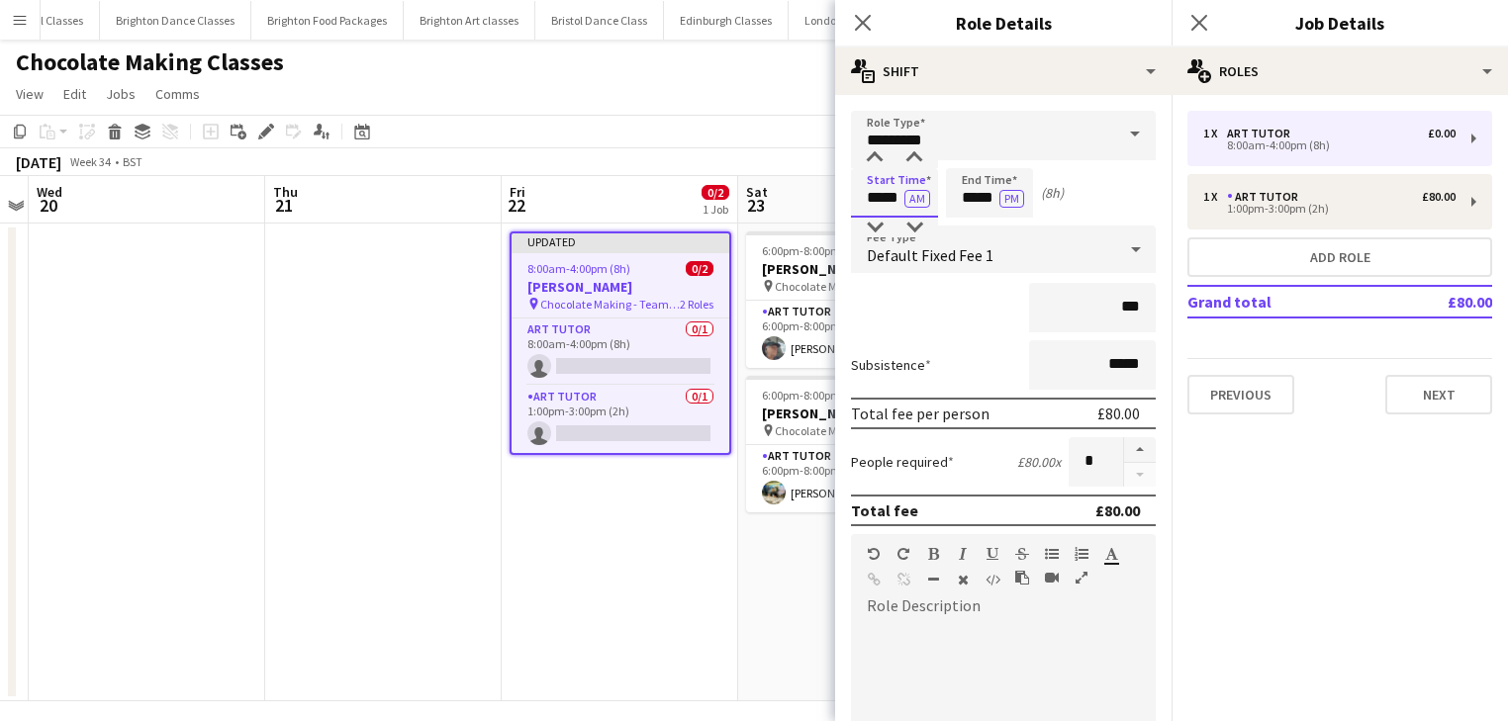
click at [874, 168] on input "*****" at bounding box center [894, 192] width 87 height 49
click at [871, 148] on div at bounding box center [875, 158] width 40 height 20
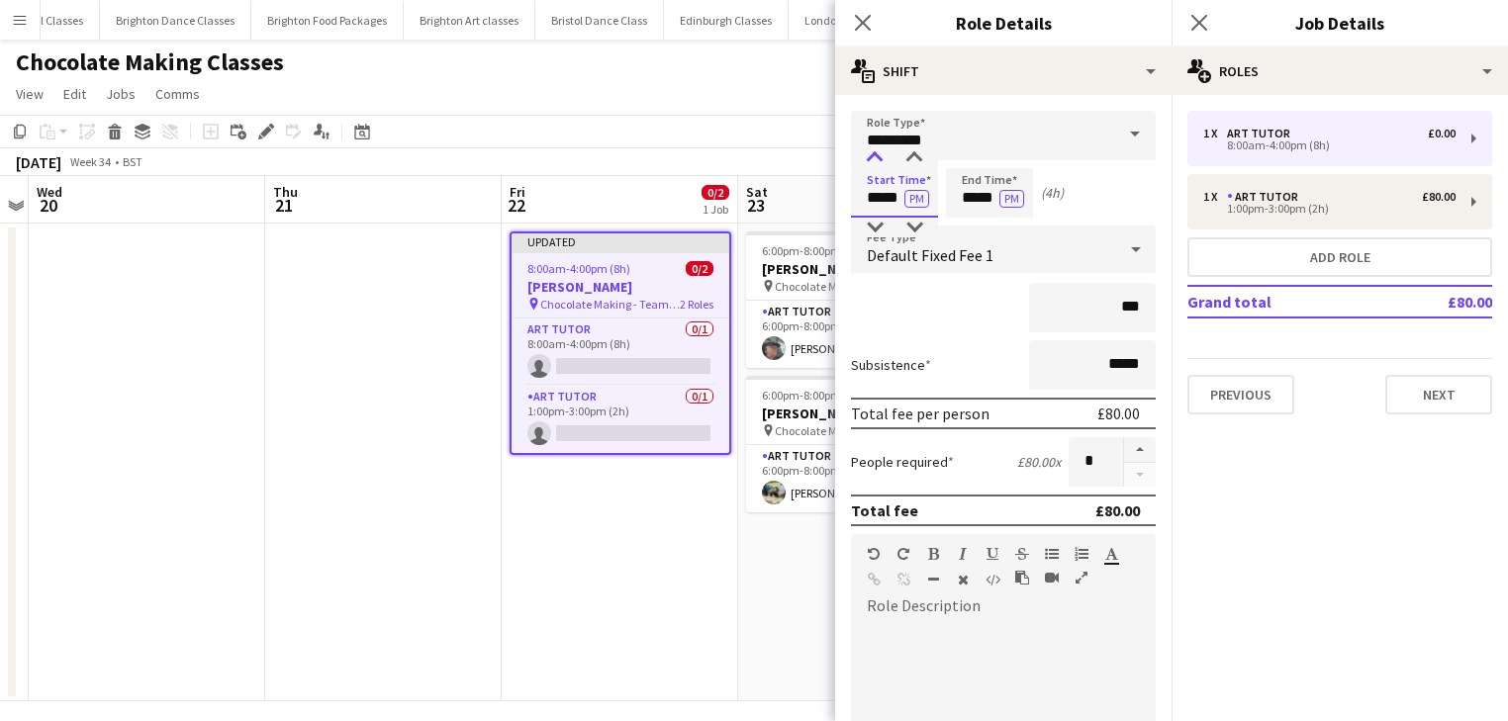
type input "*****"
click at [871, 148] on div at bounding box center [875, 158] width 40 height 20
click at [967, 174] on input "*****" at bounding box center [989, 192] width 87 height 49
type input "*****"
click at [973, 218] on div at bounding box center [970, 228] width 40 height 20
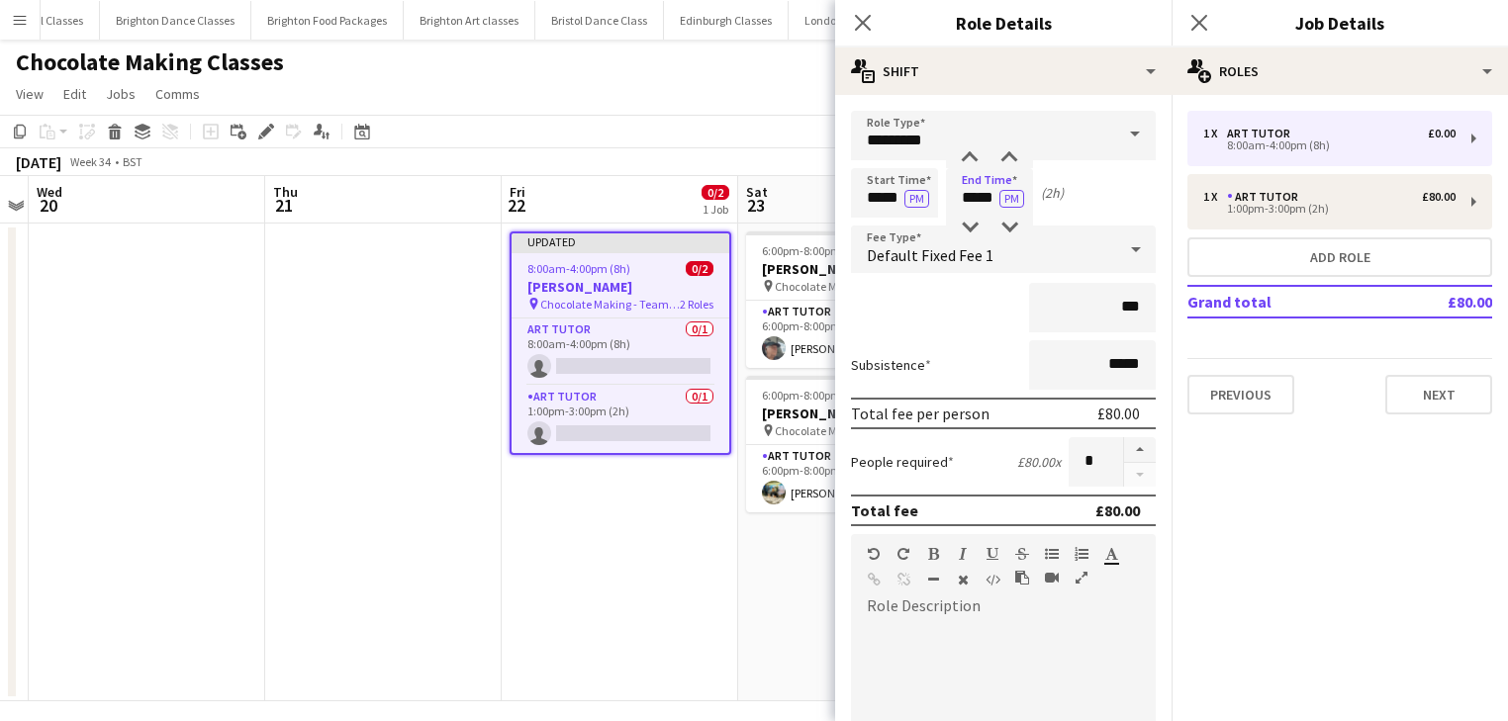
click at [942, 345] on div "Subsistence *****" at bounding box center [1003, 364] width 305 height 49
click at [960, 608] on div at bounding box center [1003, 733] width 305 height 251
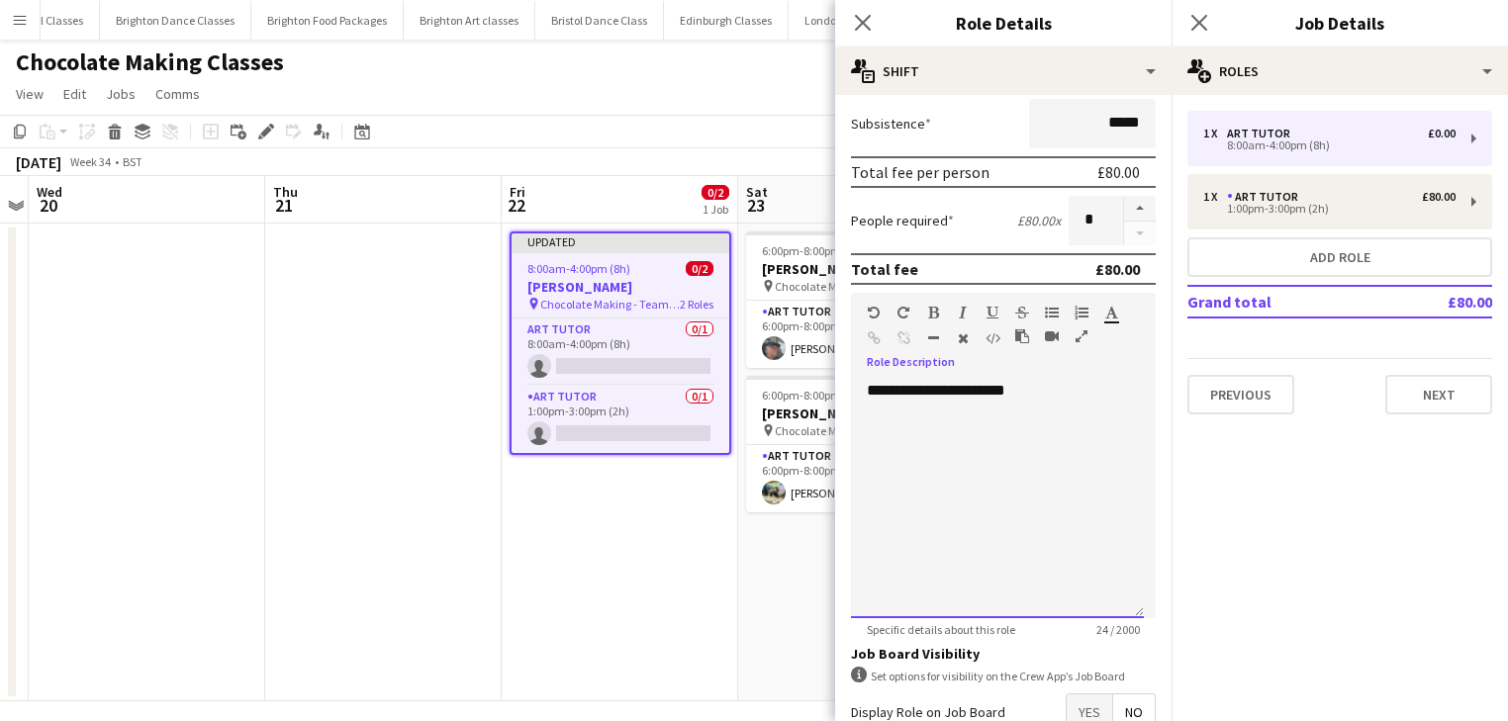
scroll to position [360, 0]
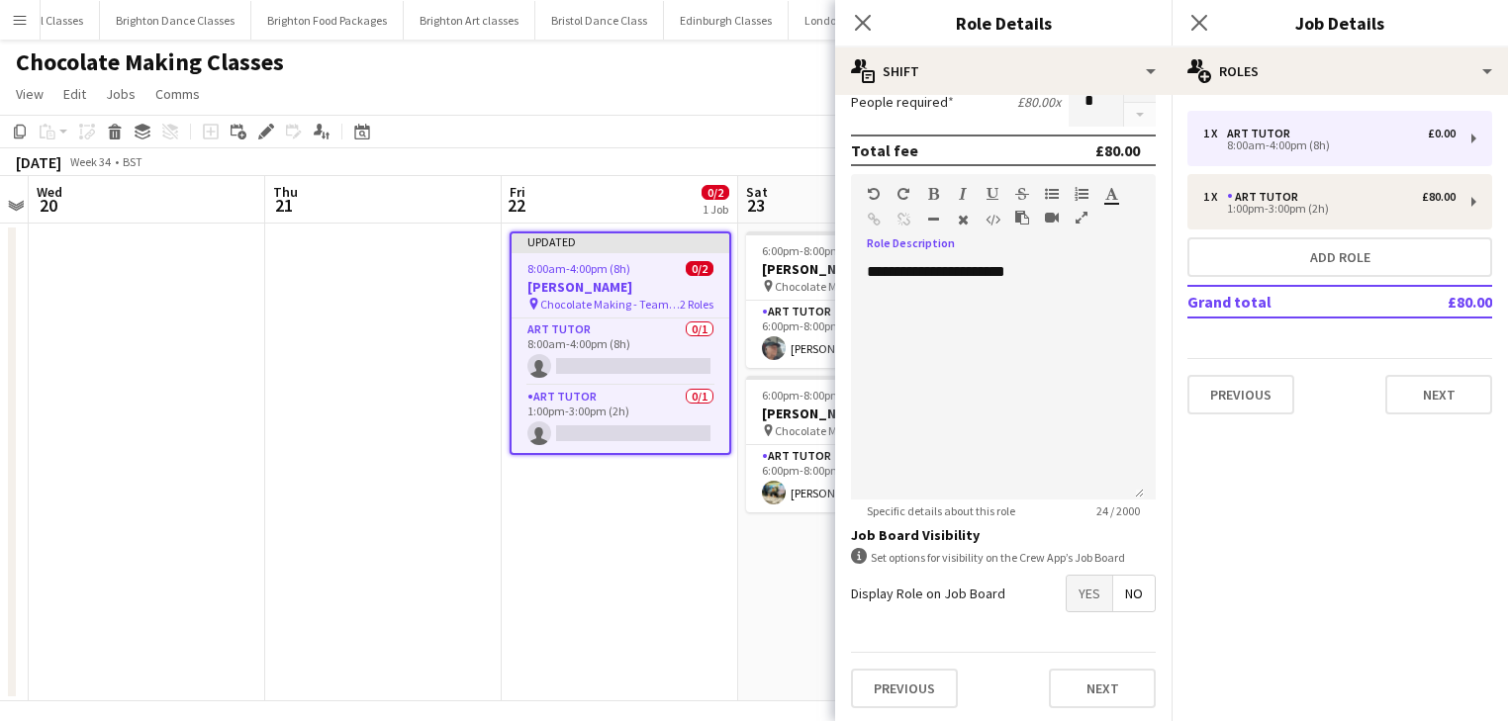
click at [1084, 591] on span "Yes" at bounding box center [1089, 594] width 46 height 36
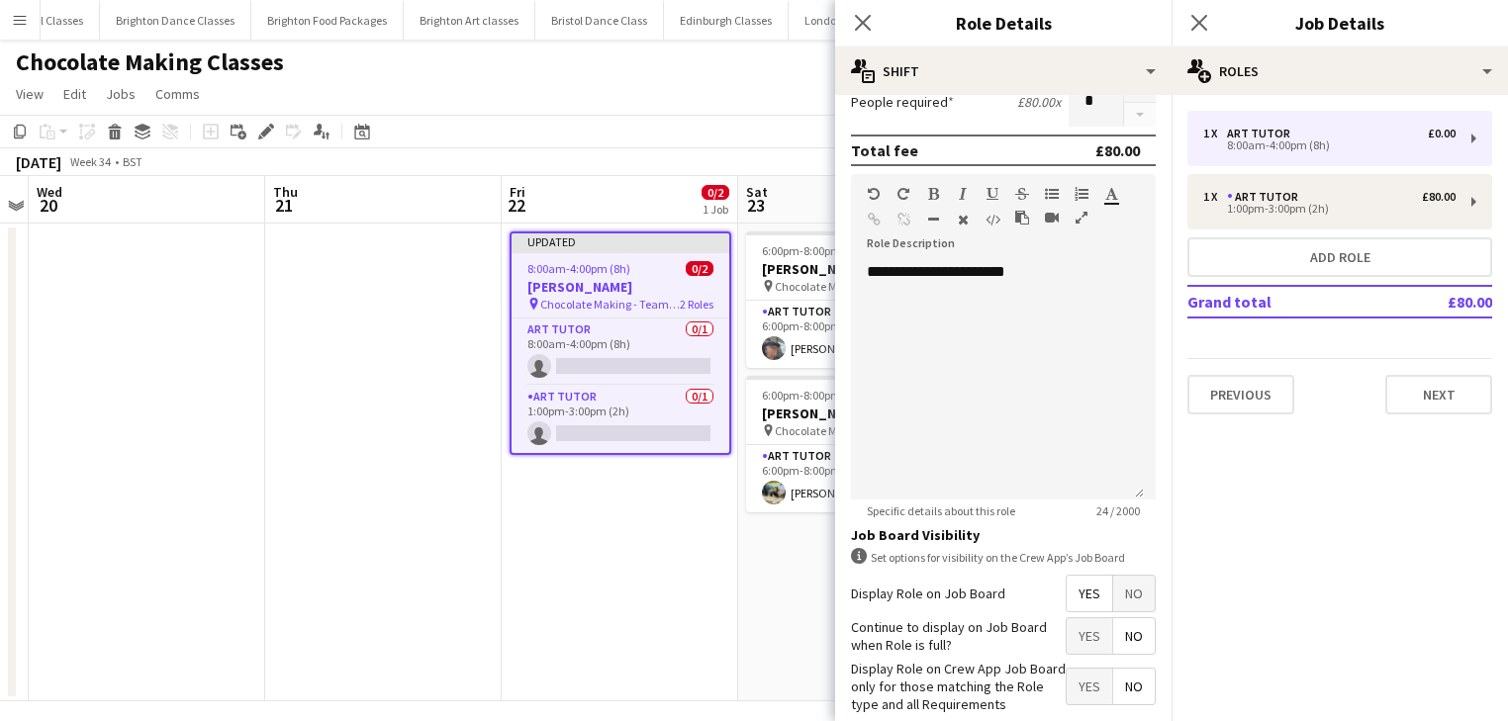
click at [1113, 633] on span "No" at bounding box center [1134, 636] width 42 height 36
click at [1073, 678] on span "Yes" at bounding box center [1089, 687] width 46 height 36
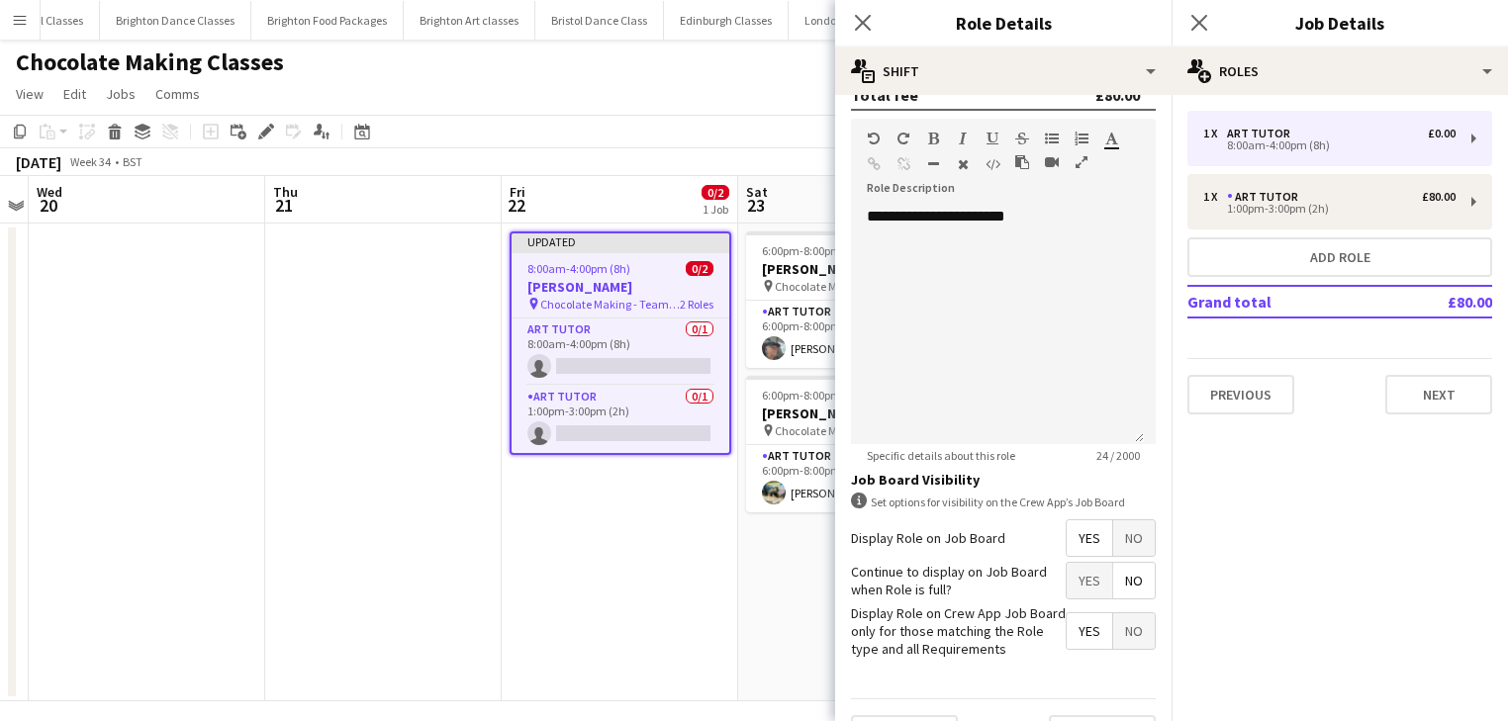
scroll to position [460, 0]
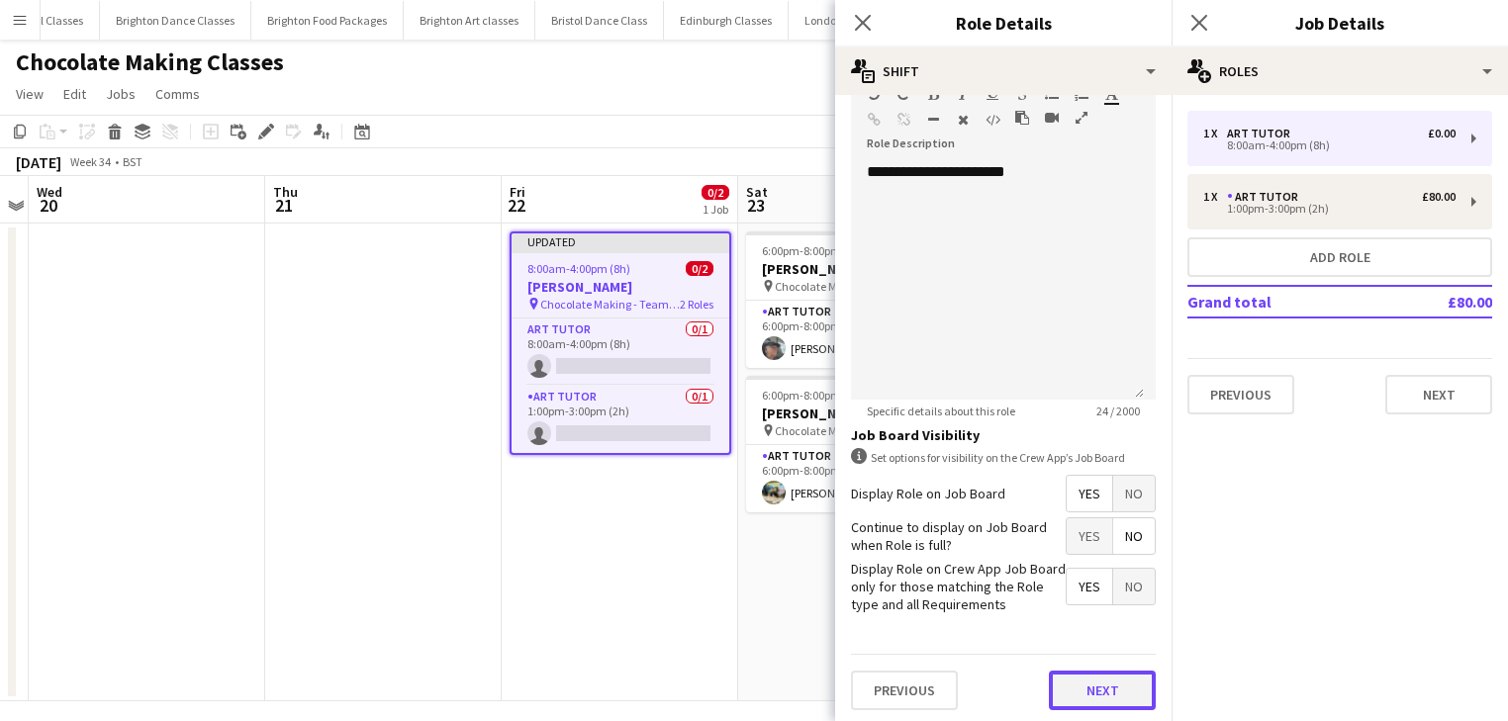
click at [1111, 671] on button "Next" at bounding box center [1102, 691] width 107 height 40
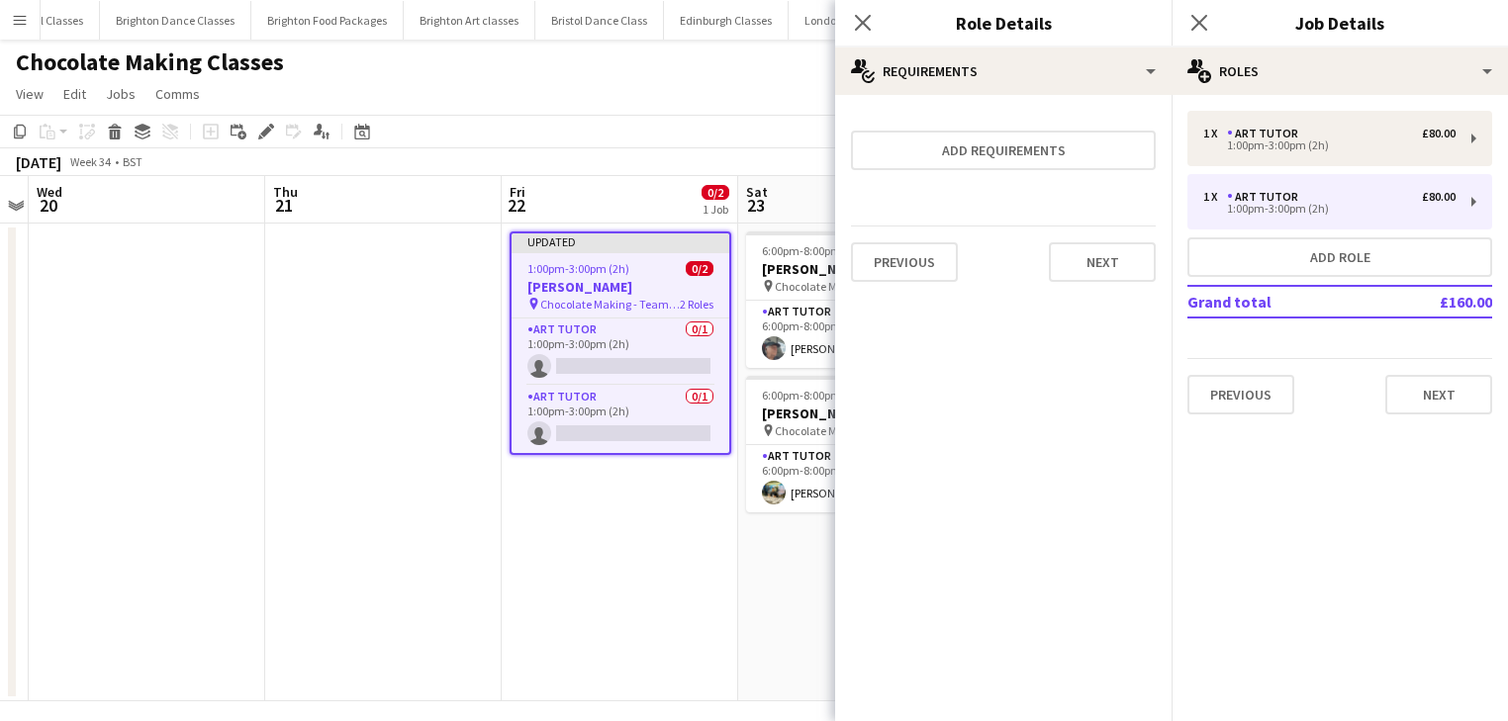
scroll to position [0, 0]
click at [1440, 401] on button "Next" at bounding box center [1438, 395] width 107 height 40
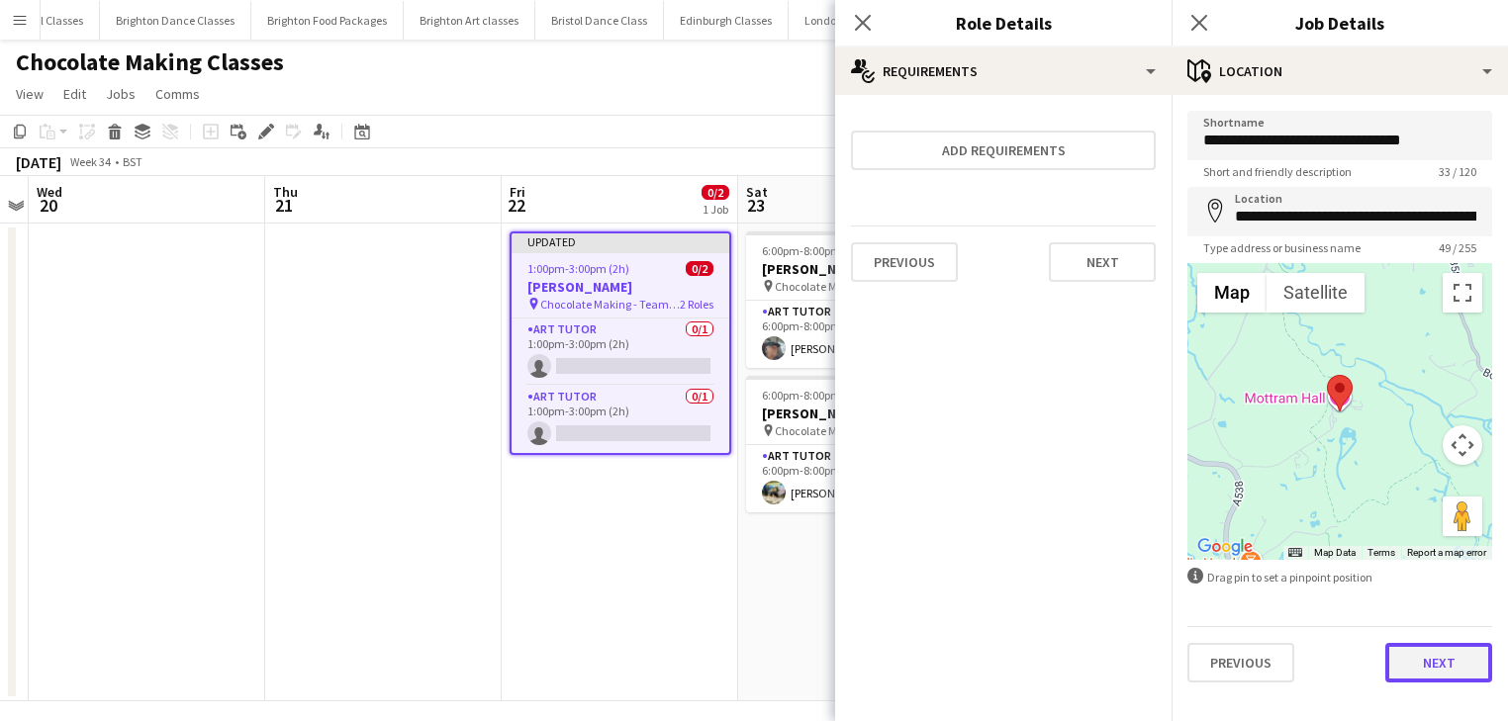
click at [1453, 674] on button "Next" at bounding box center [1438, 663] width 107 height 40
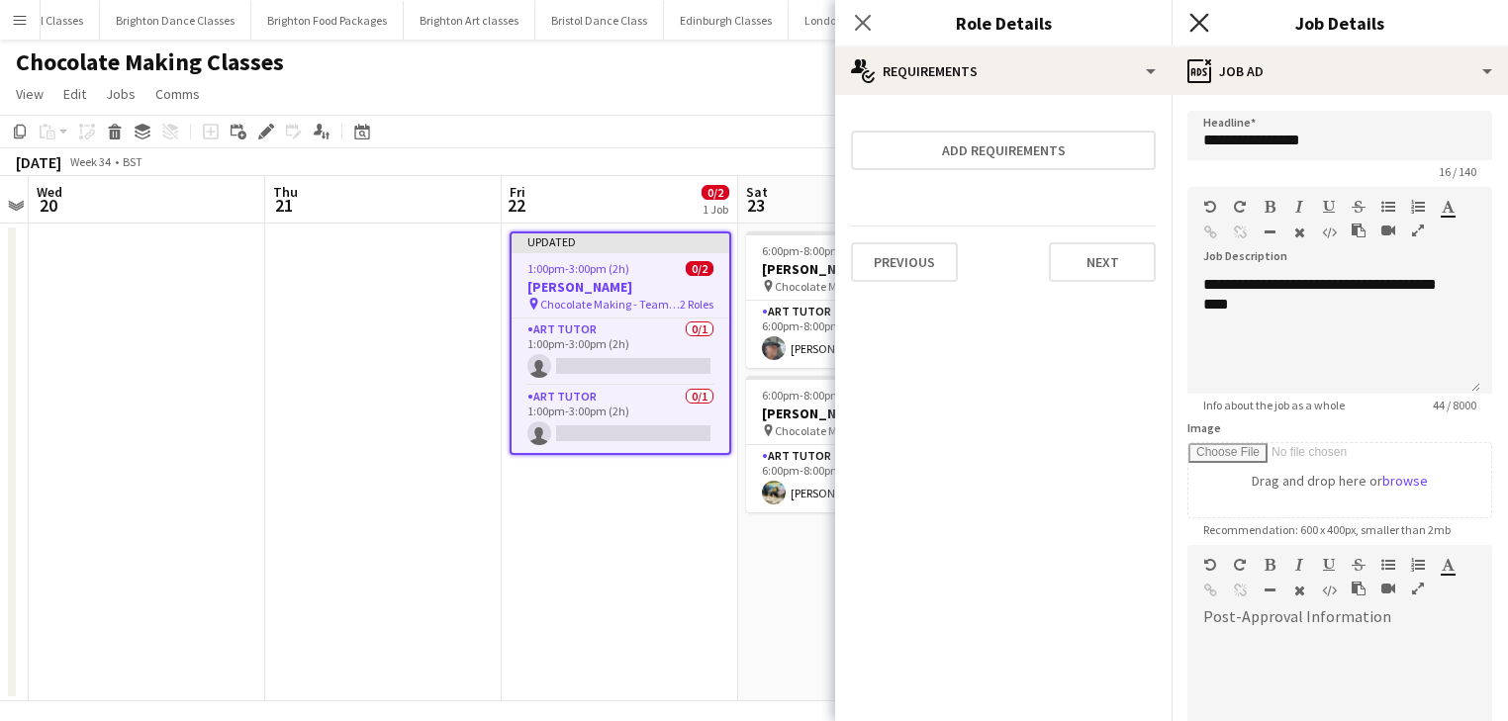
click at [1207, 22] on icon "Close pop-in" at bounding box center [1198, 22] width 19 height 19
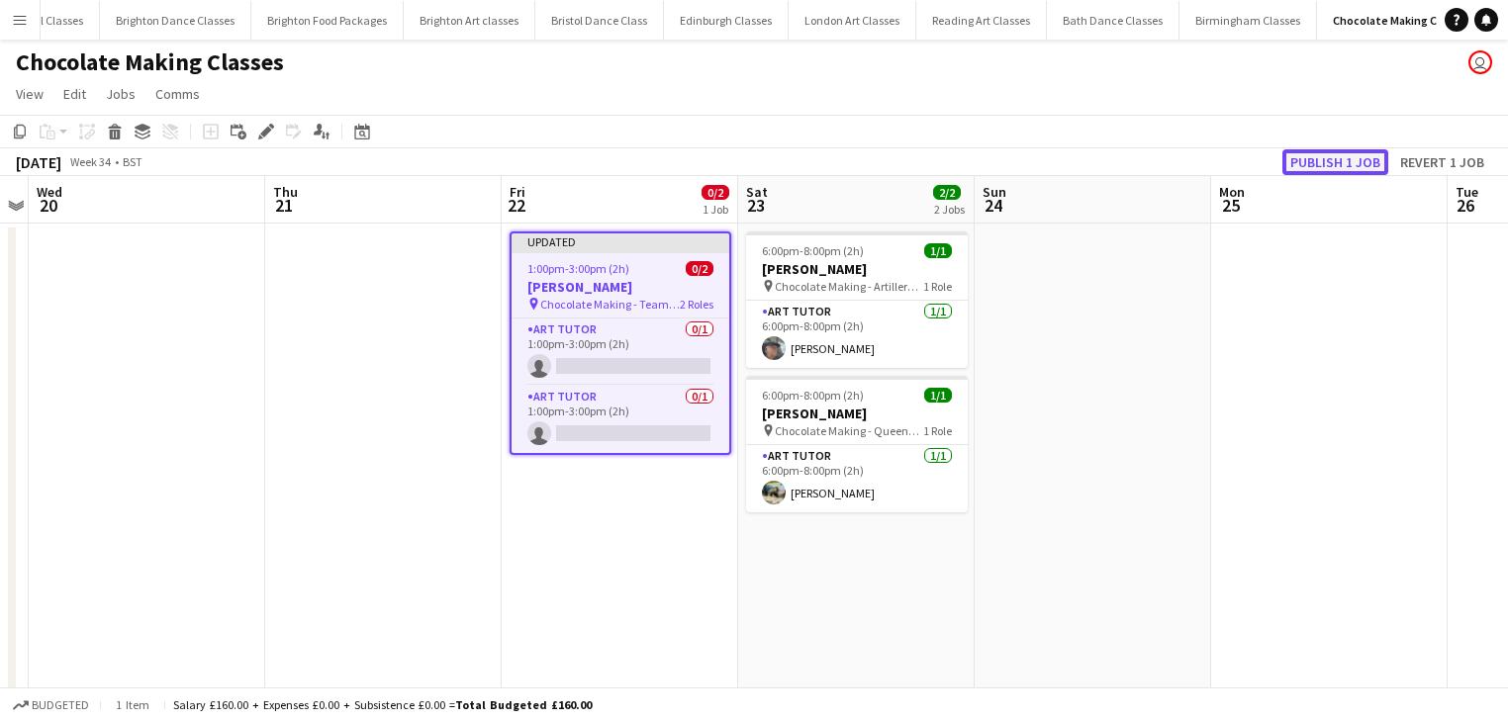
click at [1321, 154] on button "Publish 1 job" at bounding box center [1335, 162] width 106 height 26
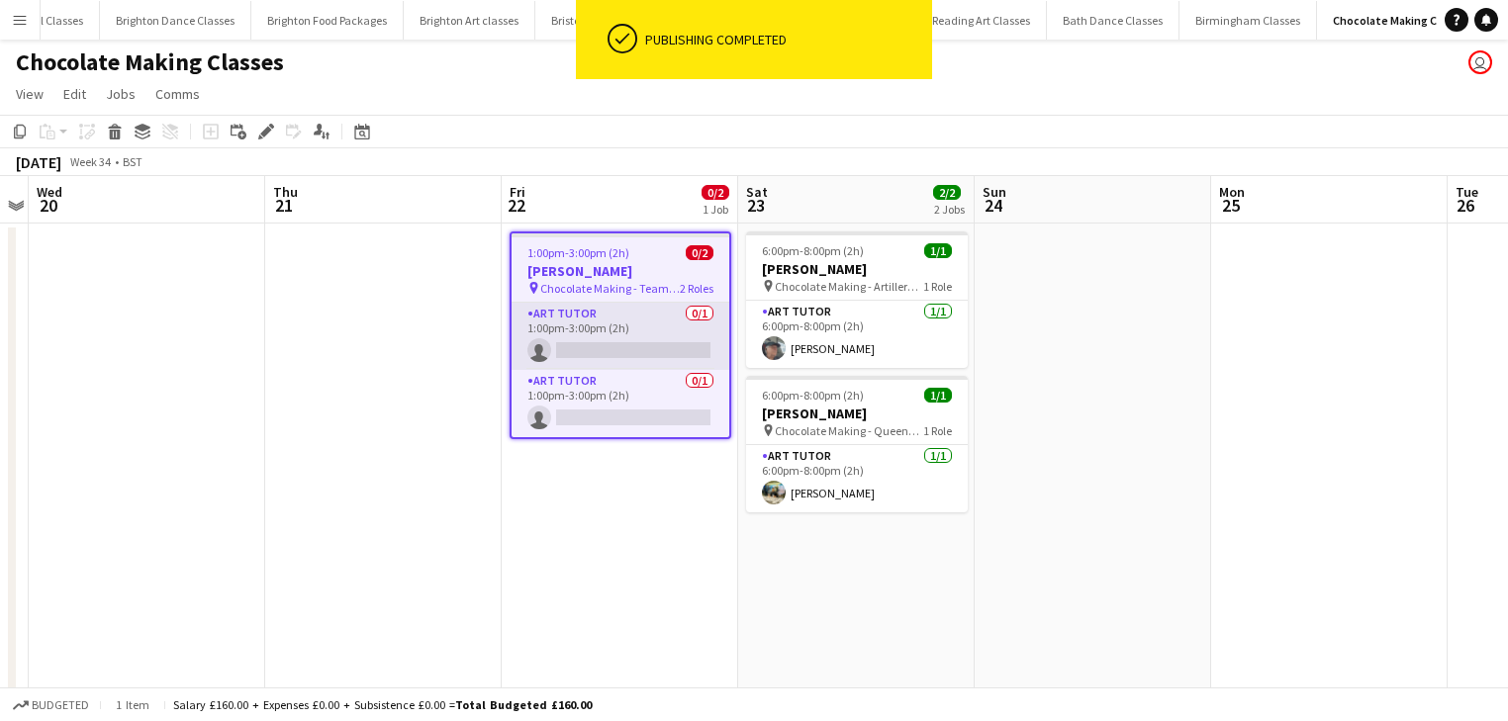
click at [617, 328] on app-card-role "Art Tutor 0/1 1:00pm-3:00pm (2h) single-neutral-actions" at bounding box center [620, 336] width 218 height 67
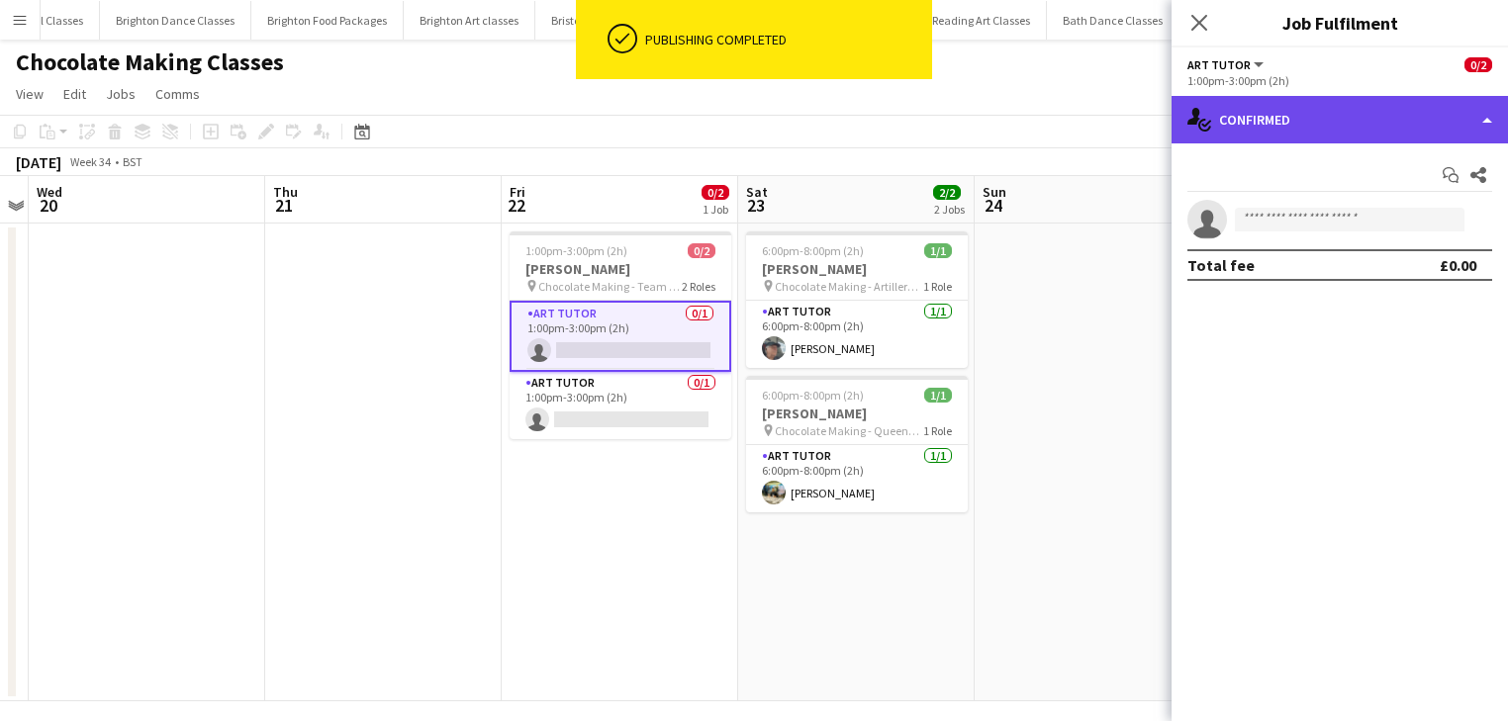
click at [1288, 127] on div "single-neutral-actions-check-2 Confirmed" at bounding box center [1339, 119] width 336 height 47
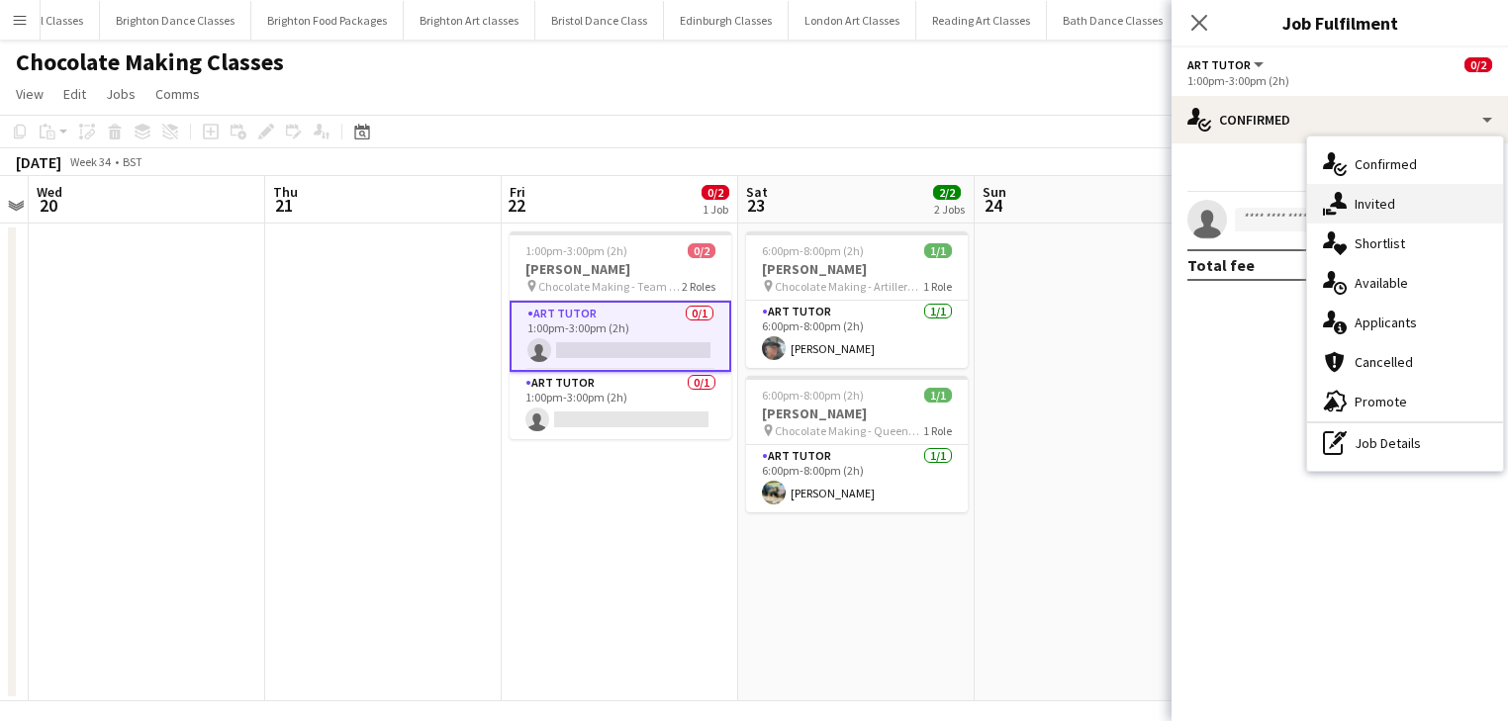
click at [1365, 202] on div "single-neutral-actions-share-1 Invited" at bounding box center [1405, 204] width 196 height 40
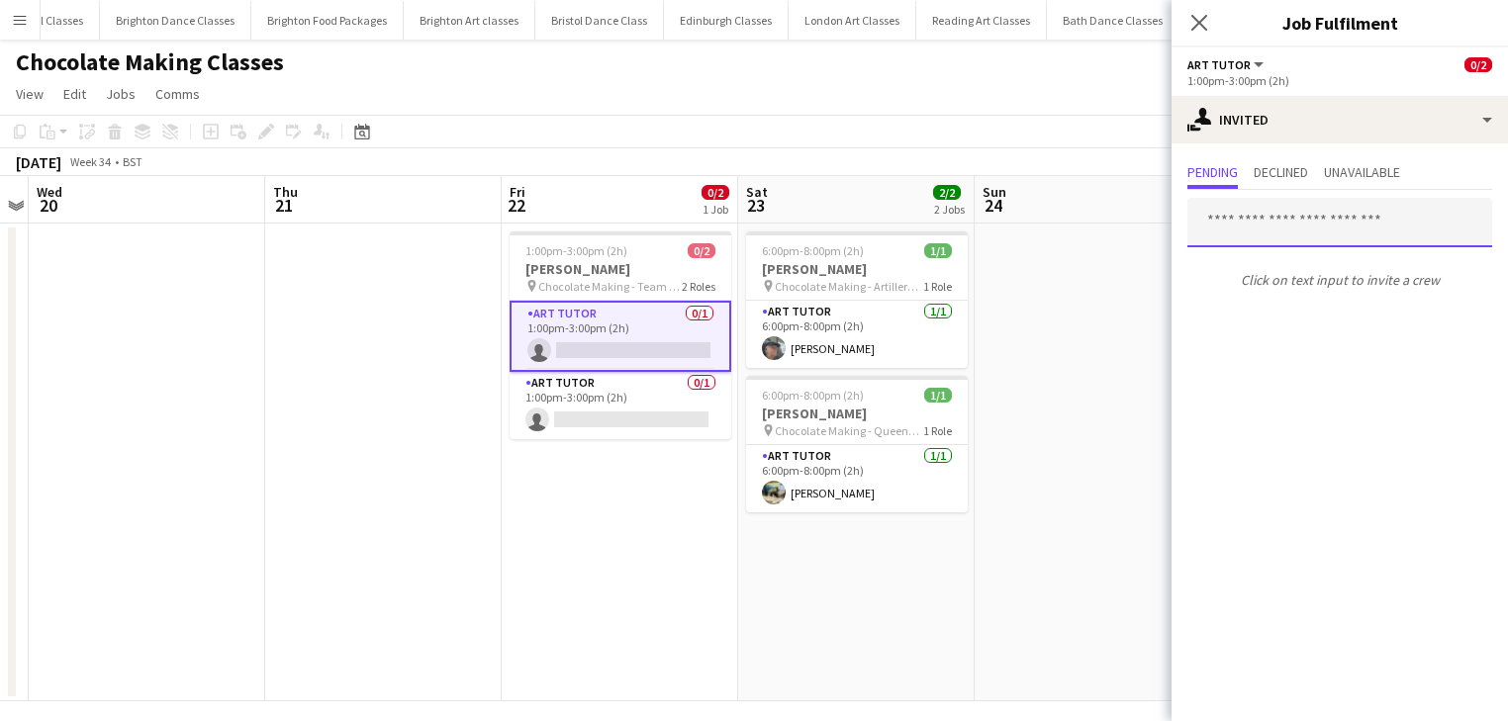
click at [1275, 211] on input "text" at bounding box center [1339, 222] width 305 height 49
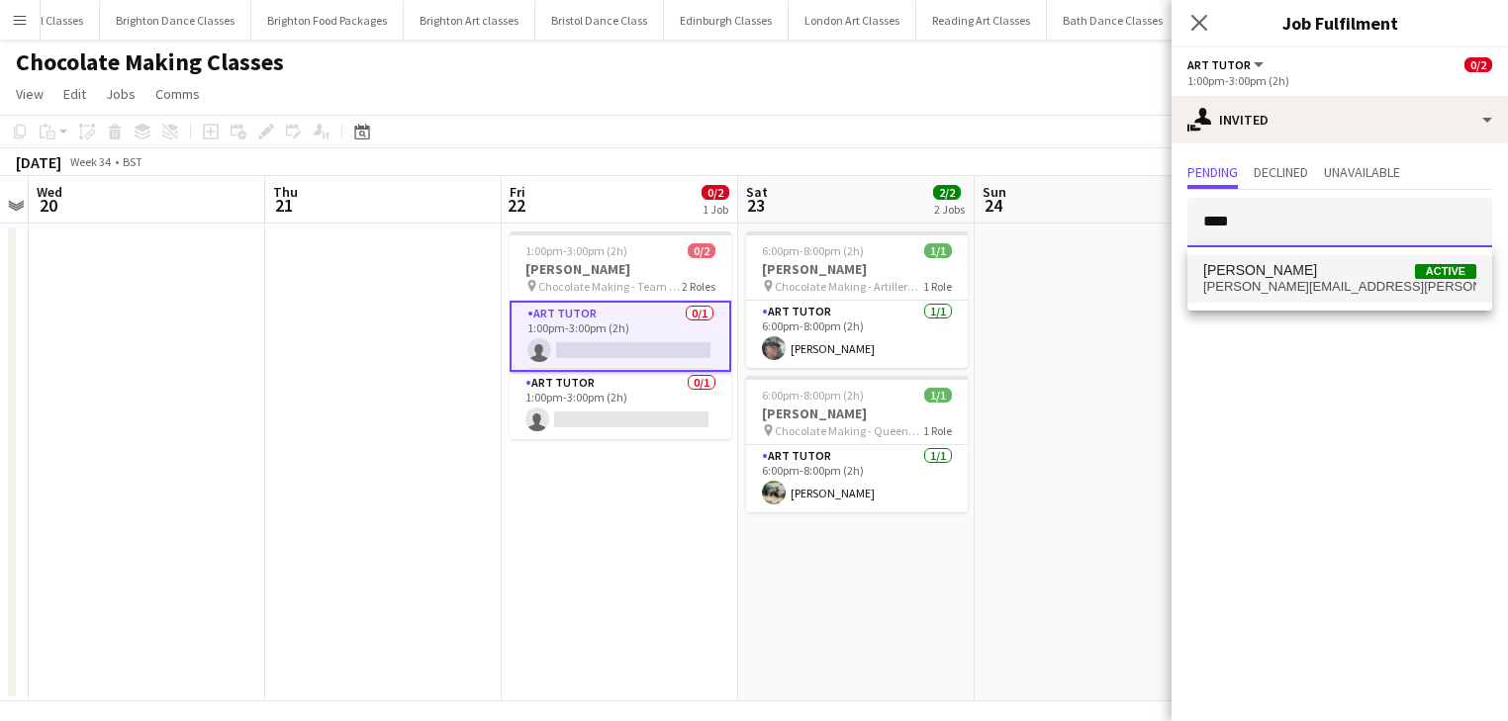
type input "****"
click at [1280, 262] on span "MALCOLM MELLON" at bounding box center [1260, 270] width 114 height 17
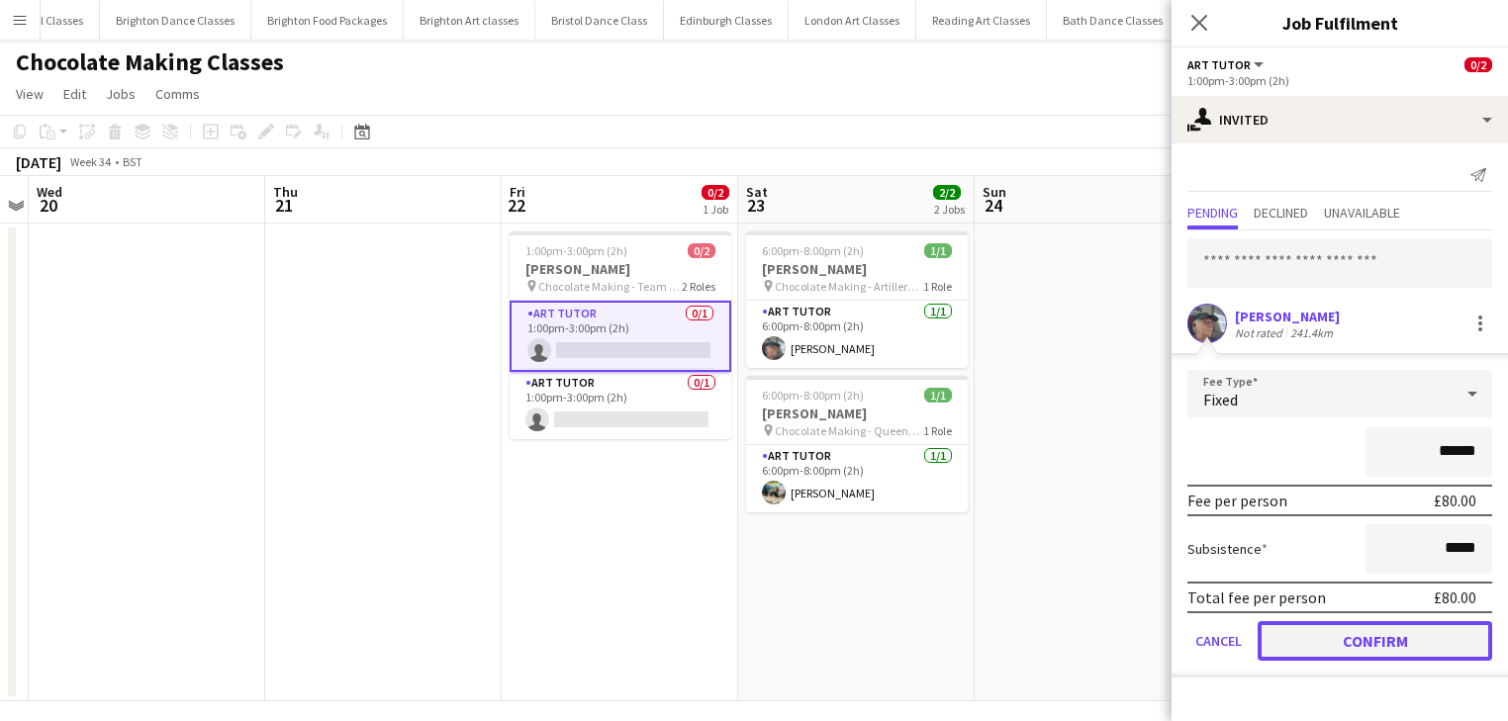
click at [1361, 645] on button "Confirm" at bounding box center [1374, 641] width 234 height 40
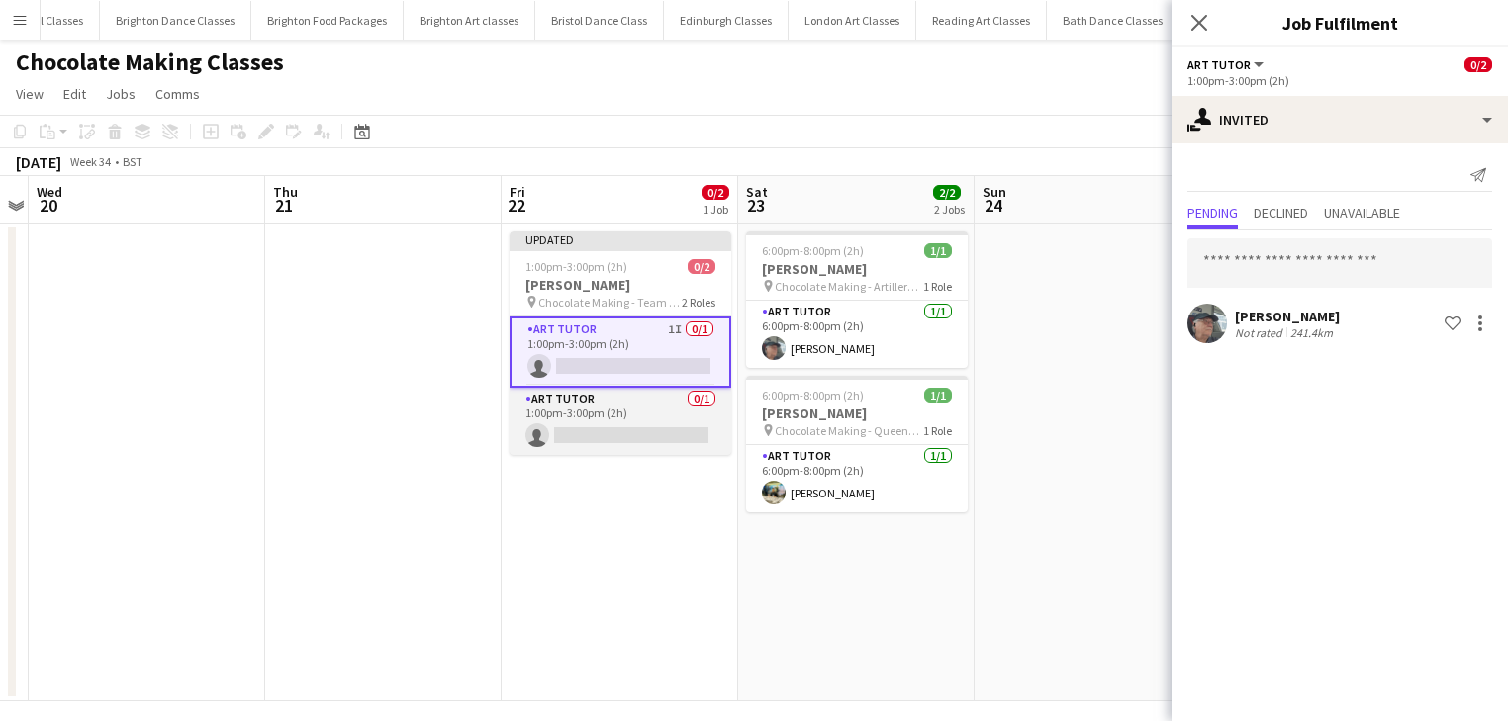
click at [576, 400] on app-card-role "Art Tutor 0/1 1:00pm-3:00pm (2h) single-neutral-actions" at bounding box center [620, 421] width 222 height 67
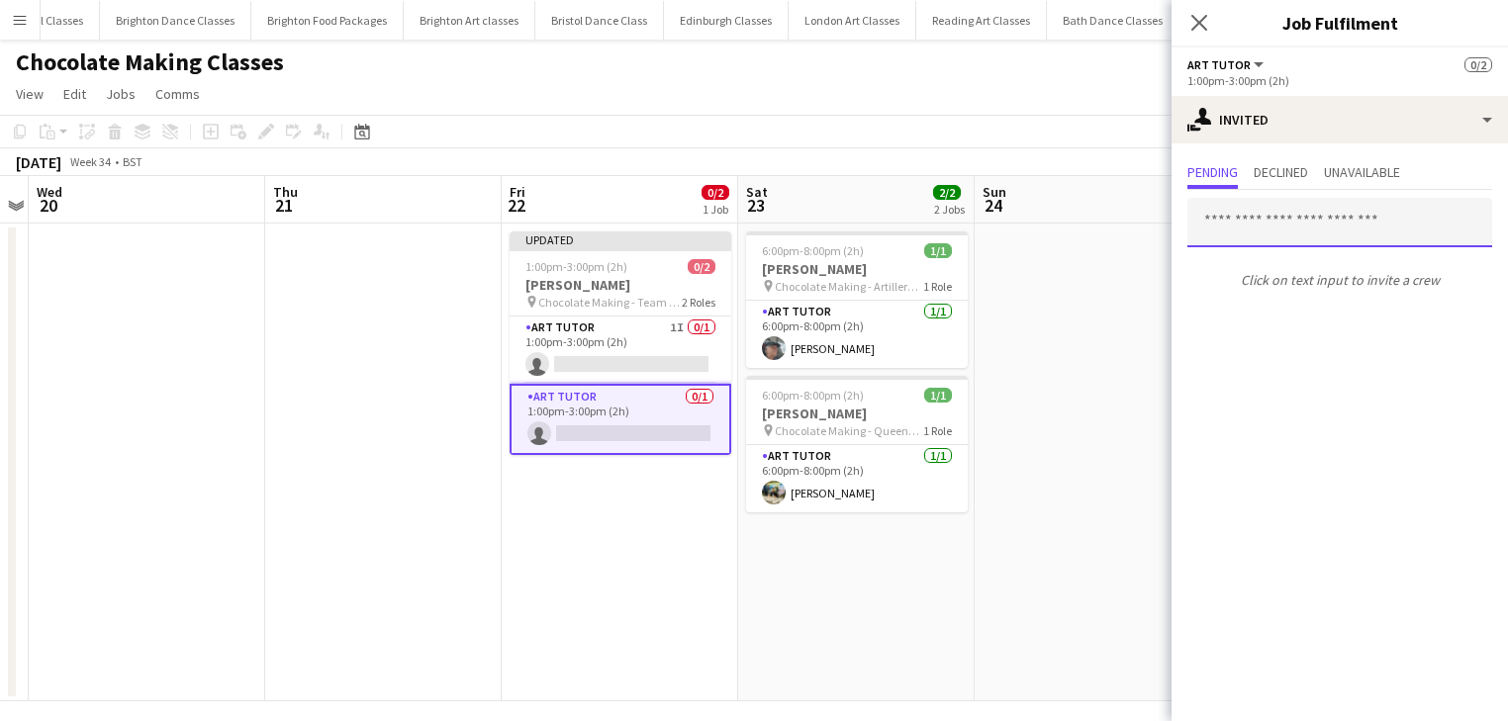
click at [1278, 221] on input "text" at bounding box center [1339, 222] width 305 height 49
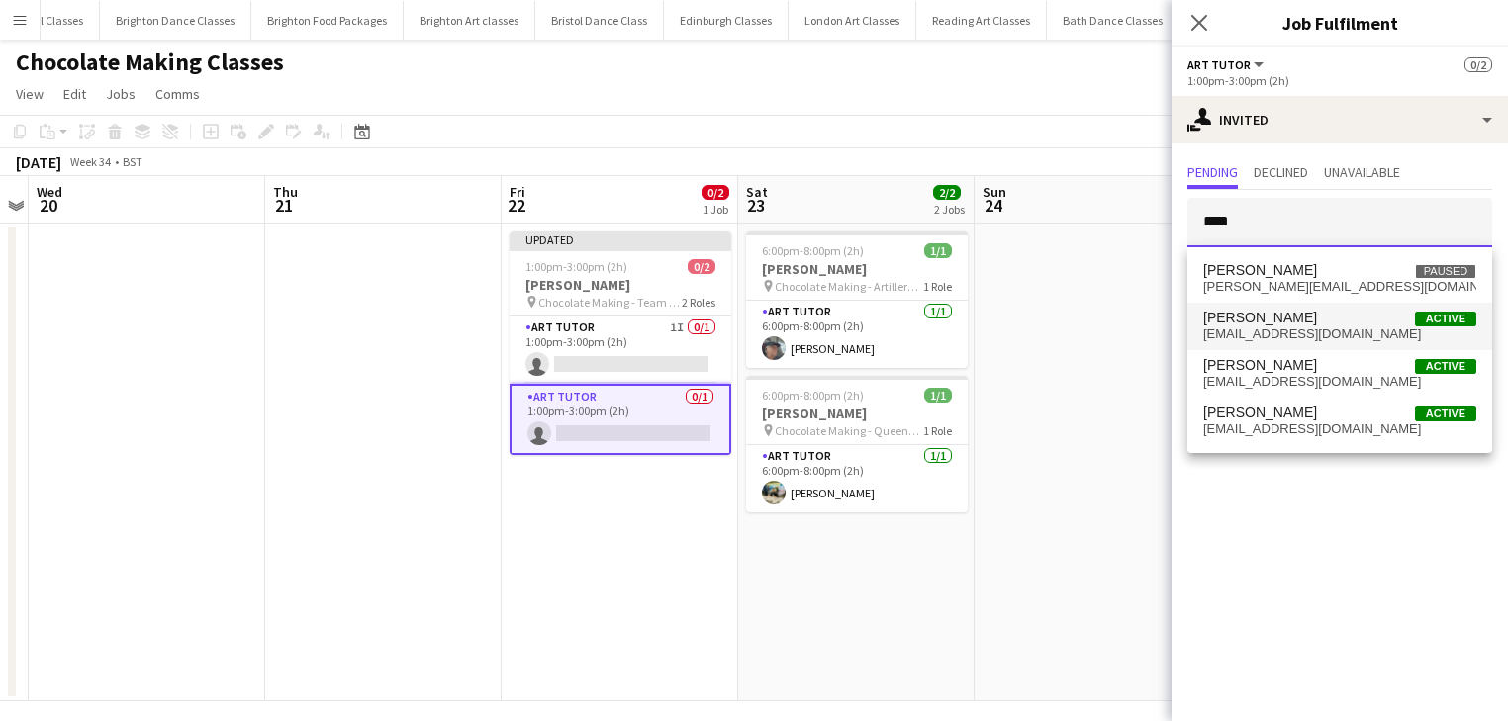
type input "****"
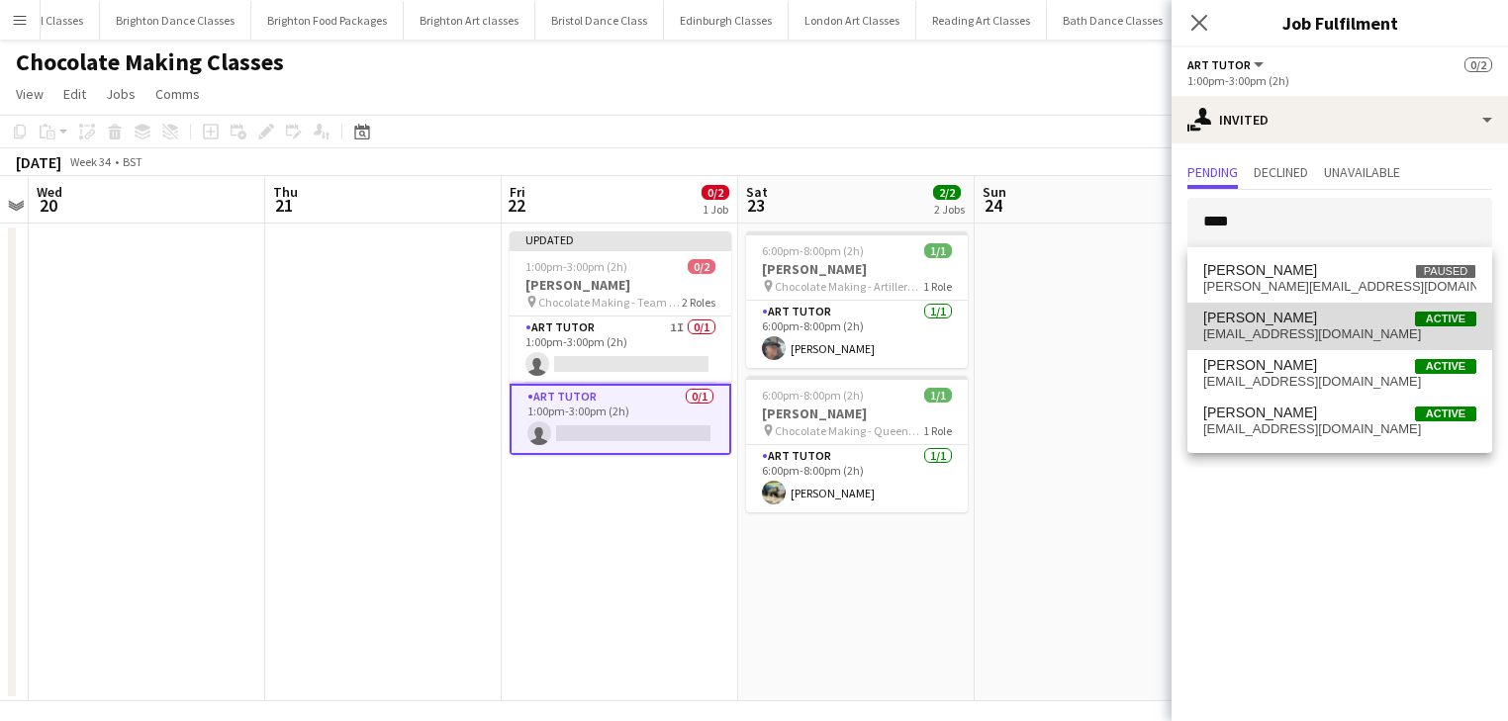
click at [1318, 328] on span "garyizzard@blueyonder.co.uk" at bounding box center [1339, 334] width 273 height 16
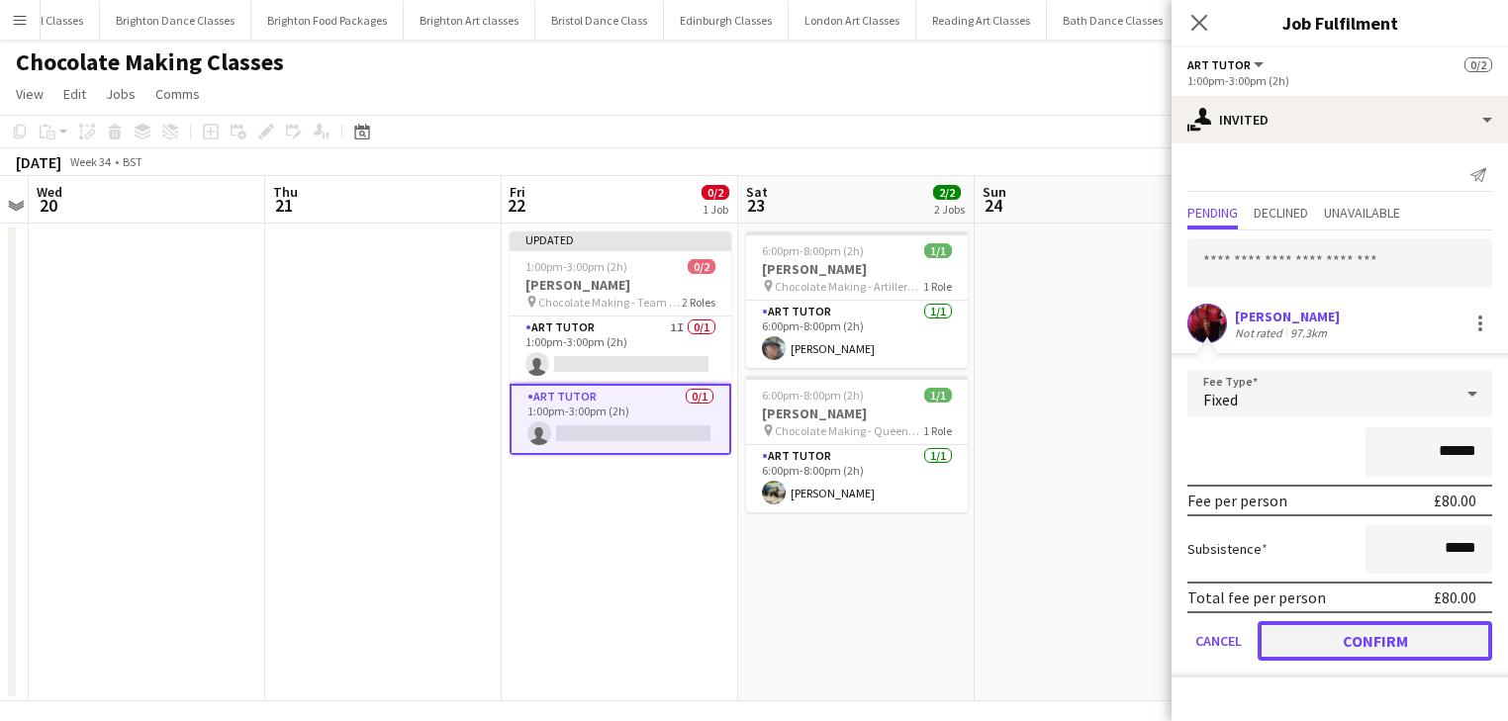
click at [1387, 633] on button "Confirm" at bounding box center [1374, 641] width 234 height 40
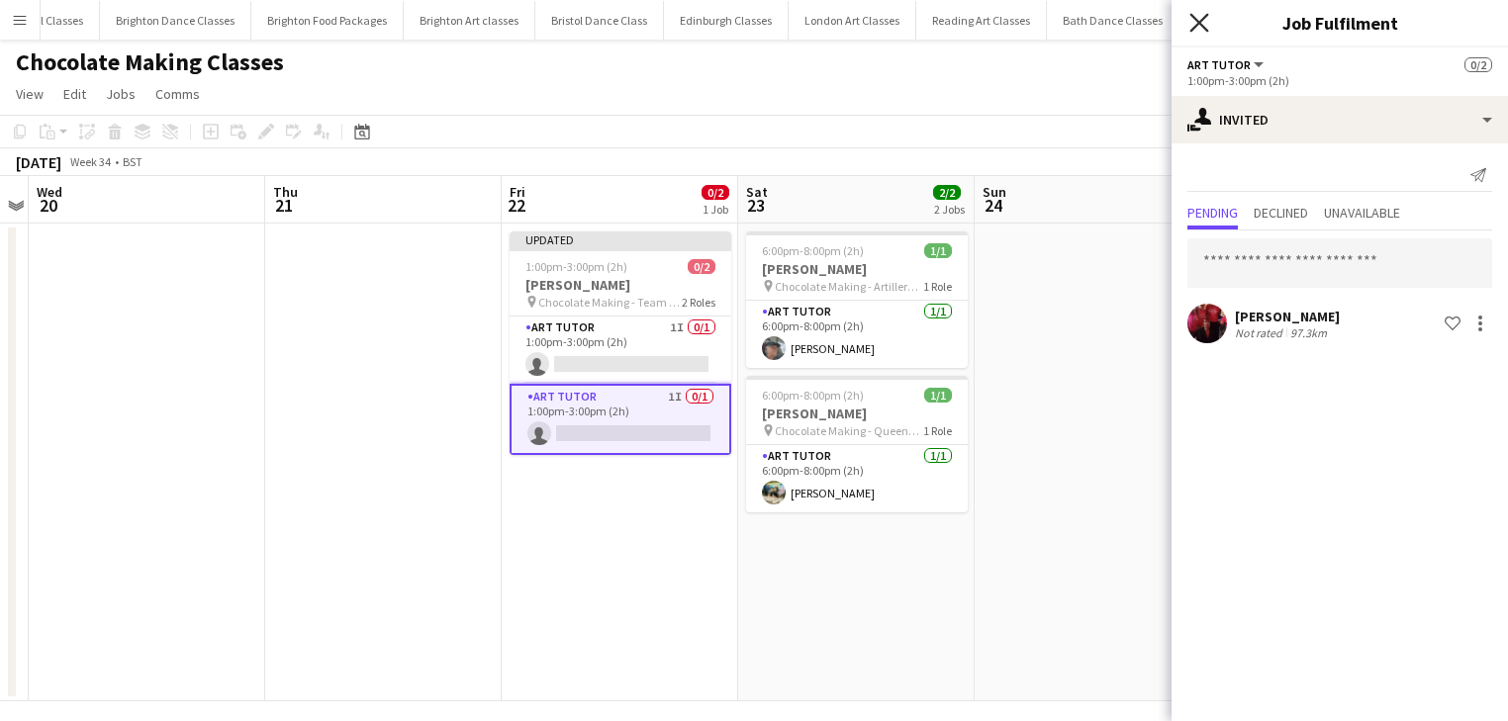
click at [1203, 20] on icon "Close pop-in" at bounding box center [1198, 22] width 19 height 19
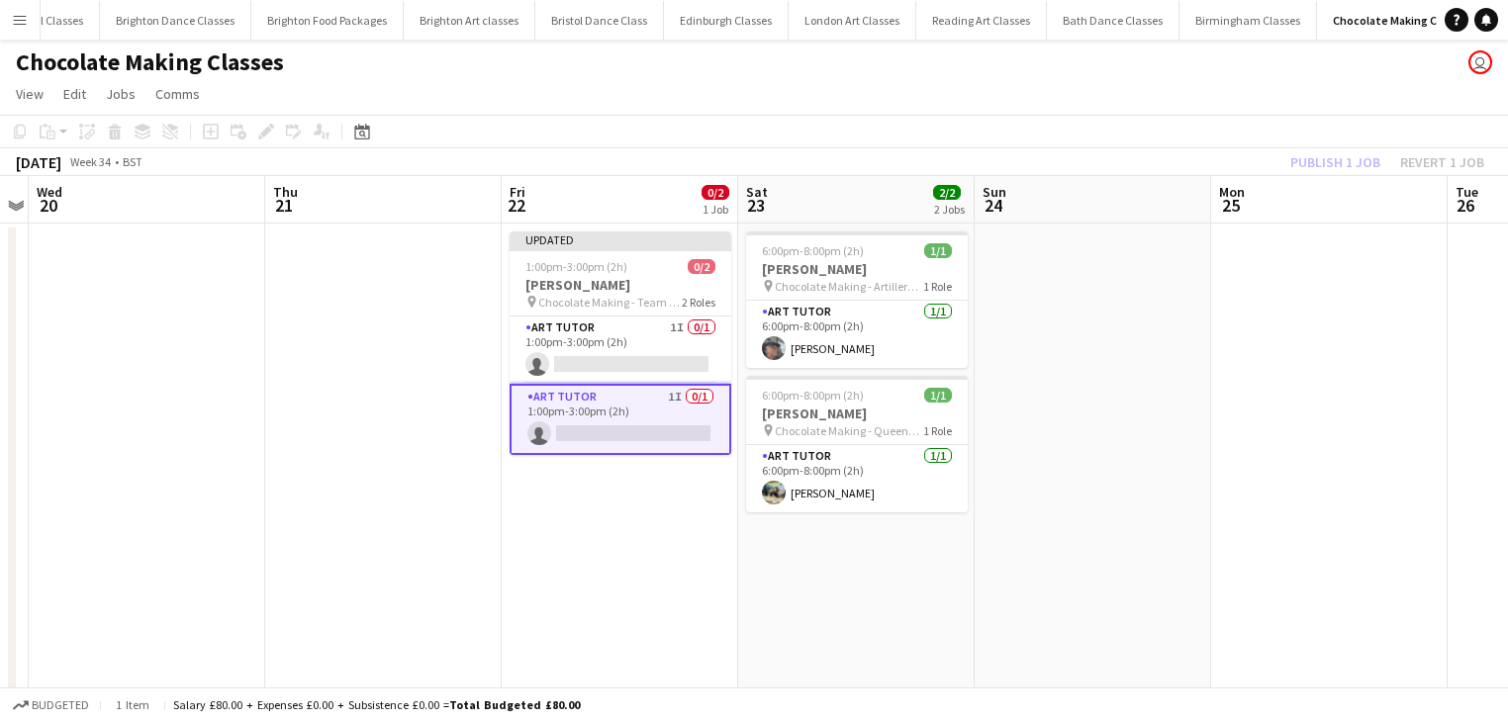
click at [1318, 159] on div "Publish 1 job Revert 1 job" at bounding box center [1386, 162] width 241 height 26
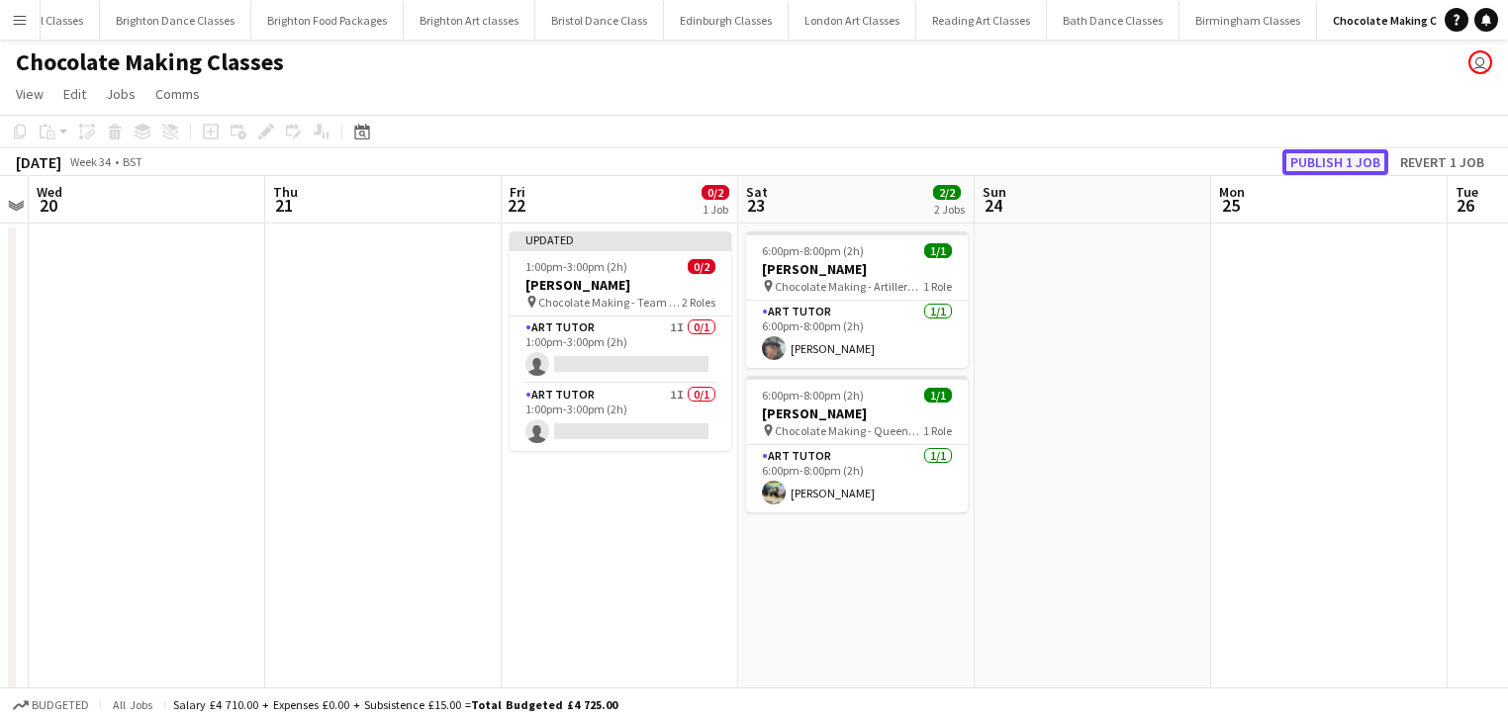
click at [1330, 158] on button "Publish 1 job" at bounding box center [1335, 162] width 106 height 26
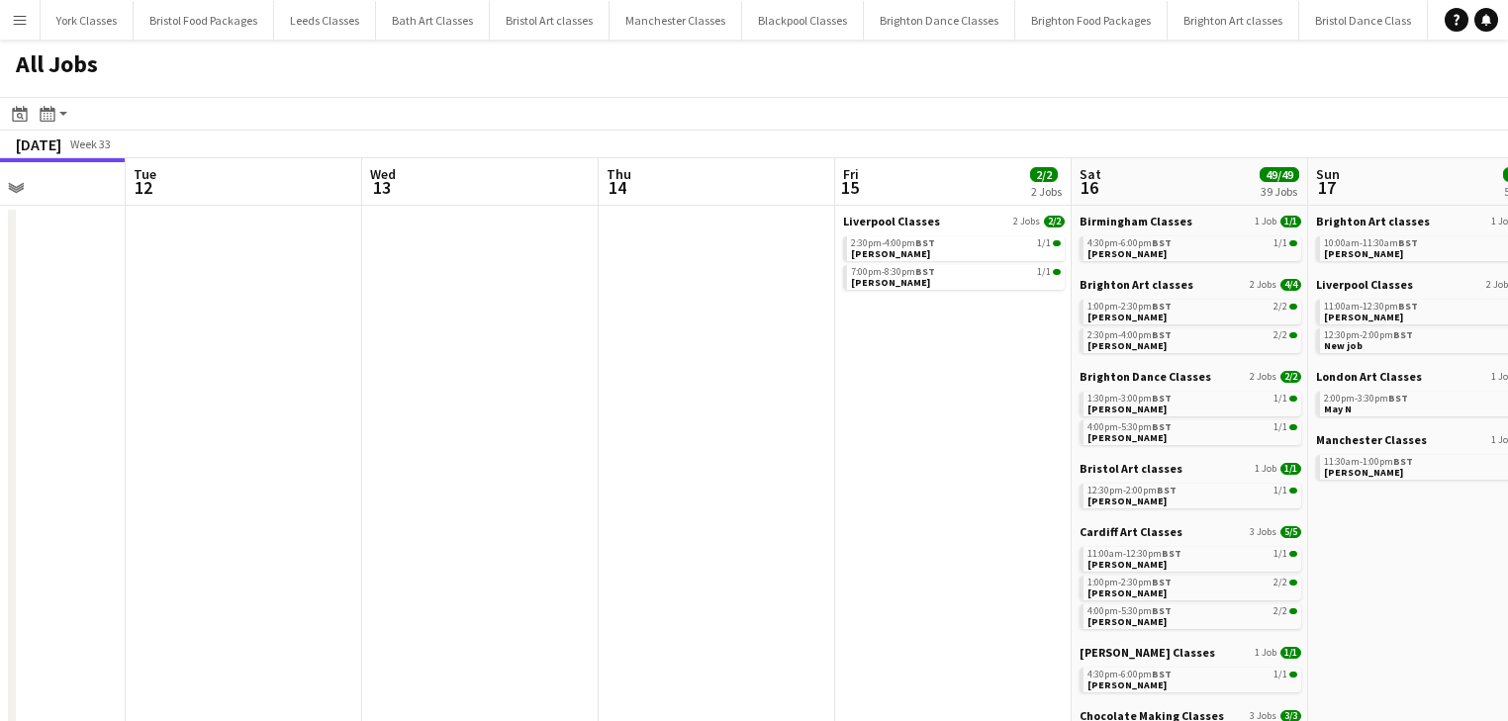
drag, startPoint x: 724, startPoint y: 368, endPoint x: 551, endPoint y: 368, distance: 173.1
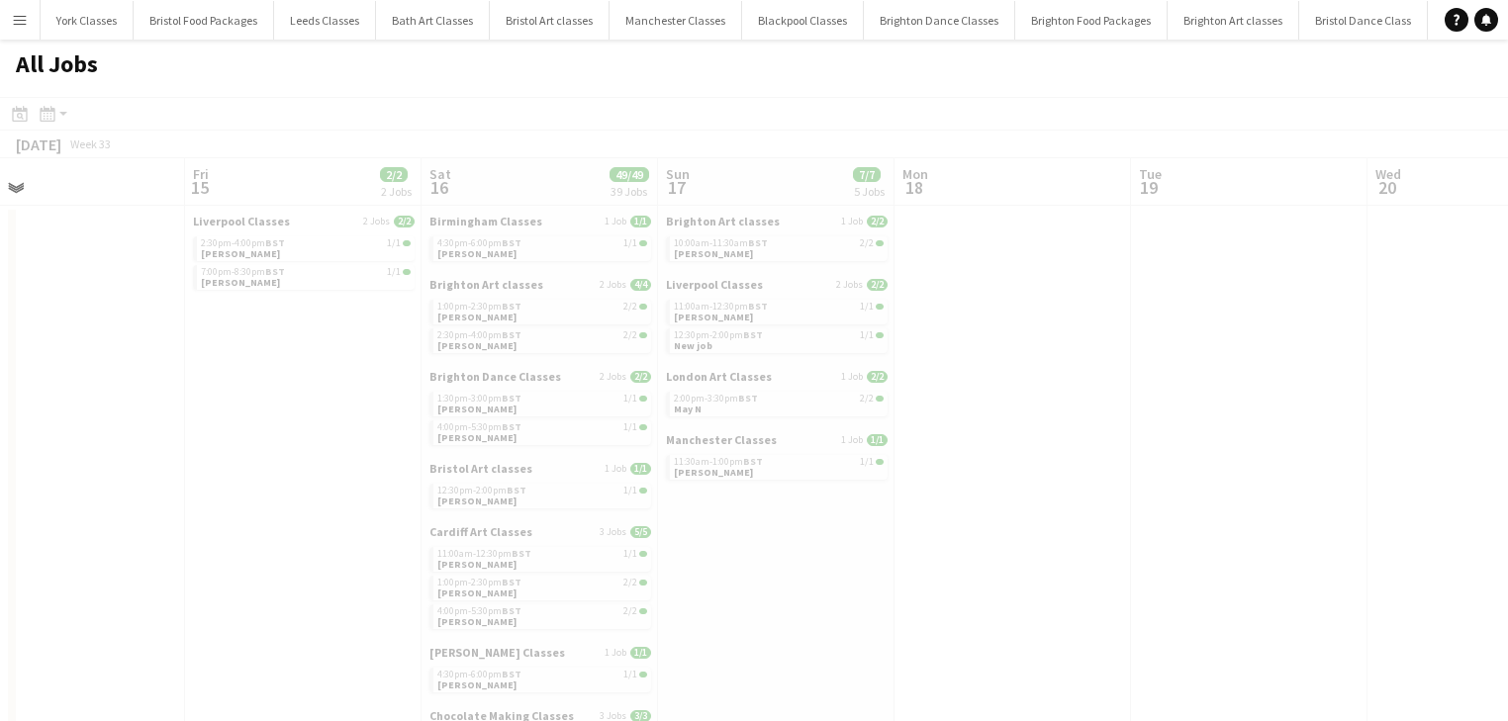
drag, startPoint x: 884, startPoint y: 389, endPoint x: 111, endPoint y: 368, distance: 773.9
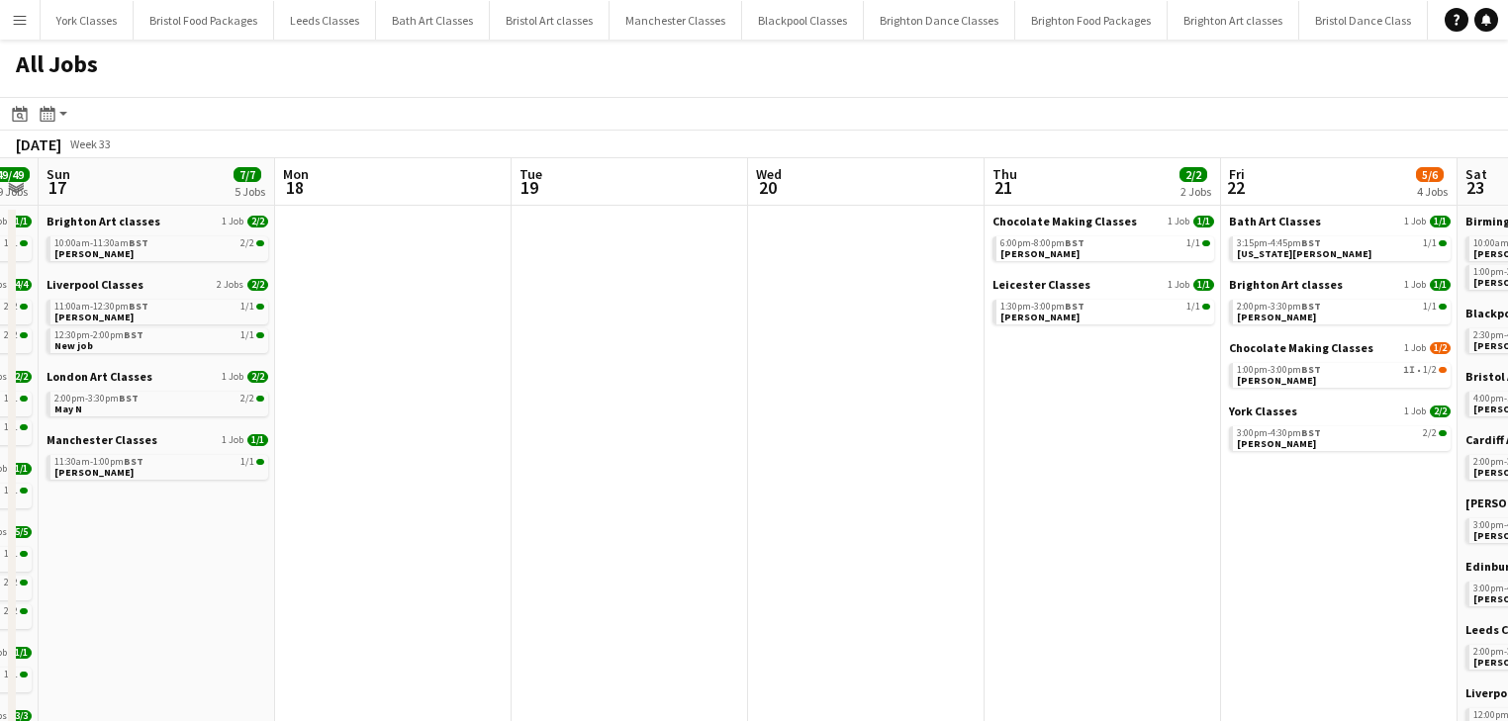
drag, startPoint x: 876, startPoint y: 415, endPoint x: 407, endPoint y: 410, distance: 469.0
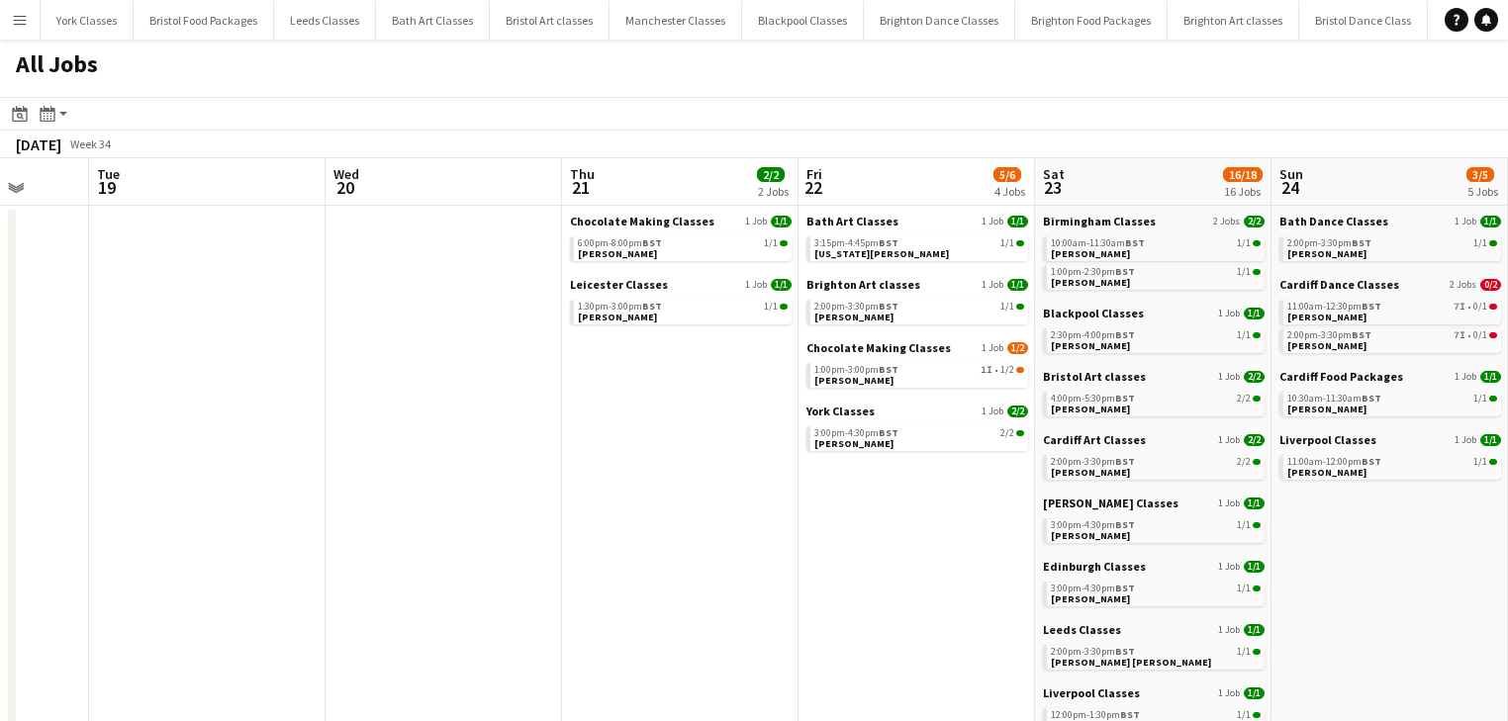
scroll to position [0, 861]
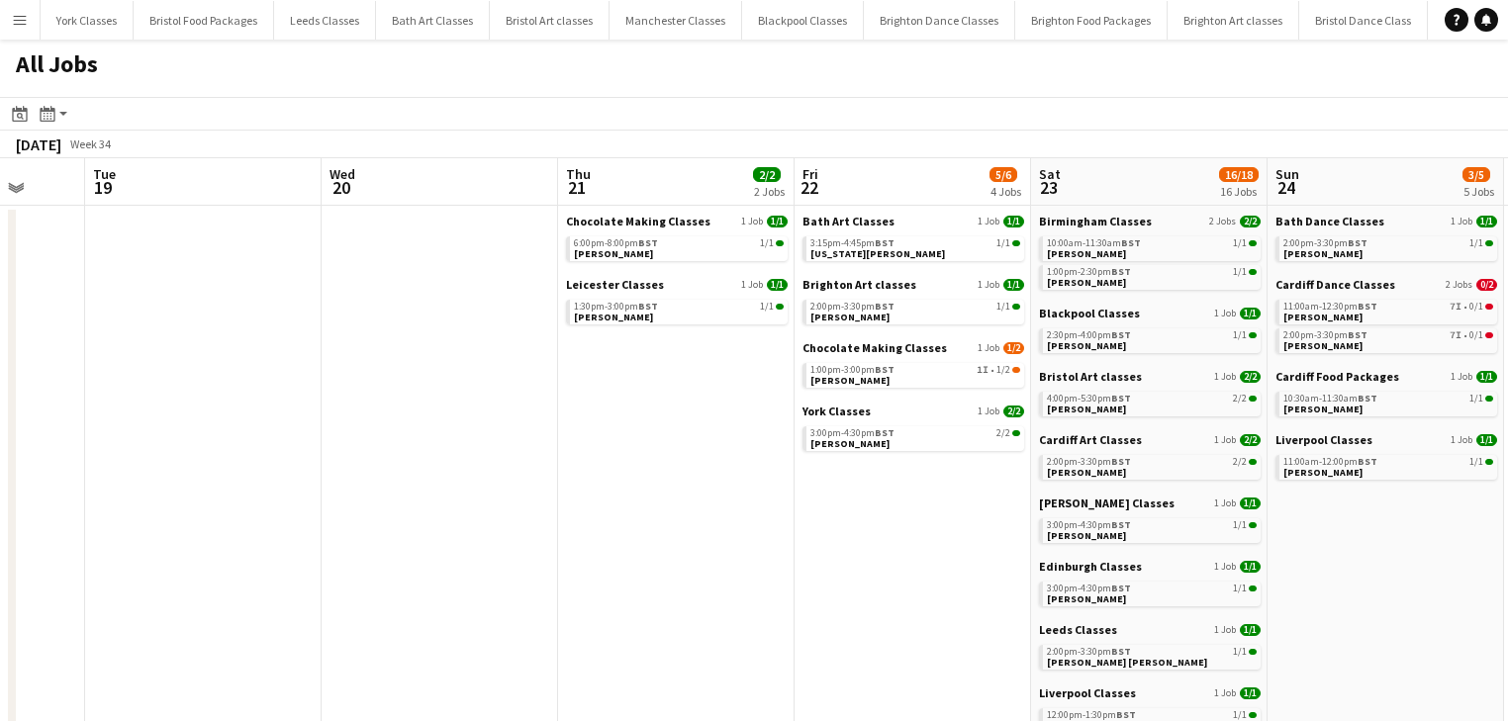
drag, startPoint x: 802, startPoint y: 379, endPoint x: 384, endPoint y: 393, distance: 418.7
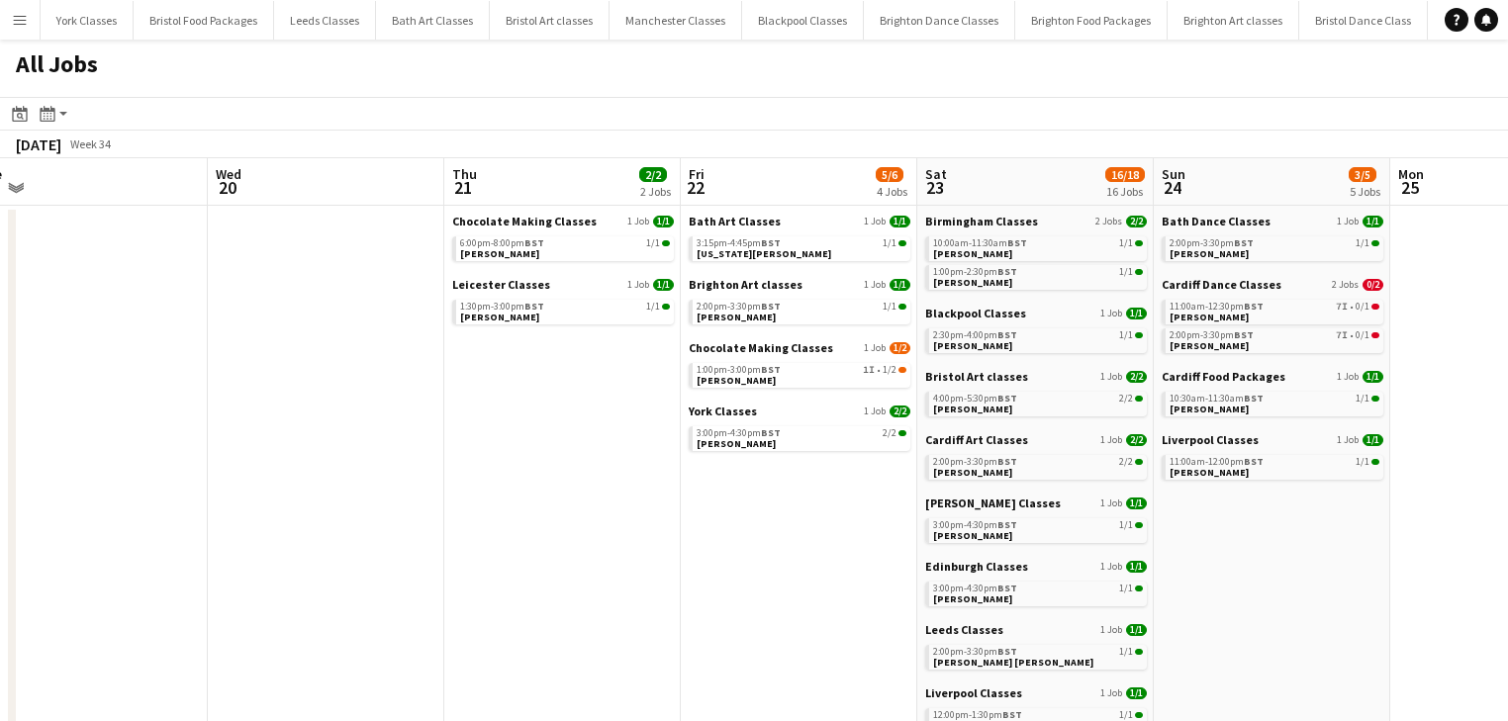
scroll to position [0, 774]
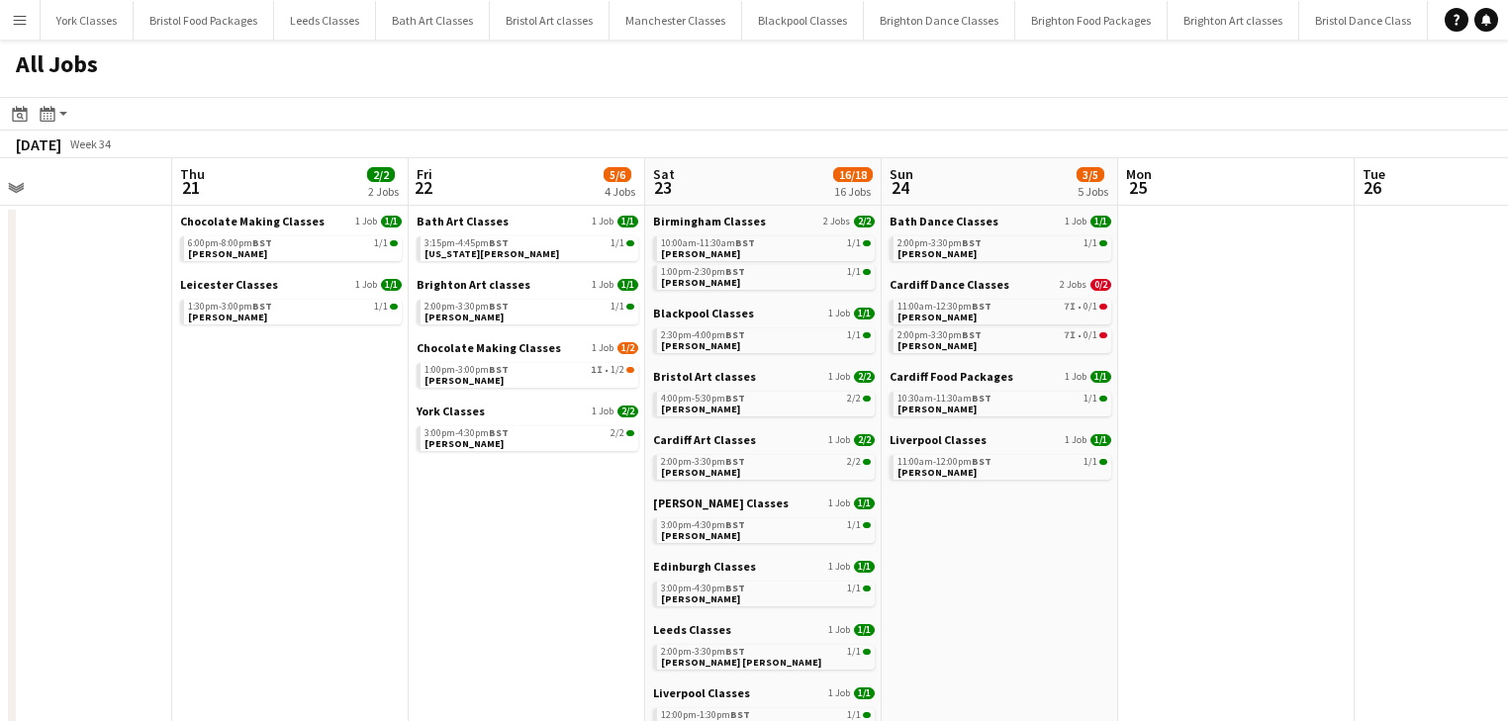
drag, startPoint x: 706, startPoint y: 379, endPoint x: 321, endPoint y: 377, distance: 385.8
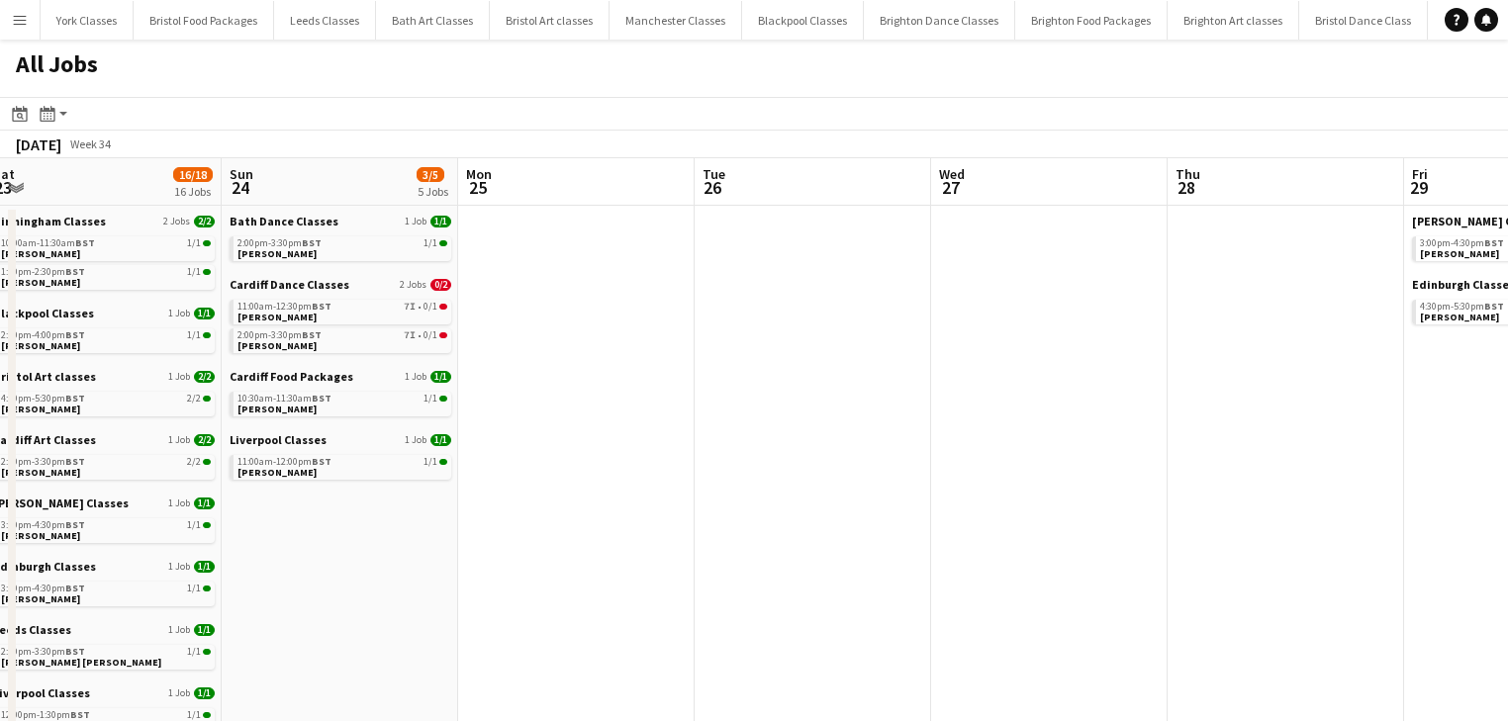
drag, startPoint x: 1142, startPoint y: 450, endPoint x: 212, endPoint y: 441, distance: 930.0
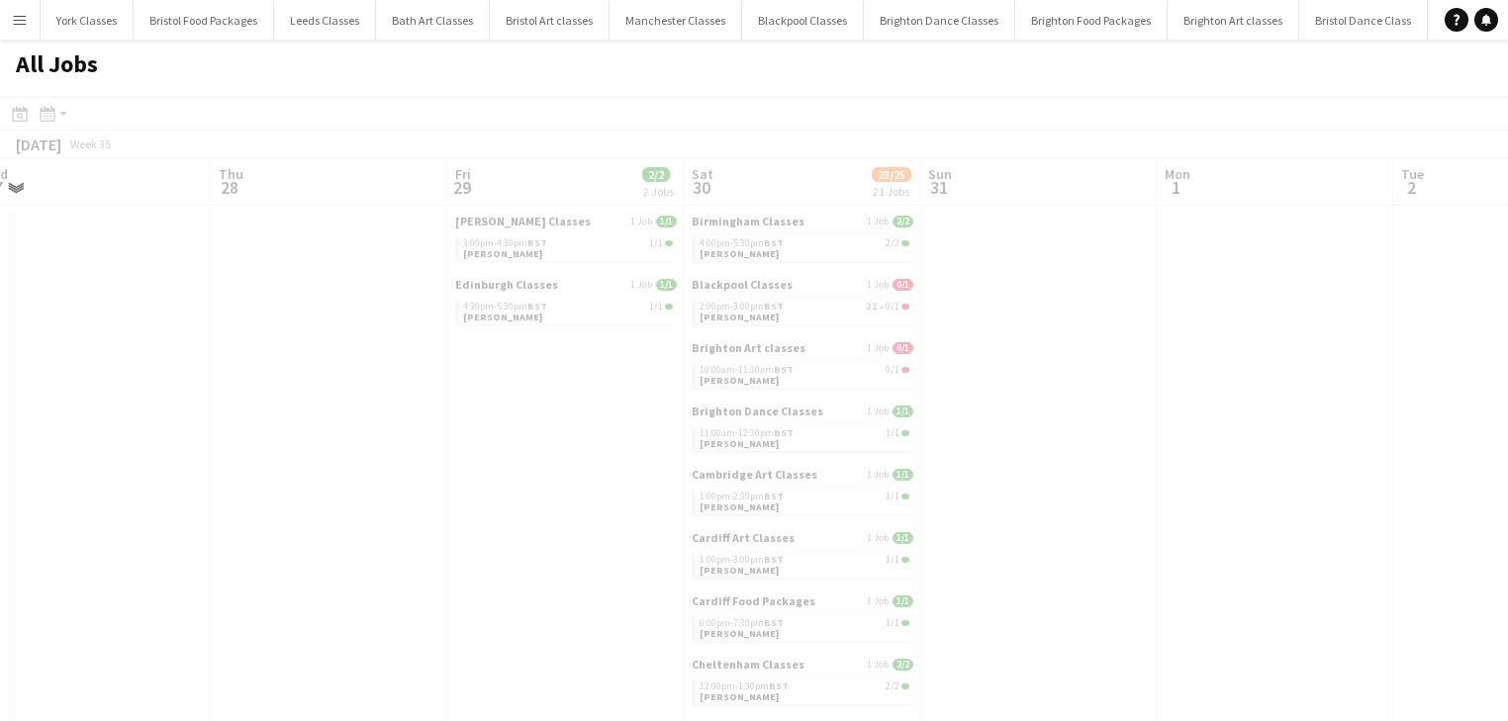
drag, startPoint x: 587, startPoint y: 423, endPoint x: 224, endPoint y: 417, distance: 363.1
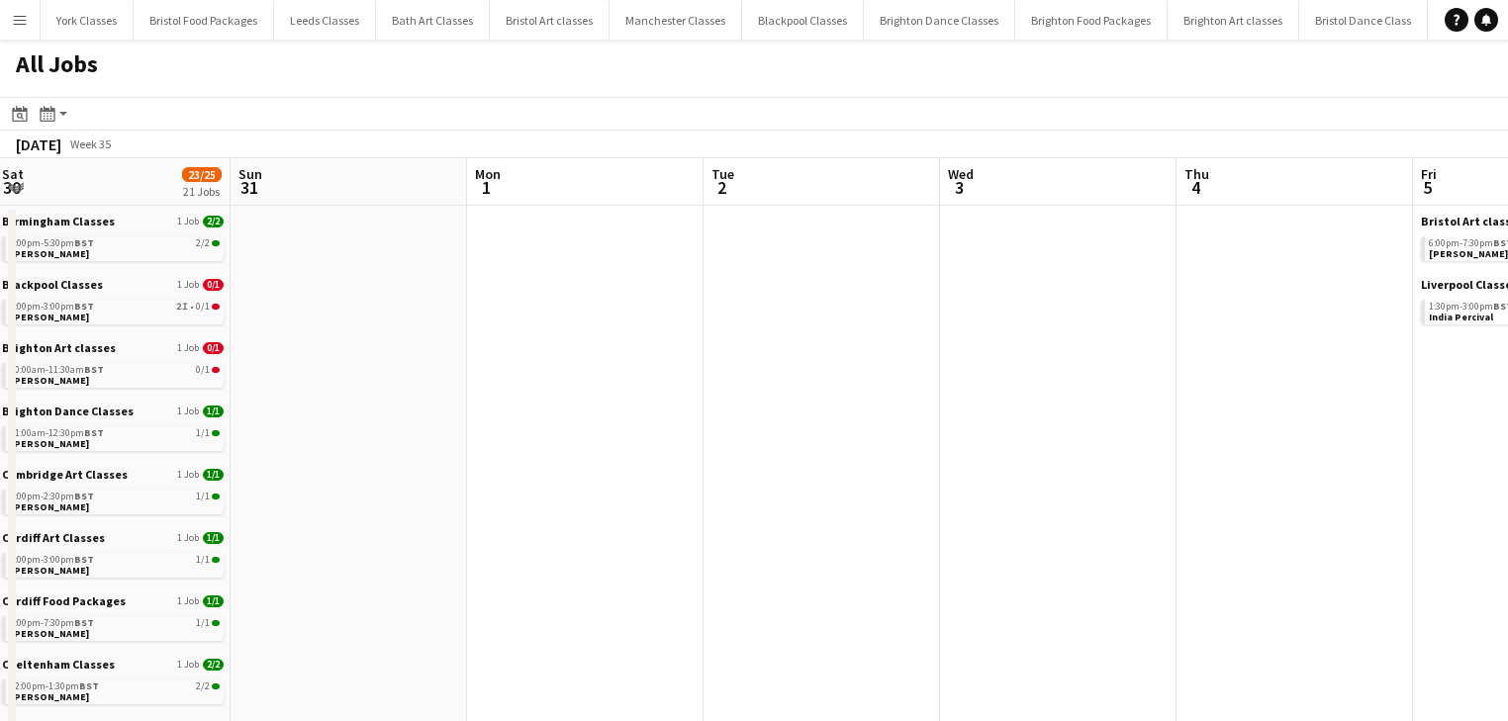
drag, startPoint x: 690, startPoint y: 411, endPoint x: 335, endPoint y: 411, distance: 354.2
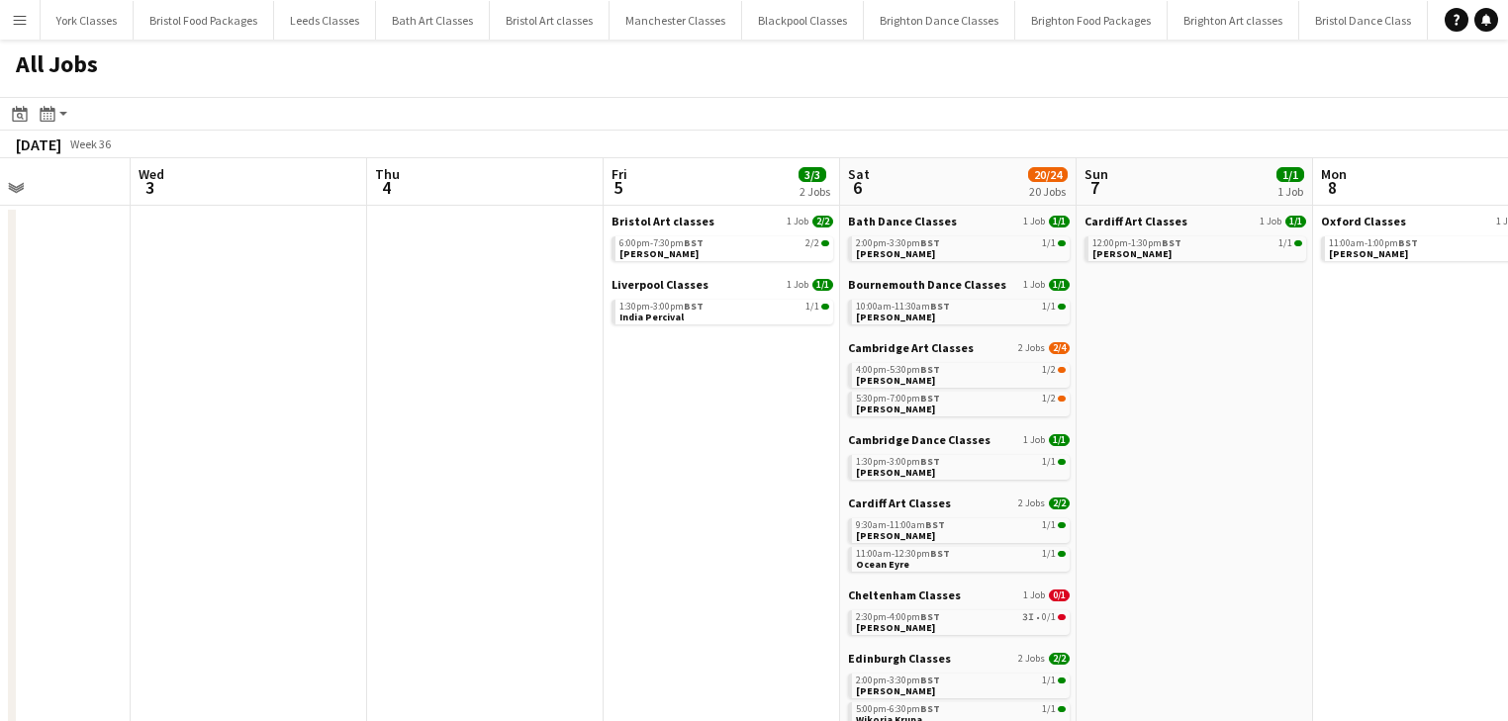
drag, startPoint x: 827, startPoint y: 380, endPoint x: 344, endPoint y: 375, distance: 482.8
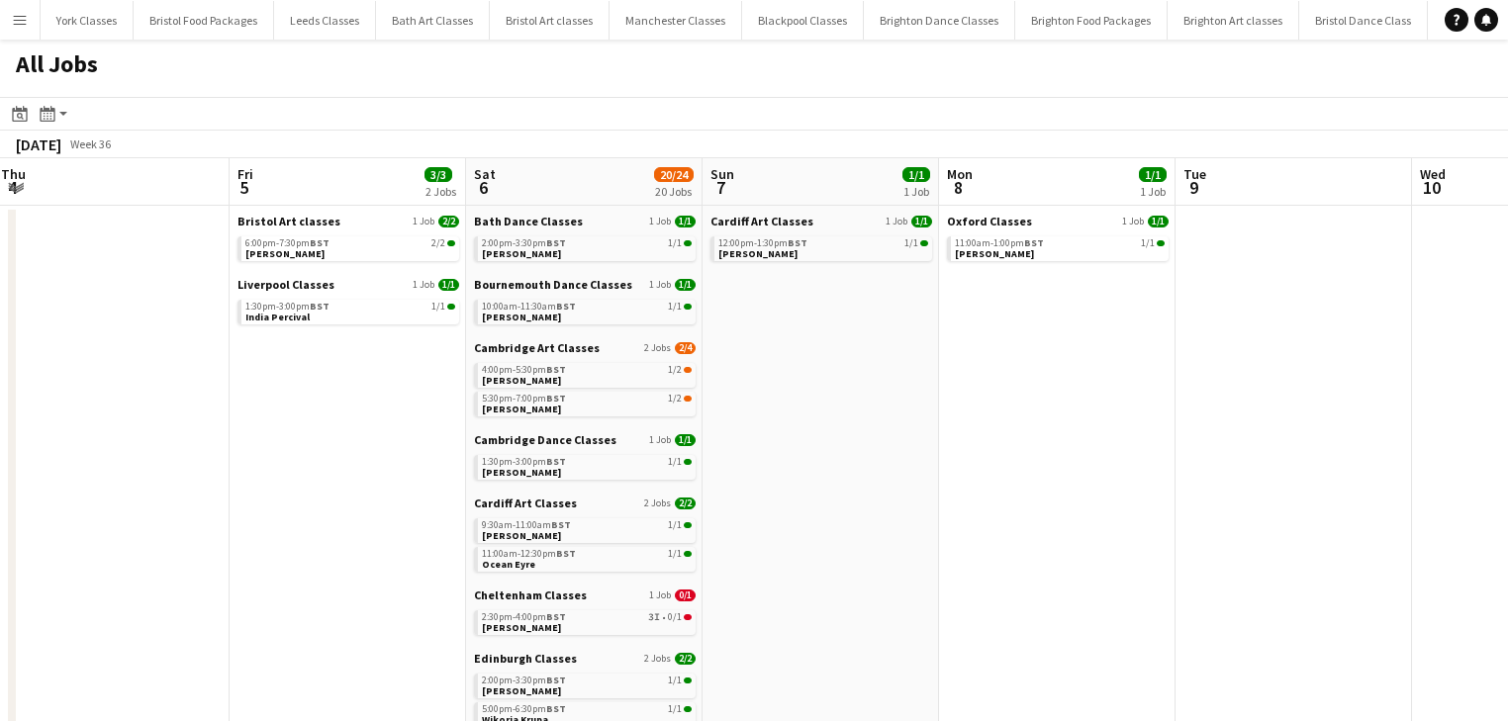
scroll to position [0, 731]
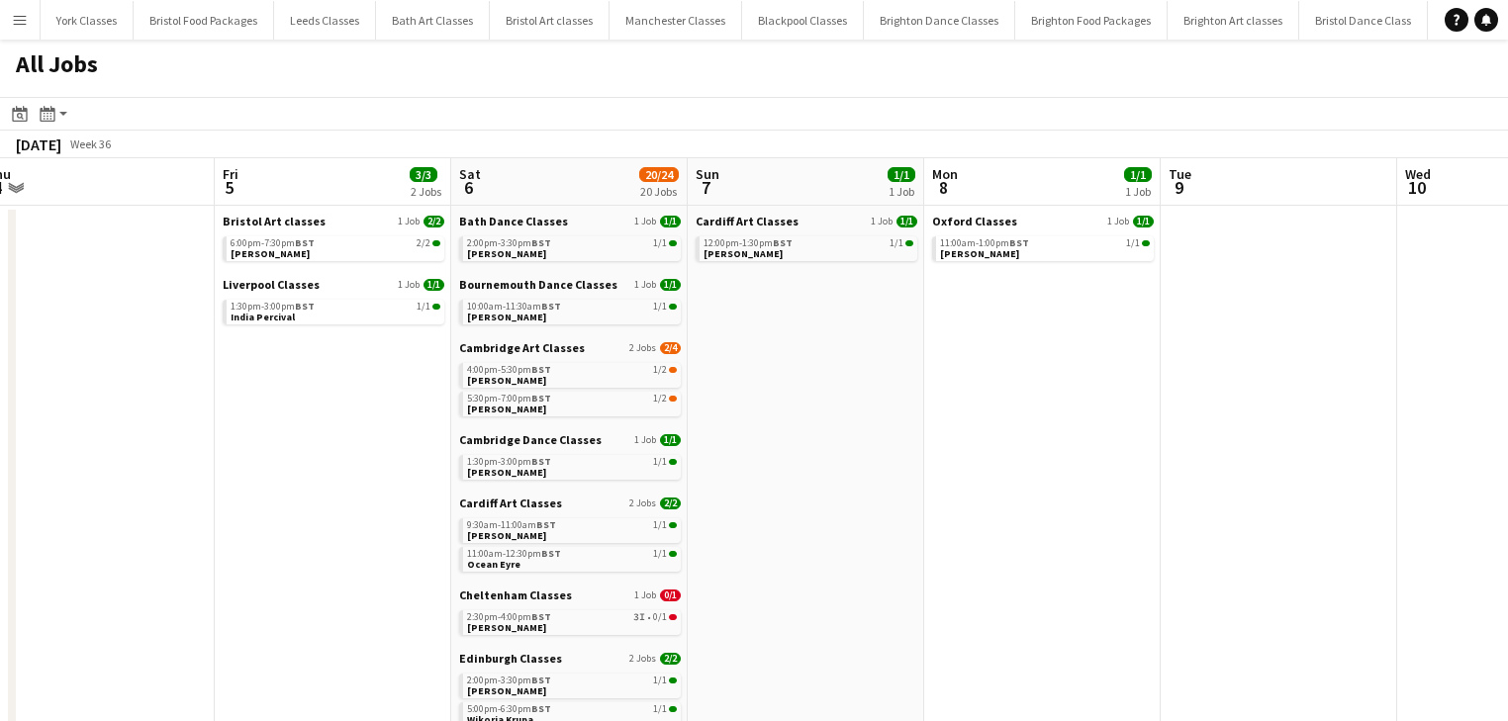
drag, startPoint x: 896, startPoint y: 375, endPoint x: 527, endPoint y: 376, distance: 369.0
click at [1036, 253] on link "11:00am-1:00pm BST 1/1 [PERSON_NAME]" at bounding box center [1045, 247] width 210 height 23
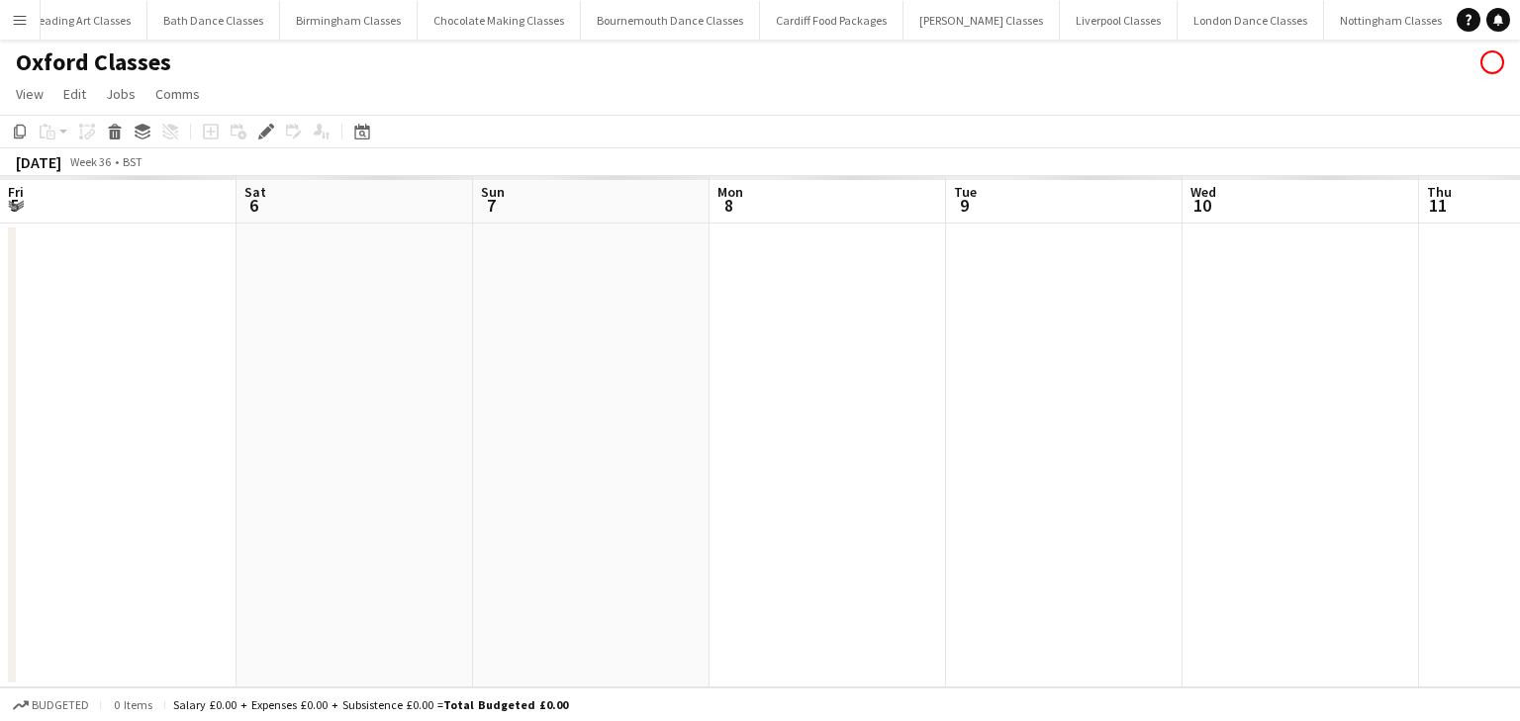
scroll to position [0, 2003]
